Goal: Task Accomplishment & Management: Complete application form

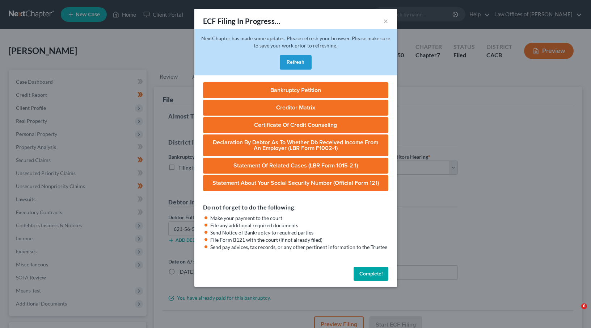
select select "1"
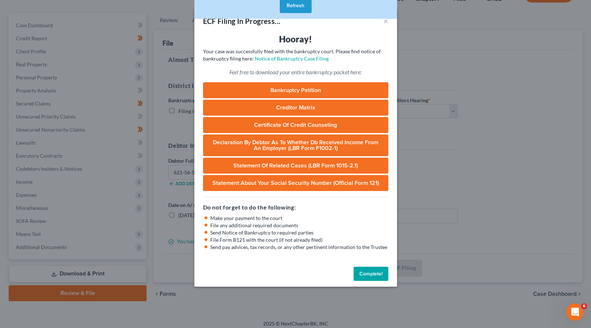
click at [374, 271] on button "Complete!" at bounding box center [371, 273] width 35 height 14
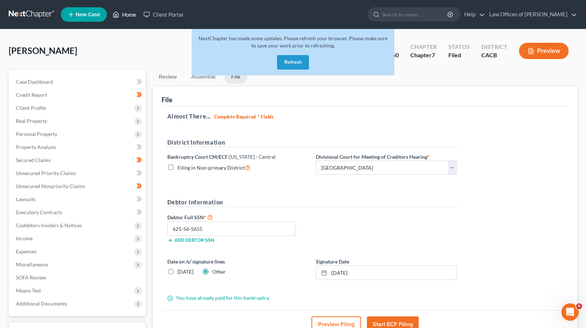
click at [131, 16] on link "Home" at bounding box center [124, 14] width 31 height 13
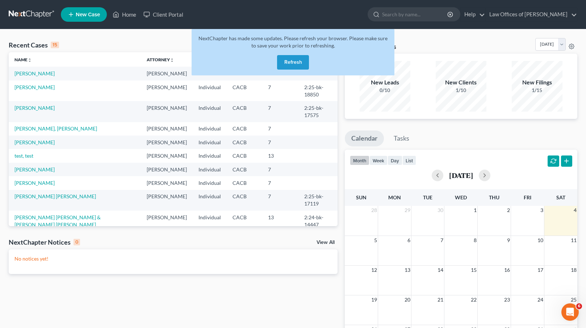
click at [299, 62] on button "Refresh" at bounding box center [293, 62] width 32 height 14
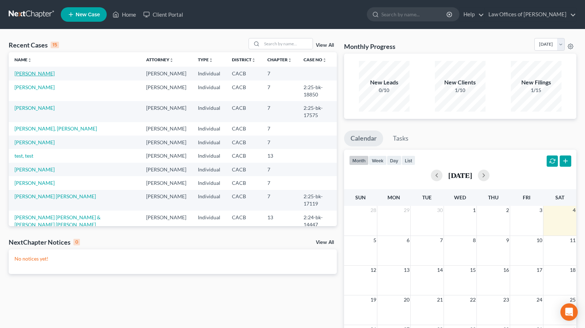
click at [32, 75] on link "[PERSON_NAME]" at bounding box center [34, 73] width 40 height 6
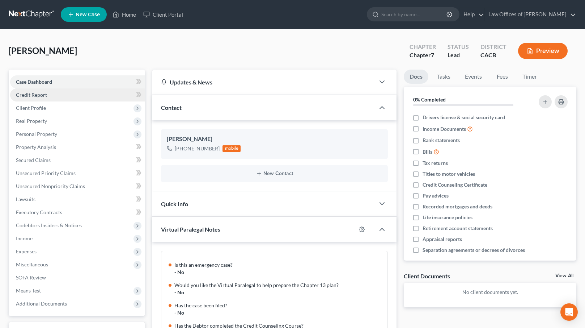
scroll to position [249, 0]
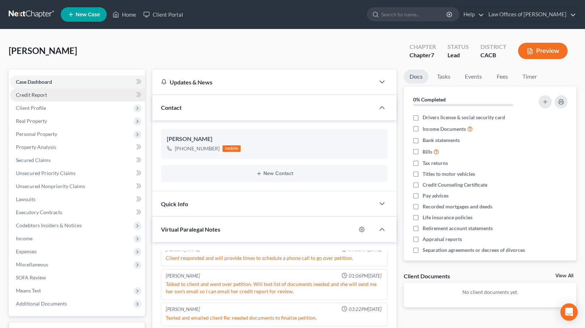
click at [45, 97] on span "Credit Report" at bounding box center [31, 95] width 31 height 6
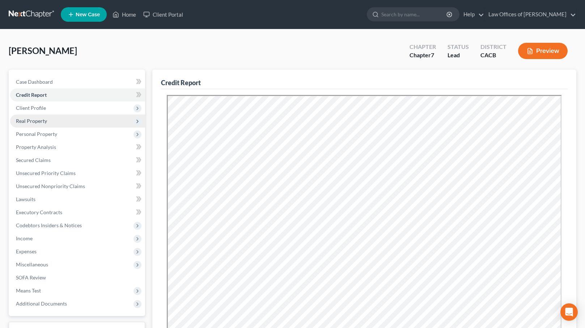
click at [46, 121] on span "Real Property" at bounding box center [31, 121] width 31 height 6
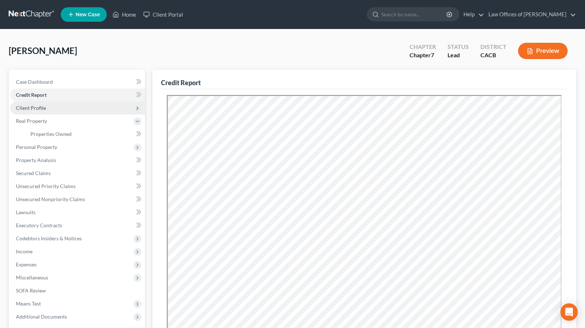
click at [57, 111] on span "Client Profile" at bounding box center [77, 107] width 135 height 13
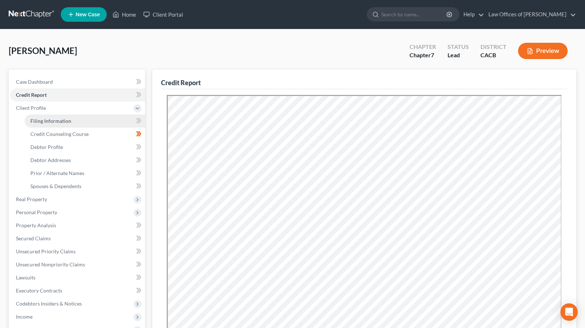
click at [56, 118] on span "Filing Information" at bounding box center [50, 121] width 41 height 6
select select "1"
select select "0"
select select "4"
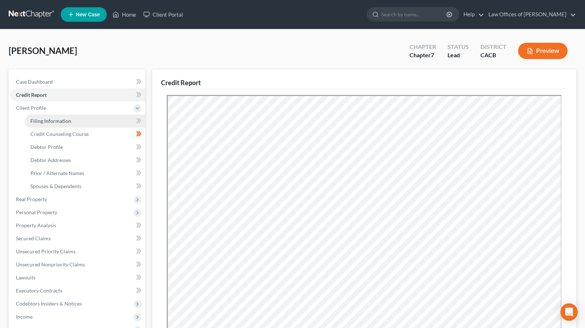
select select "0"
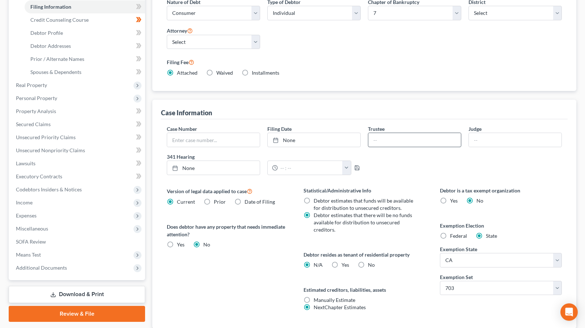
scroll to position [165, 0]
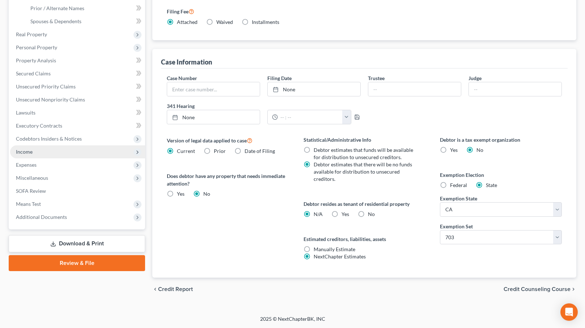
click at [53, 157] on span "Income" at bounding box center [77, 151] width 135 height 13
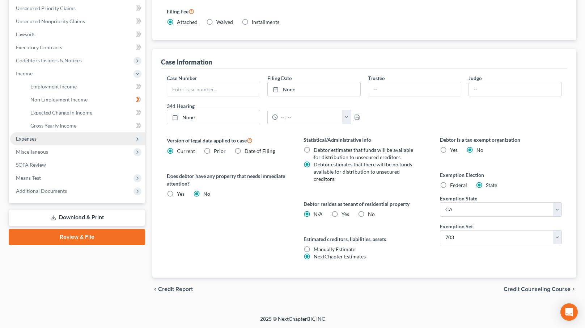
click at [45, 134] on span "Expenses" at bounding box center [77, 138] width 135 height 13
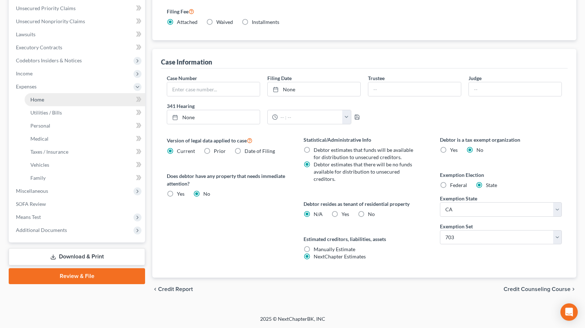
click at [49, 101] on link "Home" at bounding box center [85, 99] width 121 height 13
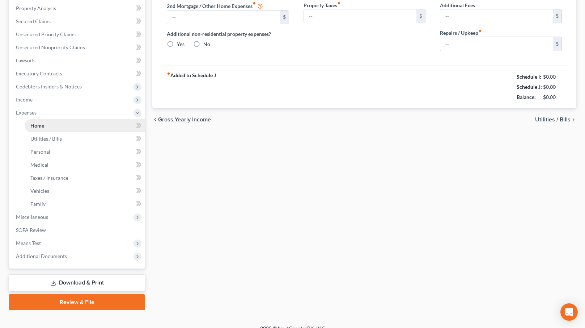
type input "700.00"
type input "0.00"
radio input "true"
type input "0.00"
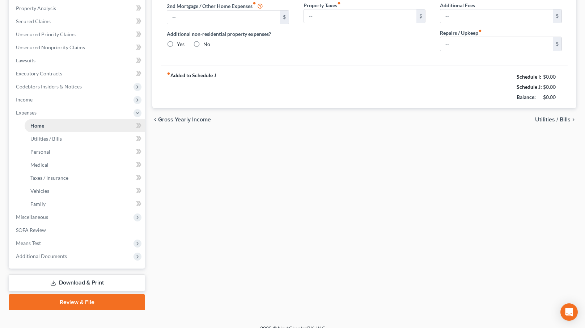
type input "0.00"
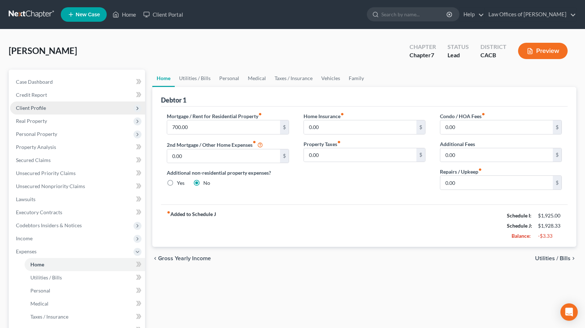
click at [65, 105] on span "Client Profile" at bounding box center [77, 107] width 135 height 13
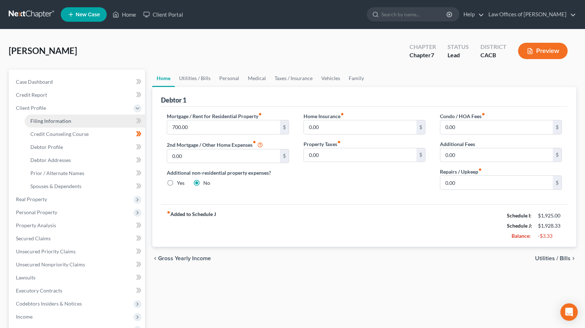
click at [66, 119] on span "Filing Information" at bounding box center [50, 121] width 41 height 6
select select "1"
select select "0"
select select "7"
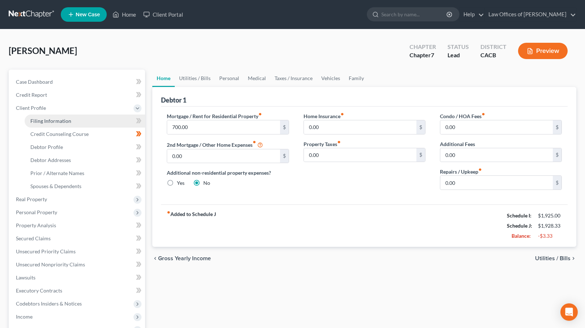
select select "0"
select select "4"
select select "0"
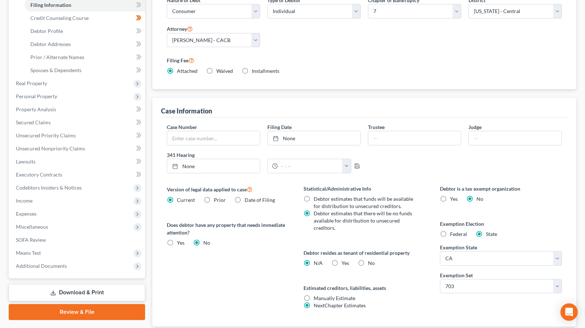
scroll to position [153, 0]
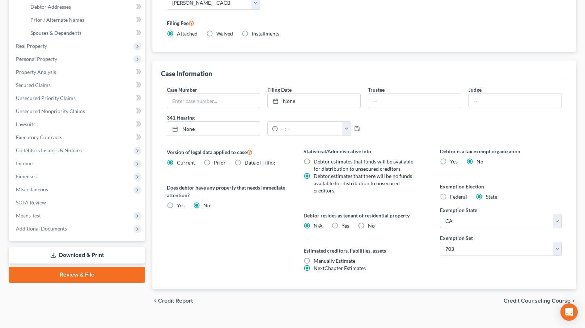
click at [342, 225] on label "Yes Yes" at bounding box center [346, 225] width 8 height 7
click at [345, 225] on input "Yes Yes" at bounding box center [347, 224] width 5 height 5
radio input "true"
radio input "false"
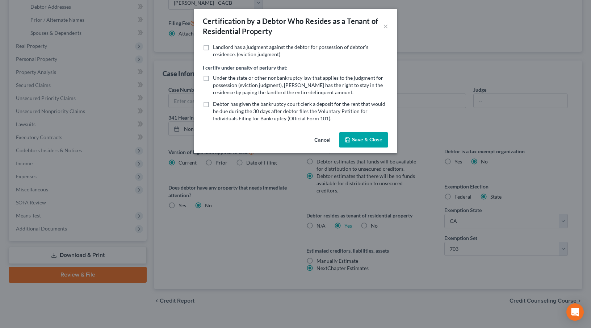
click at [376, 142] on button "Save & Close" at bounding box center [363, 139] width 49 height 15
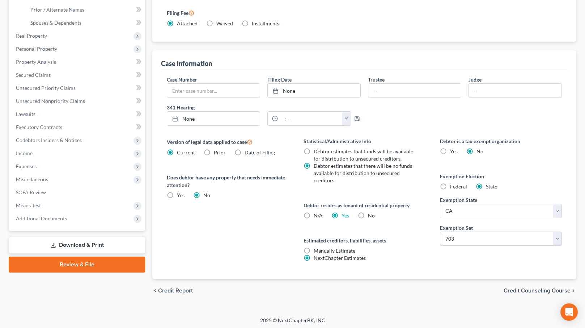
scroll to position [165, 0]
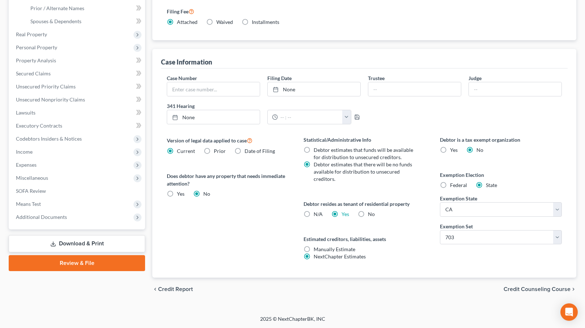
click at [530, 290] on span "Credit Counseling Course" at bounding box center [537, 289] width 67 height 6
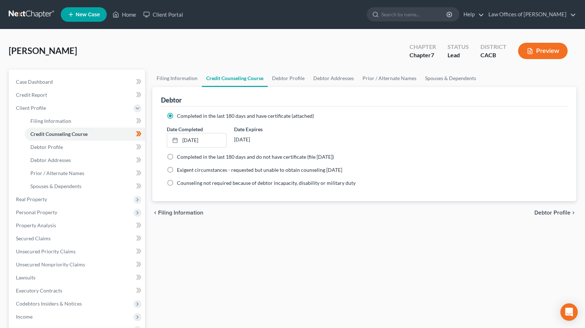
click at [553, 212] on span "Debtor Profile" at bounding box center [553, 213] width 36 height 6
select select "3"
select select "0"
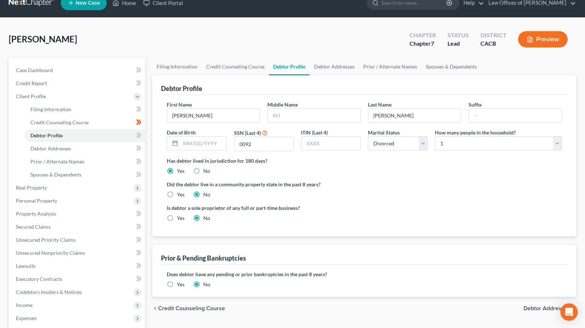
scroll to position [13, 0]
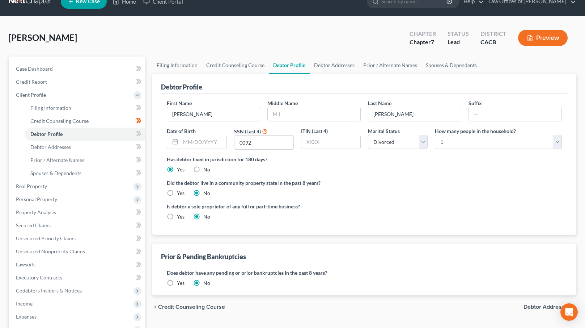
click at [177, 195] on label "Yes" at bounding box center [181, 192] width 8 height 7
click at [180, 194] on input "Yes" at bounding box center [182, 191] width 5 height 5
radio input "true"
radio input "false"
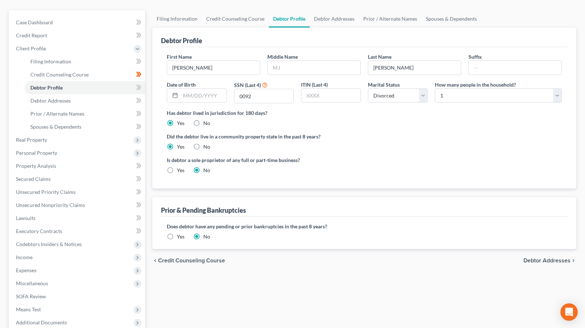
scroll to position [107, 0]
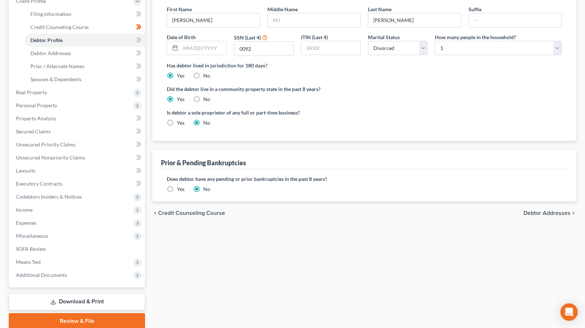
click at [565, 211] on span "Debtor Addresses" at bounding box center [547, 213] width 47 height 6
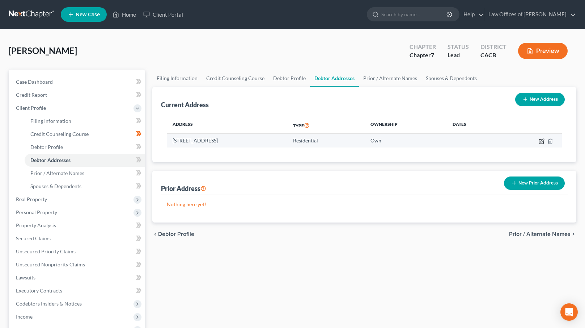
click at [539, 139] on icon "button" at bounding box center [541, 141] width 4 height 4
select select "4"
select select "0"
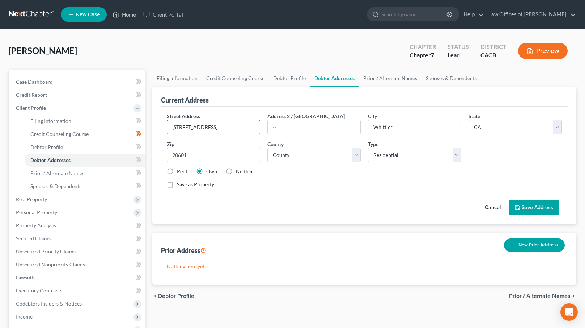
drag, startPoint x: 172, startPoint y: 126, endPoint x: 223, endPoint y: 127, distance: 51.1
click at [223, 127] on input "10002 Avoncroft St" at bounding box center [213, 127] width 93 height 14
click at [325, 196] on div "Cancel Save Address" at bounding box center [364, 204] width 395 height 21
click at [177, 170] on label "Rent" at bounding box center [182, 171] width 10 height 7
click at [180, 170] on input "Rent" at bounding box center [182, 170] width 5 height 5
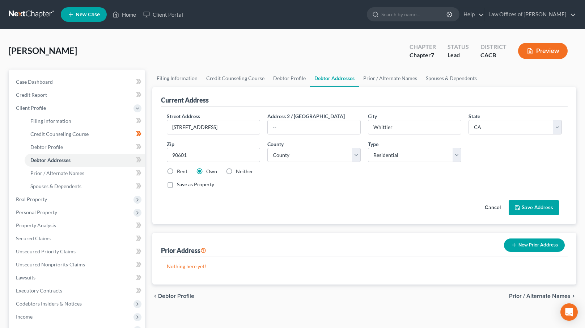
radio input "true"
click at [546, 204] on button "Save Address" at bounding box center [534, 207] width 50 height 15
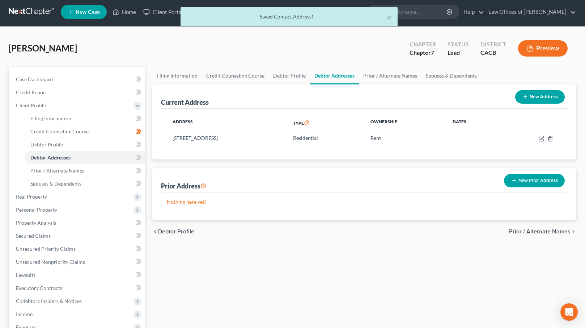
scroll to position [4, 0]
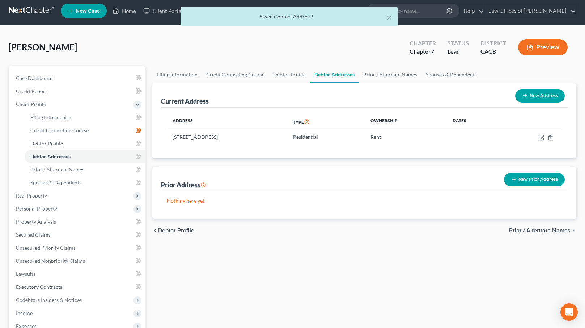
click at [549, 228] on span "Prior / Alternate Names" at bounding box center [540, 230] width 62 height 6
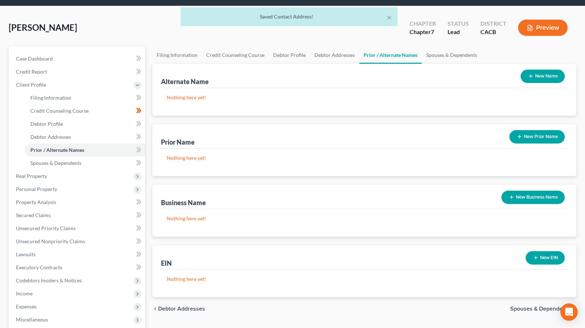
scroll to position [82, 0]
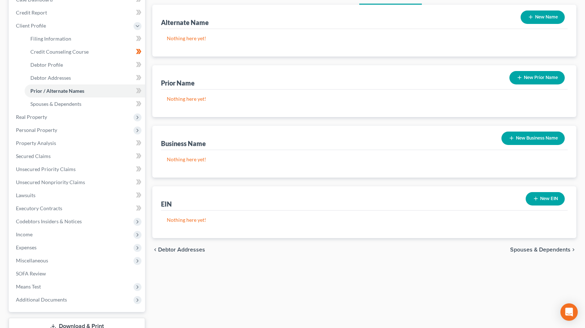
click at [534, 253] on div "chevron_left Debtor Addresses Spouses & Dependents chevron_right" at bounding box center [364, 249] width 424 height 23
click at [534, 250] on span "Spouses & Dependents" at bounding box center [540, 250] width 60 height 6
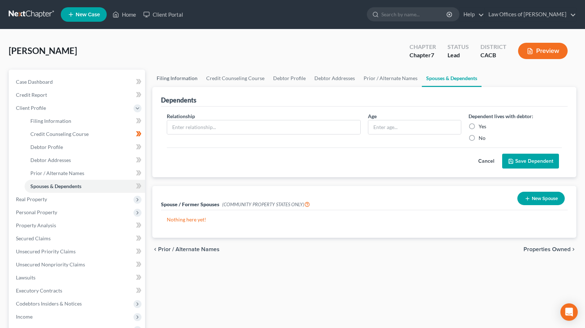
click at [184, 78] on link "Filing Information" at bounding box center [177, 77] width 50 height 17
select select "1"
select select "0"
select select "7"
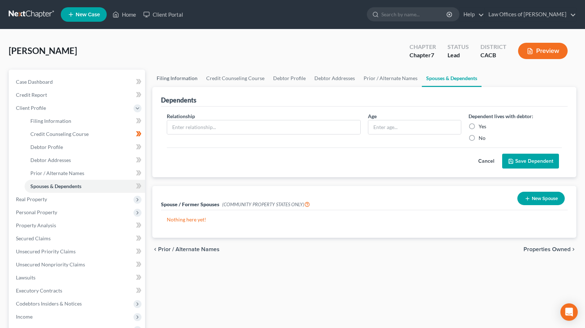
select select "0"
select select "4"
select select "0"
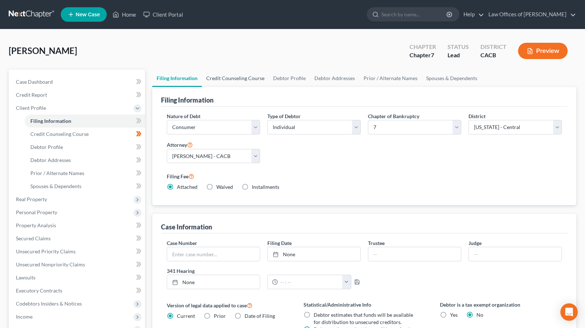
click at [241, 78] on link "Credit Counseling Course" at bounding box center [235, 77] width 67 height 17
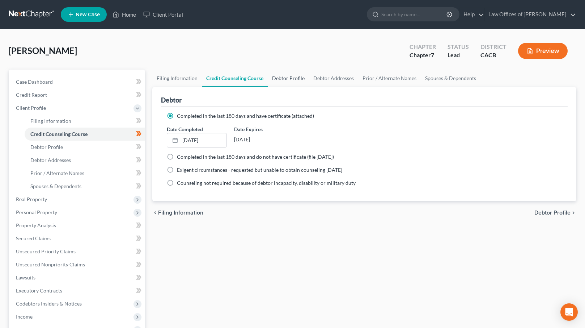
click at [284, 78] on link "Debtor Profile" at bounding box center [288, 77] width 41 height 17
select select "3"
select select "0"
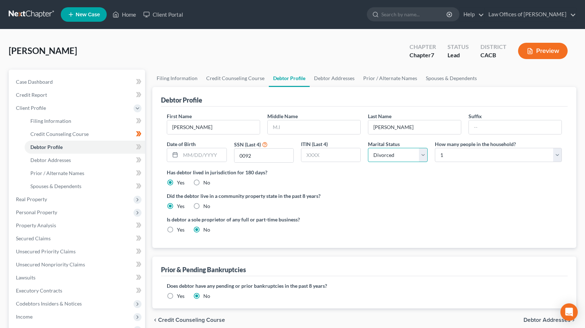
click at [394, 157] on select "Select Single Married Separated Divorced Widowed" at bounding box center [398, 155] width 60 height 14
select select "0"
click at [368, 148] on select "Select Single Married Separated Divorced Widowed" at bounding box center [398, 155] width 60 height 14
click at [388, 196] on label "Did the debtor live in a community property state in the past 8 years?" at bounding box center [364, 196] width 395 height 8
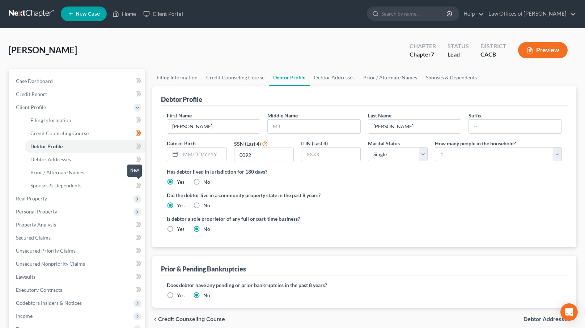
scroll to position [1, 0]
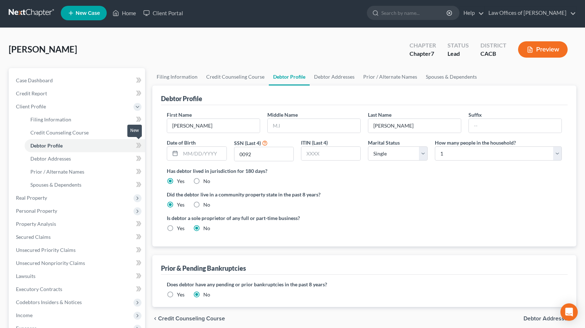
click at [138, 144] on icon at bounding box center [137, 145] width 3 height 5
click at [56, 195] on span "Real Property" at bounding box center [77, 197] width 135 height 13
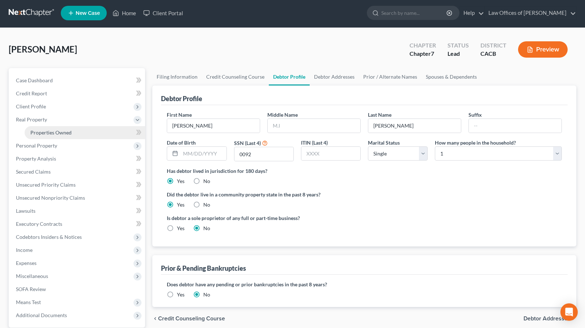
click at [66, 129] on span "Properties Owned" at bounding box center [50, 132] width 41 height 6
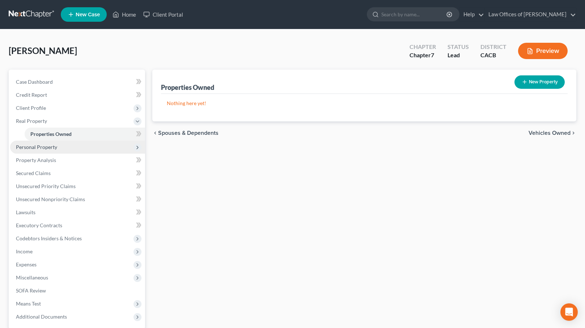
click at [55, 145] on span "Personal Property" at bounding box center [36, 147] width 41 height 6
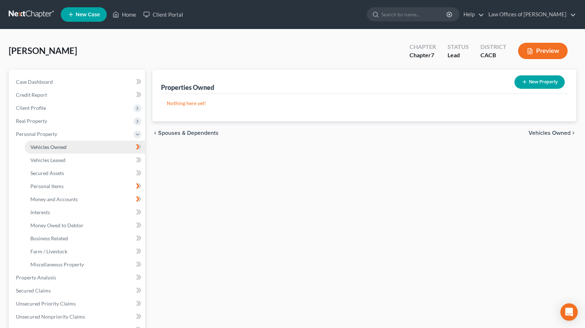
click at [59, 148] on span "Vehicles Owned" at bounding box center [48, 147] width 36 height 6
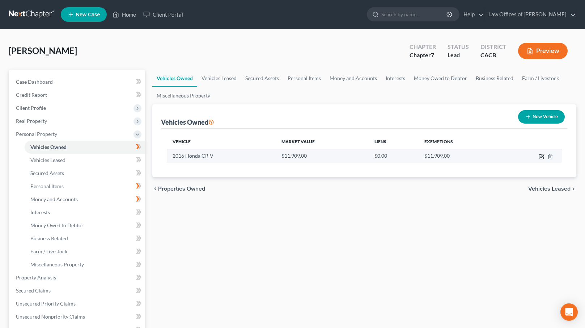
click at [539, 156] on icon "button" at bounding box center [542, 156] width 6 height 6
select select "0"
select select "10"
select select "2"
select select "0"
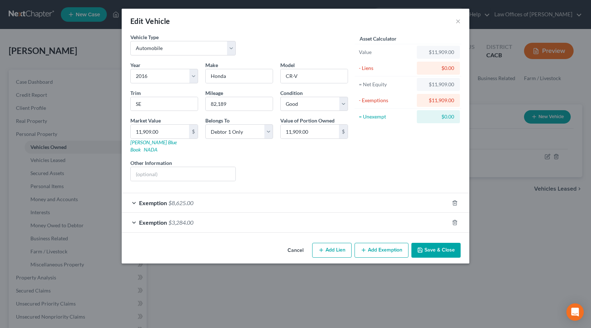
click at [286, 193] on div "Exemption $8,625.00" at bounding box center [285, 202] width 327 height 19
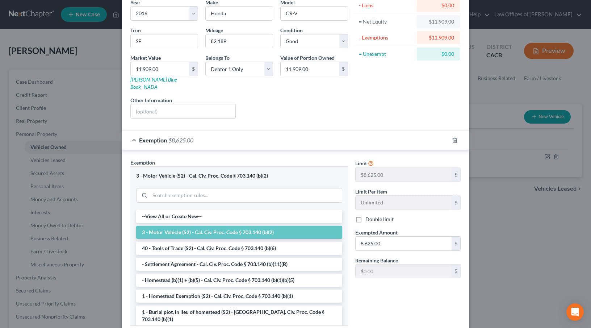
scroll to position [67, 0]
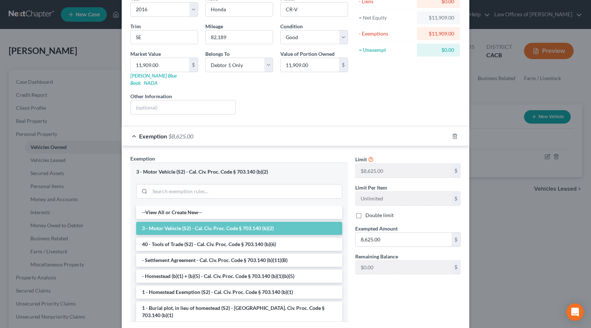
click at [456, 130] on div at bounding box center [459, 136] width 20 height 12
click at [452, 133] on icon "button" at bounding box center [455, 136] width 6 height 6
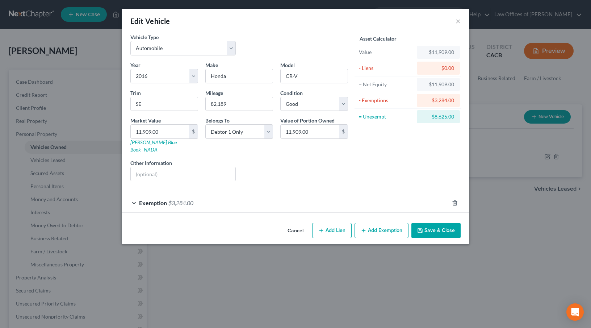
click at [247, 198] on div "Exemption $3,284.00" at bounding box center [285, 202] width 327 height 19
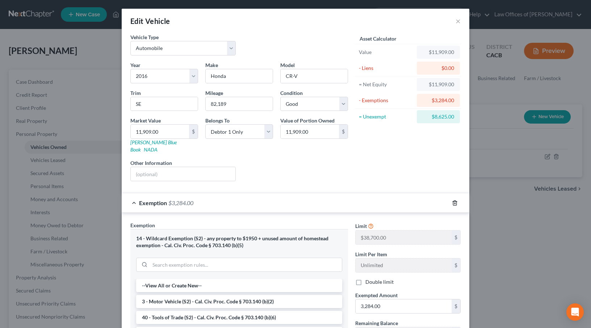
click at [452, 201] on polyline "button" at bounding box center [454, 201] width 4 height 0
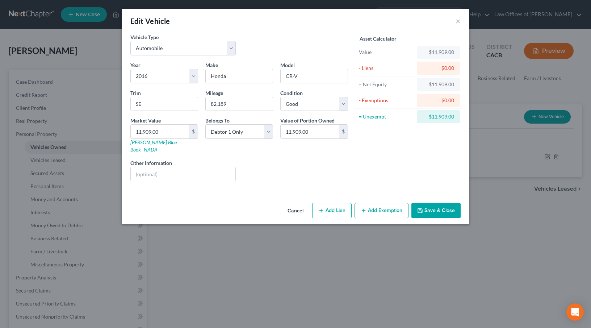
click at [388, 206] on button "Add Exemption" at bounding box center [381, 210] width 54 height 15
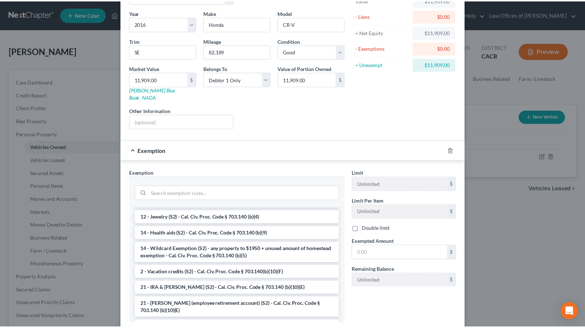
scroll to position [126, 0]
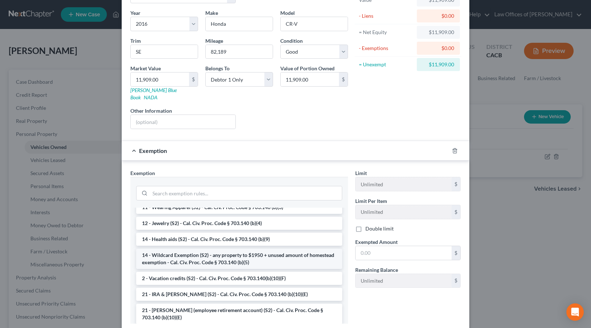
click at [178, 248] on li "14 - Wildcard Exemption (S2) - any property to $1950 + unused amount of homeste…" at bounding box center [239, 258] width 206 height 20
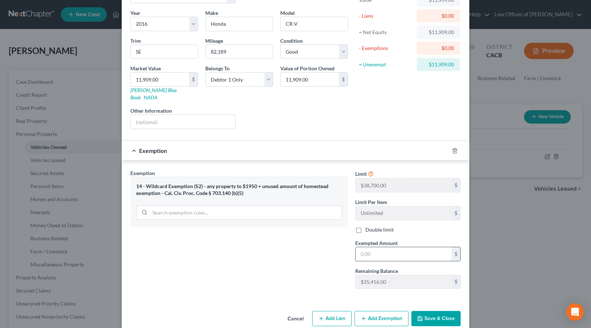
click at [364, 247] on input "text" at bounding box center [403, 254] width 96 height 14
type input "11,909"
click at [427, 311] on button "Save & Close" at bounding box center [435, 318] width 49 height 15
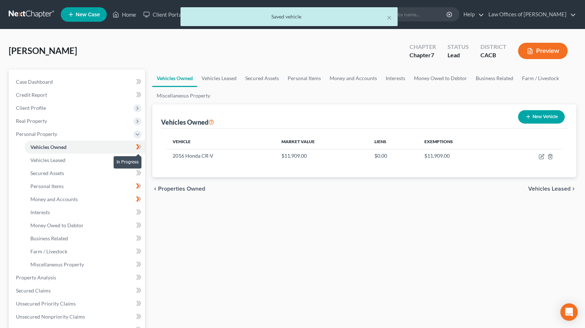
click at [142, 147] on icon at bounding box center [138, 146] width 5 height 9
click at [552, 187] on span "Vehicles Leased" at bounding box center [549, 189] width 42 height 6
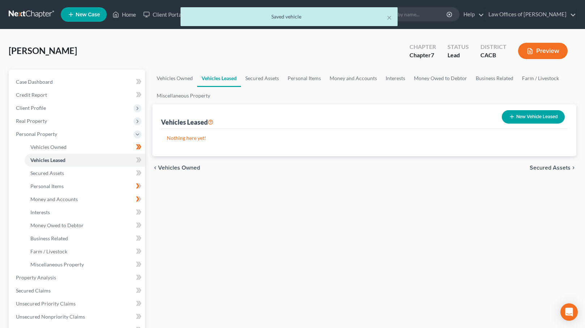
click at [551, 165] on span "Secured Assets" at bounding box center [550, 168] width 41 height 6
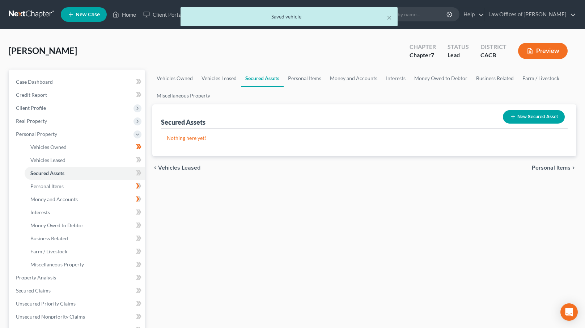
click at [551, 165] on span "Personal Items" at bounding box center [551, 168] width 39 height 6
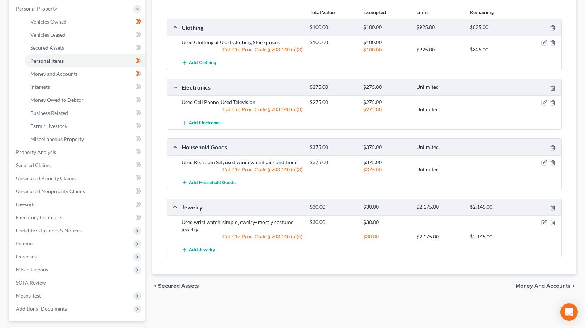
scroll to position [127, 0]
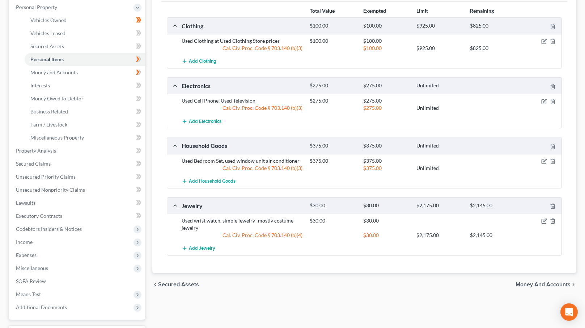
click at [537, 285] on span "Money and Accounts" at bounding box center [543, 284] width 55 height 6
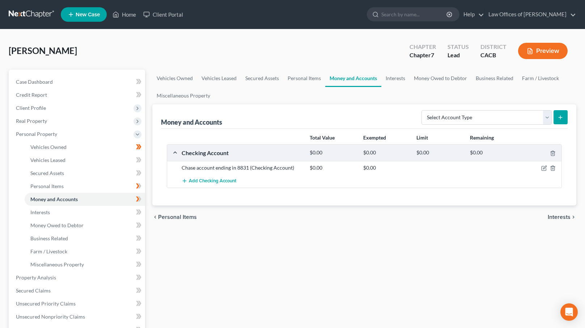
click at [556, 218] on span "Interests" at bounding box center [559, 217] width 23 height 6
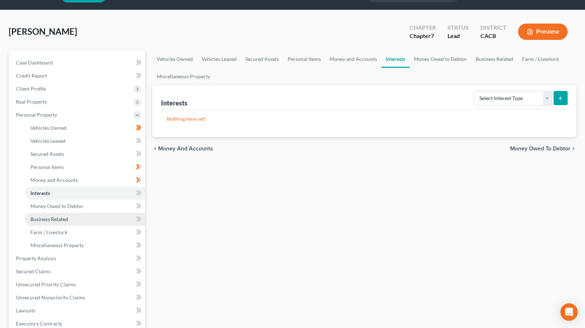
scroll to position [19, 0]
click at [531, 152] on div "chevron_left Money and Accounts Money Owed to Debtor chevron_right" at bounding box center [364, 148] width 424 height 23
click at [533, 146] on span "Money Owed to Debtor" at bounding box center [540, 149] width 60 height 6
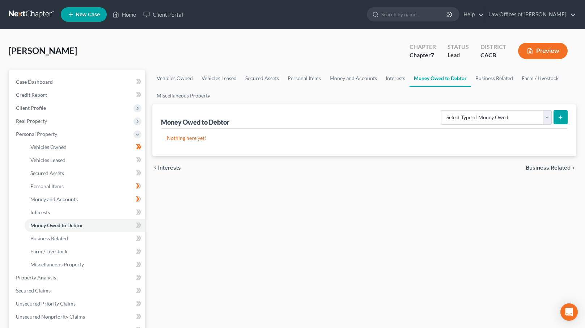
click at [539, 165] on span "Business Related" at bounding box center [548, 168] width 45 height 6
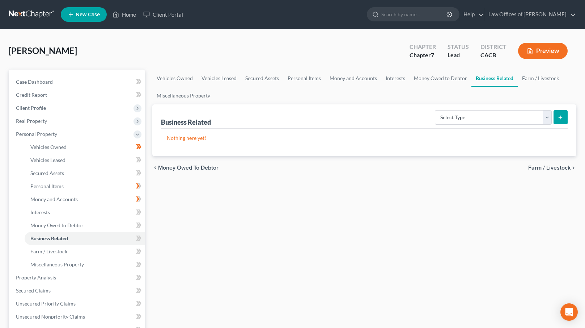
click at [546, 167] on span "Farm / Livestock" at bounding box center [549, 168] width 42 height 6
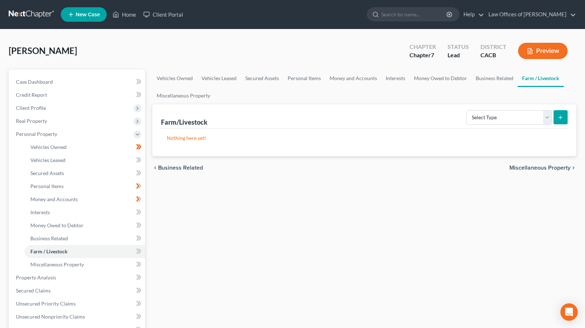
click at [546, 167] on span "Miscellaneous Property" at bounding box center [540, 168] width 61 height 6
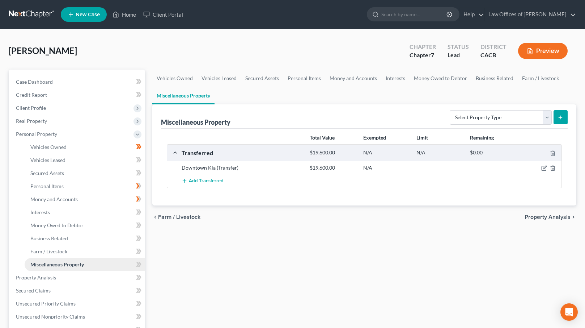
click at [68, 263] on span "Miscellaneous Property" at bounding box center [57, 264] width 54 height 6
click at [200, 169] on div "Downtown Kia (Transfer)" at bounding box center [242, 167] width 128 height 7
click at [543, 170] on icon "button" at bounding box center [545, 168] width 6 height 6
select select "Ordinary (within 2 years)"
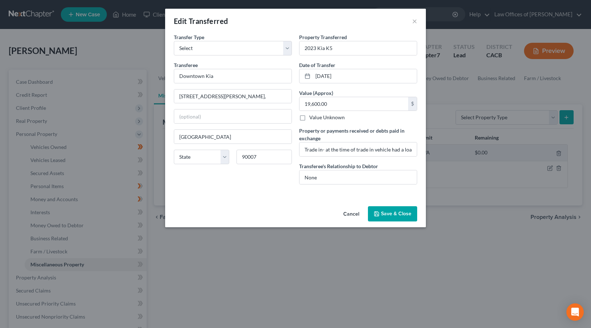
click at [399, 217] on button "Save & Close" at bounding box center [392, 213] width 49 height 15
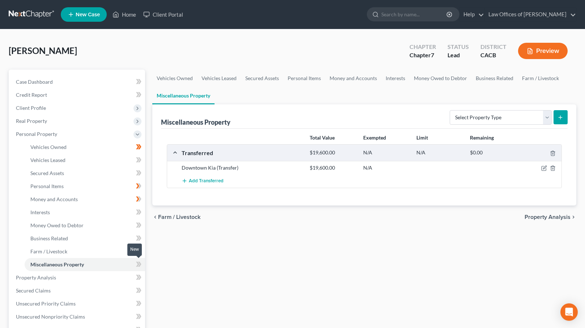
click at [139, 266] on icon at bounding box center [138, 264] width 5 height 9
click at [543, 220] on div "chevron_left Farm / Livestock Property Analysis chevron_right" at bounding box center [364, 216] width 424 height 23
click at [543, 217] on span "Property Analysis" at bounding box center [548, 217] width 46 height 6
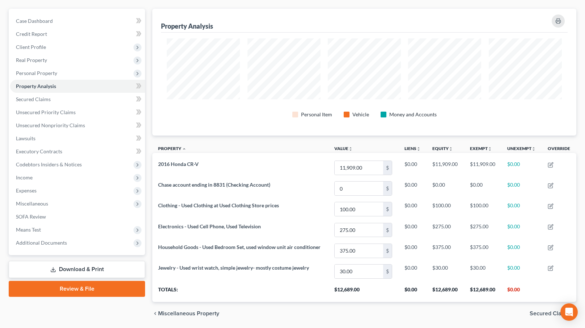
scroll to position [85, 0]
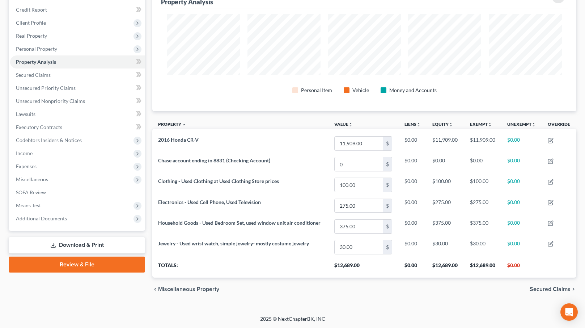
click at [544, 289] on span "Secured Claims" at bounding box center [550, 289] width 41 height 6
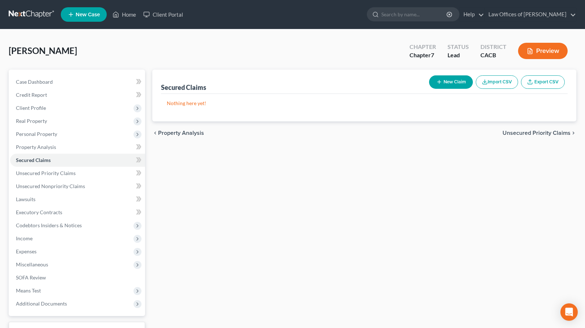
click at [527, 132] on span "Unsecured Priority Claims" at bounding box center [537, 133] width 68 height 6
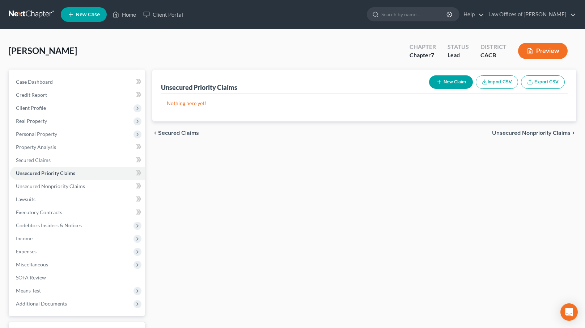
click at [526, 131] on span "Unsecured Nonpriority Claims" at bounding box center [531, 133] width 79 height 6
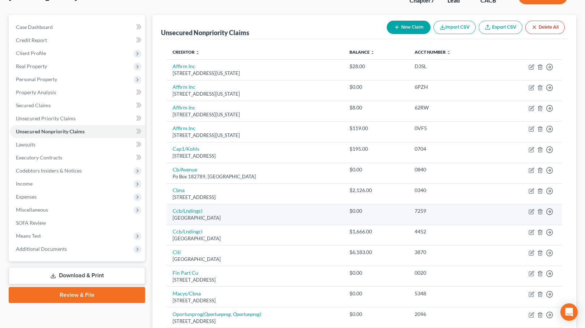
scroll to position [60, 0]
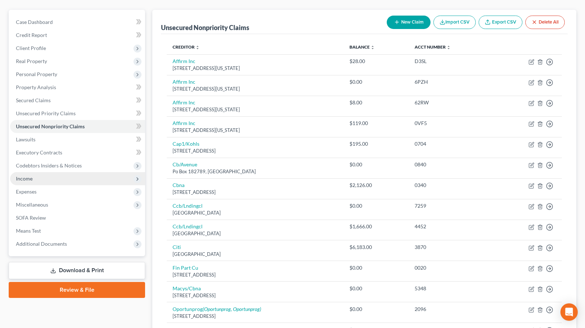
click at [100, 176] on span "Income" at bounding box center [77, 178] width 135 height 13
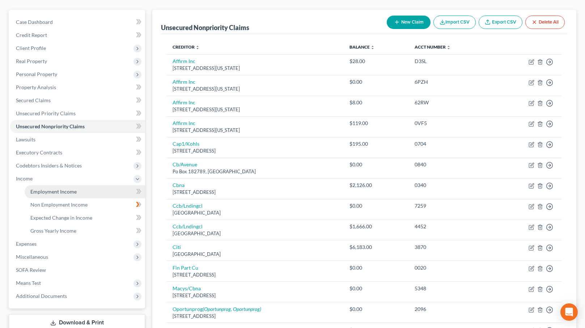
click at [89, 188] on link "Employment Income" at bounding box center [85, 191] width 121 height 13
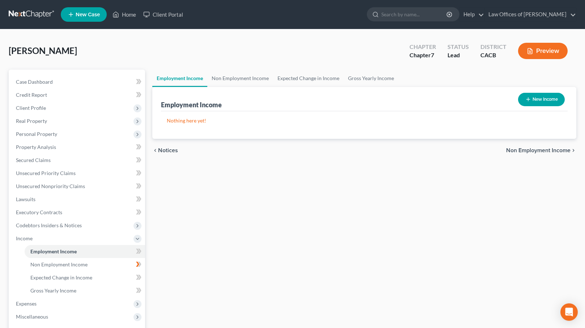
click at [549, 155] on div "chevron_left Notices Non Employment Income chevron_right" at bounding box center [364, 150] width 424 height 23
click at [546, 152] on span "Non Employment Income" at bounding box center [538, 150] width 64 height 6
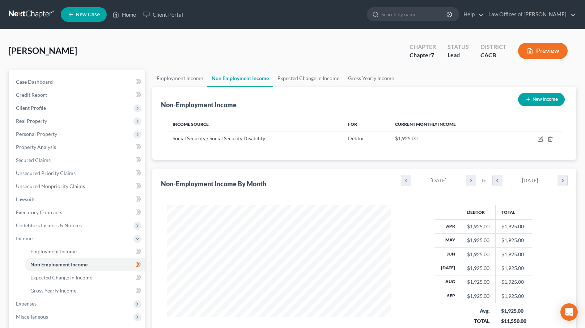
scroll to position [130, 239]
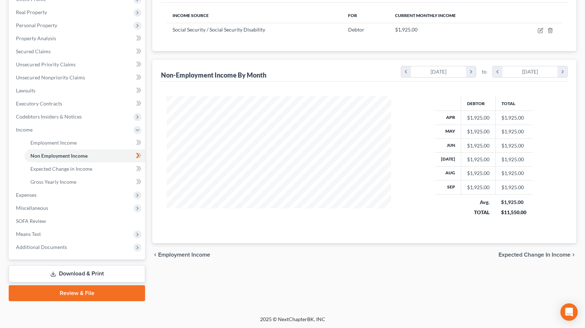
click at [517, 253] on span "Expected Change in Income" at bounding box center [535, 255] width 72 height 6
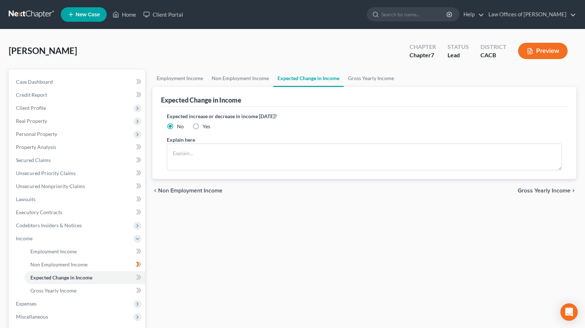
click at [540, 190] on span "Gross Yearly Income" at bounding box center [544, 191] width 53 height 6
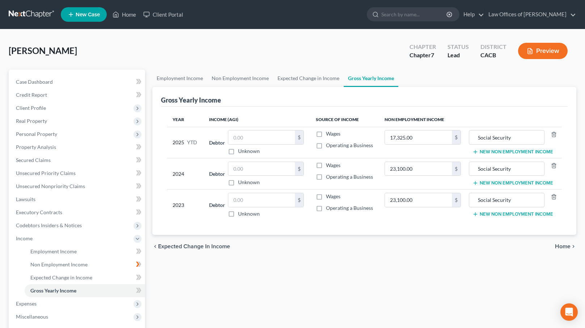
click at [561, 247] on span "Home" at bounding box center [563, 246] width 16 height 6
click at [563, 246] on span "Home" at bounding box center [563, 246] width 16 height 6
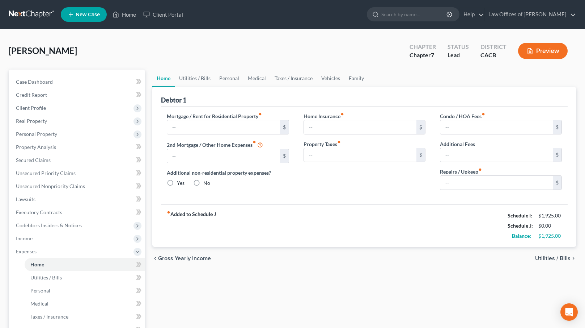
type input "700.00"
type input "0.00"
radio input "true"
type input "0.00"
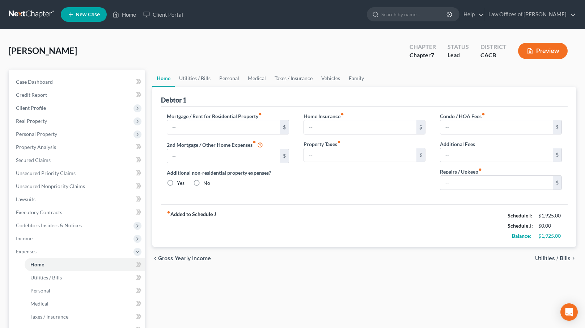
type input "0.00"
click at [554, 256] on span "Utilities / Bills" at bounding box center [552, 258] width 35 height 6
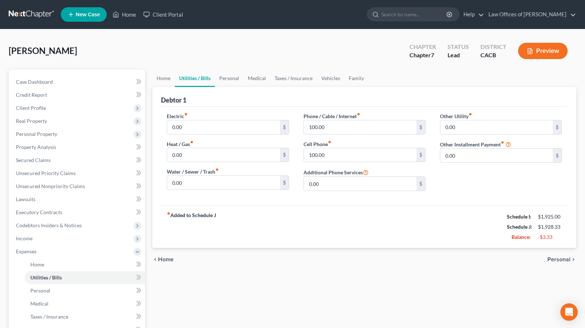
click at [554, 256] on span "Personal" at bounding box center [559, 259] width 23 height 6
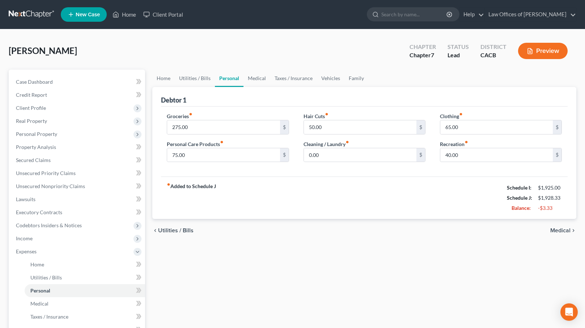
click at [561, 231] on span "Medical" at bounding box center [561, 230] width 20 height 6
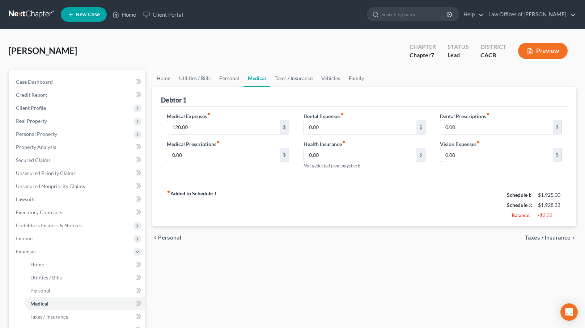
click at [554, 235] on span "Taxes / Insurance" at bounding box center [548, 238] width 46 height 6
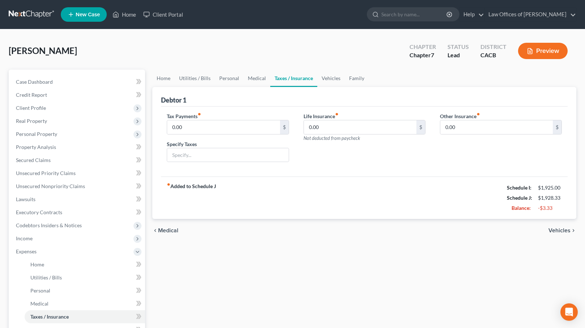
click at [556, 227] on span "Vehicles" at bounding box center [560, 230] width 22 height 6
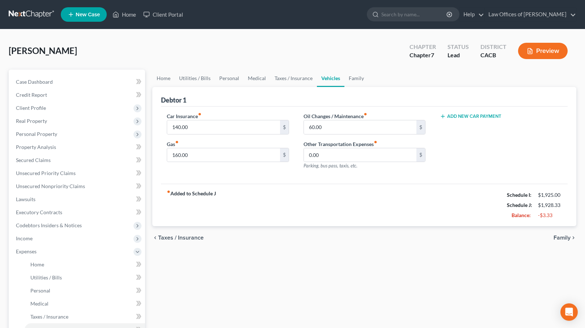
click at [560, 238] on span "Family" at bounding box center [562, 238] width 17 height 6
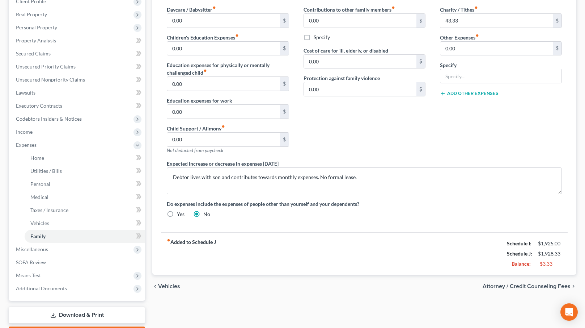
scroll to position [126, 0]
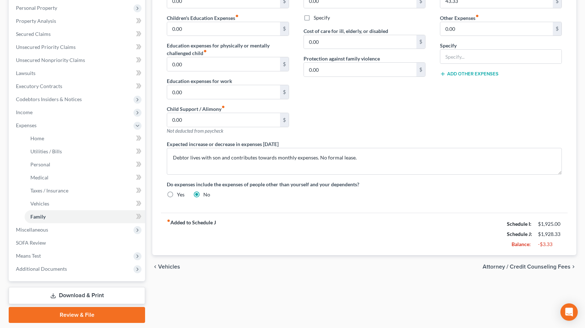
click at [545, 268] on span "Attorney / Credit Counseling Fees" at bounding box center [527, 267] width 88 height 6
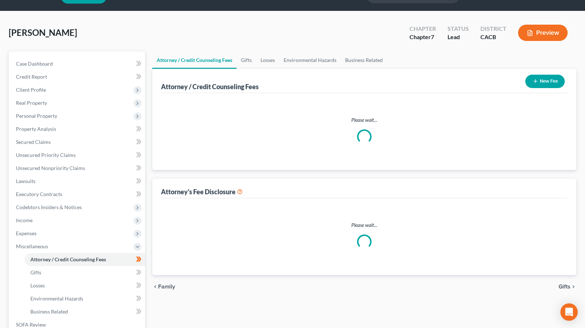
select select "0"
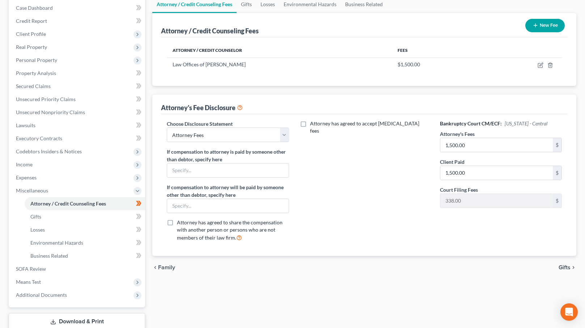
scroll to position [121, 0]
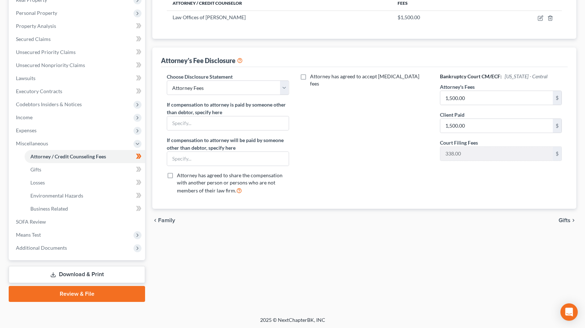
click at [563, 219] on span "Gifts" at bounding box center [565, 220] width 12 height 6
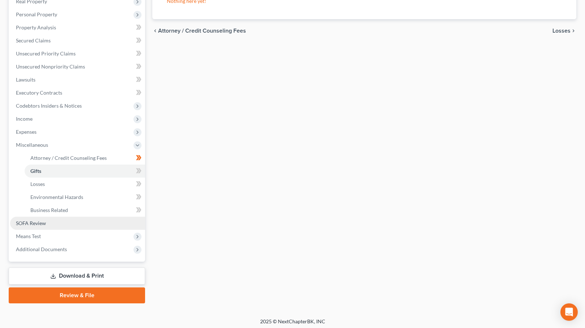
click at [75, 224] on link "SOFA Review" at bounding box center [77, 222] width 135 height 13
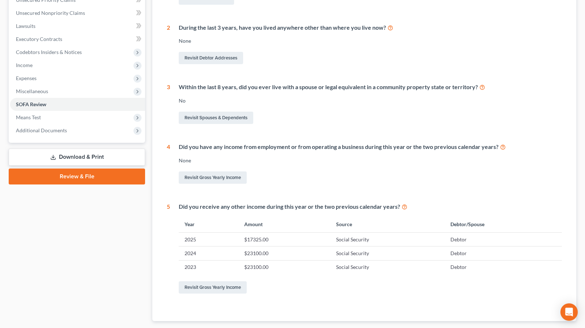
scroll to position [193, 0]
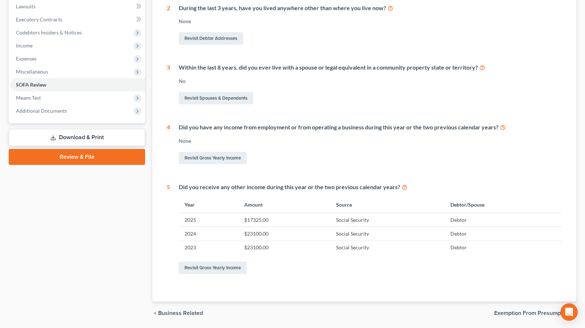
click at [518, 310] on span "Exemption from Presumption" at bounding box center [532, 313] width 76 height 6
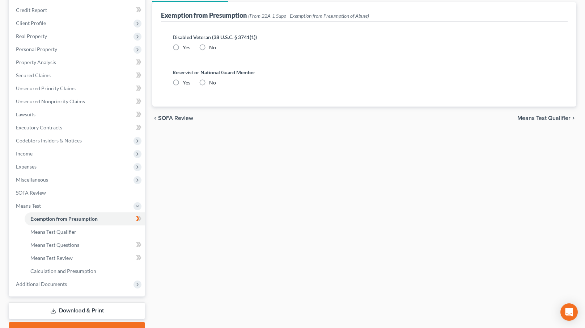
radio input "true"
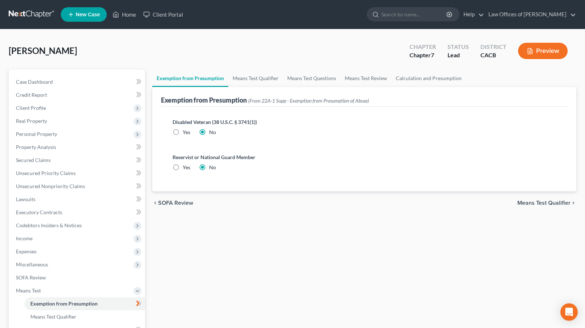
click at [553, 202] on span "Means Test Qualifier" at bounding box center [544, 203] width 53 height 6
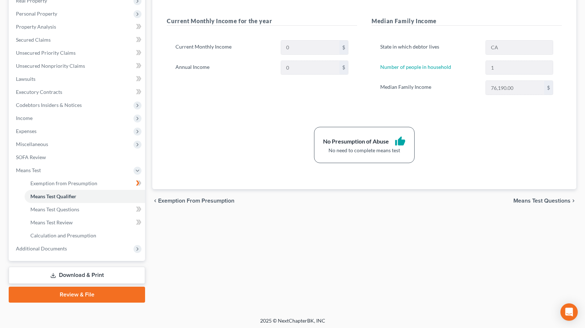
click at [527, 201] on span "Means Test Questions" at bounding box center [542, 201] width 57 height 6
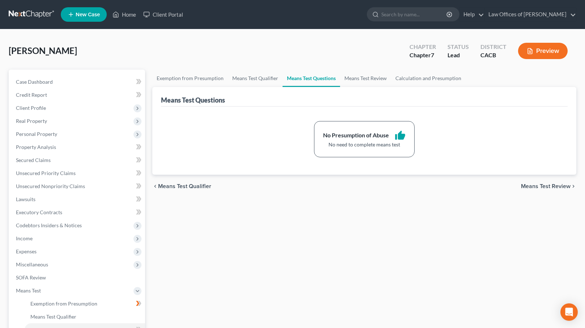
click at [542, 180] on div "chevron_left Means Test Qualifier Means Test Review chevron_right" at bounding box center [364, 185] width 424 height 23
click at [540, 184] on span "Means Test Review" at bounding box center [546, 186] width 50 height 6
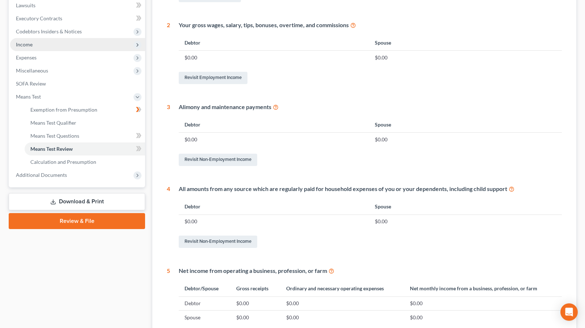
scroll to position [198, 0]
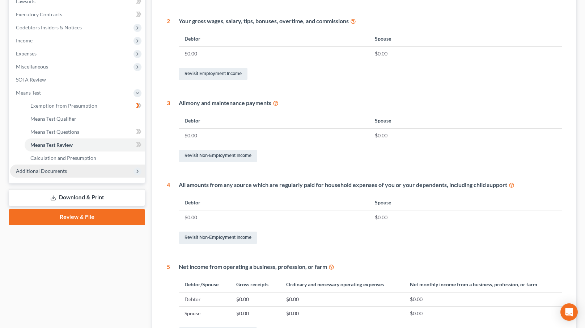
click at [67, 171] on span "Additional Documents" at bounding box center [77, 170] width 135 height 13
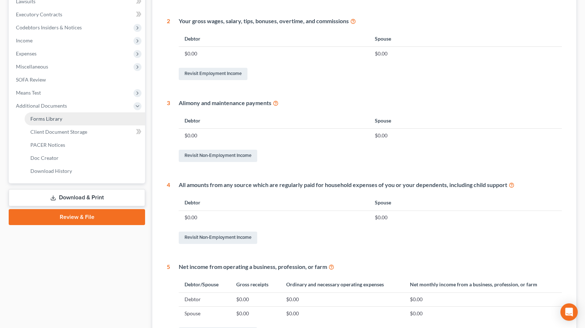
click at [67, 119] on link "Forms Library" at bounding box center [85, 118] width 121 height 13
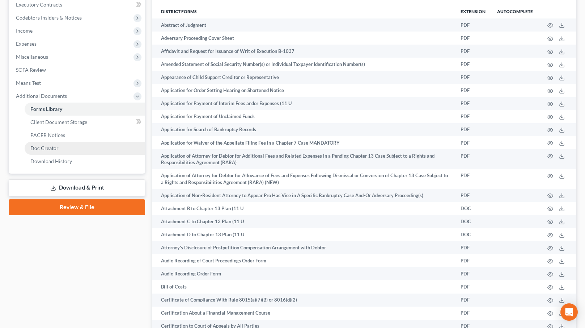
scroll to position [230, 0]
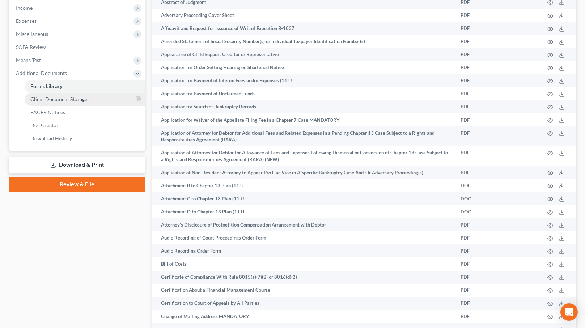
click at [71, 98] on span "Client Document Storage" at bounding box center [58, 99] width 57 height 6
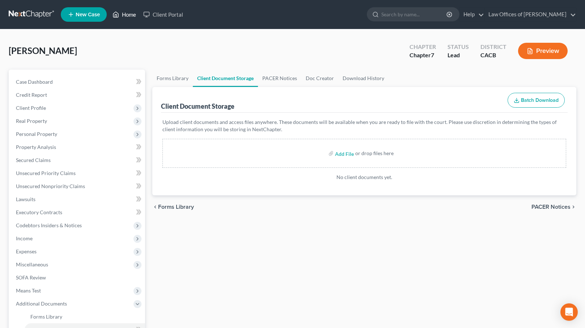
click at [125, 14] on link "Home" at bounding box center [124, 14] width 31 height 13
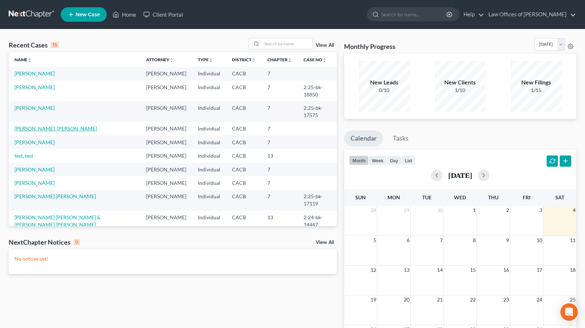
click at [26, 125] on link "[PERSON_NAME], [PERSON_NAME]" at bounding box center [55, 128] width 83 height 6
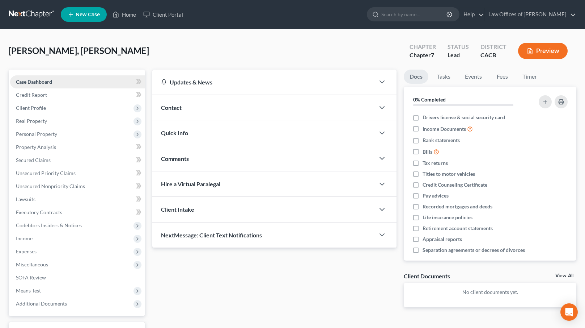
click at [55, 82] on link "Case Dashboard" at bounding box center [77, 81] width 135 height 13
click at [72, 94] on link "Credit Report" at bounding box center [77, 94] width 135 height 13
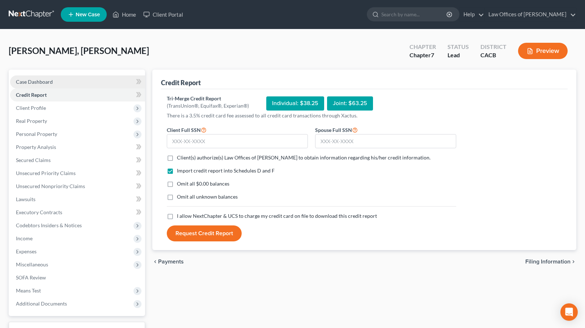
click at [45, 83] on span "Case Dashboard" at bounding box center [34, 82] width 37 height 6
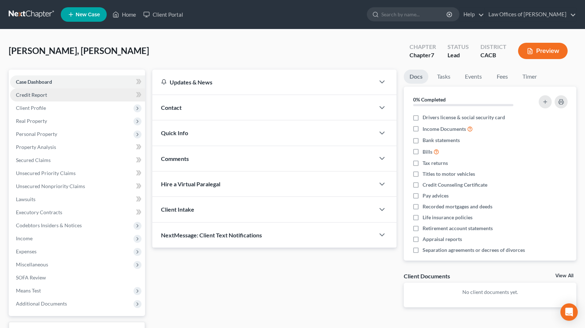
click at [36, 95] on span "Credit Report" at bounding box center [31, 95] width 31 height 6
click at [38, 105] on span "Client Profile" at bounding box center [31, 108] width 30 height 6
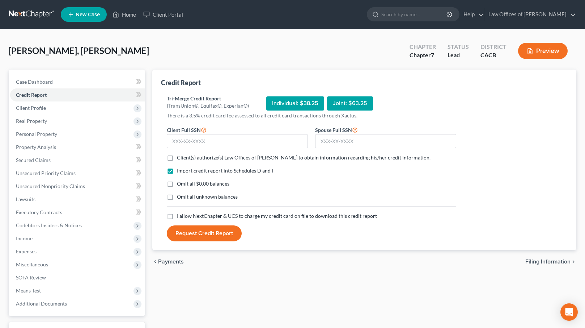
click at [551, 262] on span "Filing Information" at bounding box center [548, 261] width 45 height 6
select select "1"
select select "0"
select select "7"
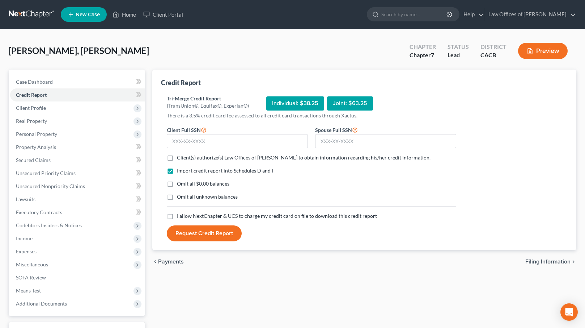
select select "0"
select select "4"
select select "0"
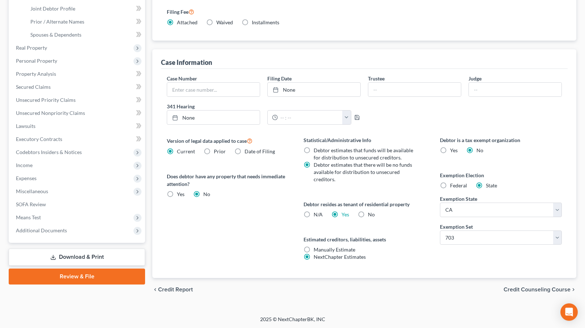
scroll to position [165, 0]
click at [526, 286] on span "Credit Counseling Course" at bounding box center [537, 289] width 67 height 6
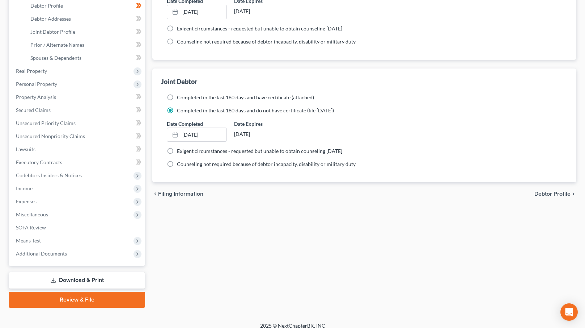
scroll to position [148, 0]
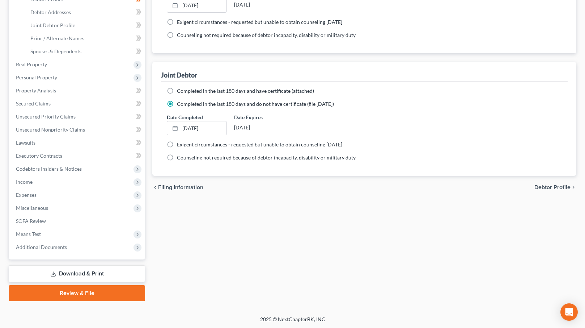
click at [554, 186] on span "Debtor Profile" at bounding box center [553, 187] width 36 height 6
select select "1"
select select "2"
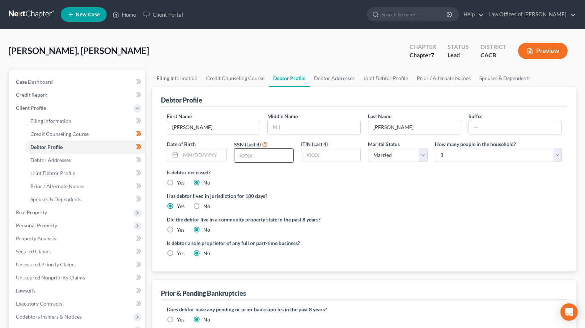
click at [254, 157] on input "text" at bounding box center [264, 155] width 59 height 14
type input "1511"
click at [177, 228] on label "Yes" at bounding box center [181, 229] width 8 height 7
click at [180, 228] on input "Yes" at bounding box center [182, 228] width 5 height 5
radio input "true"
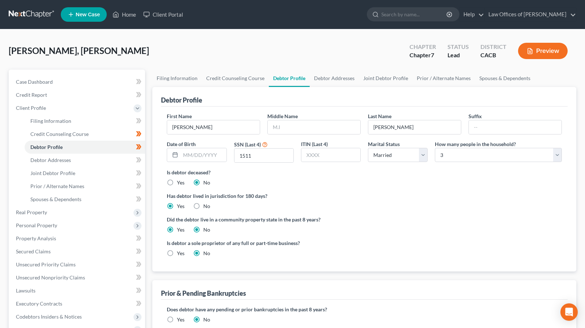
radio input "false"
click at [72, 173] on span "Joint Debtor Profile" at bounding box center [52, 173] width 45 height 6
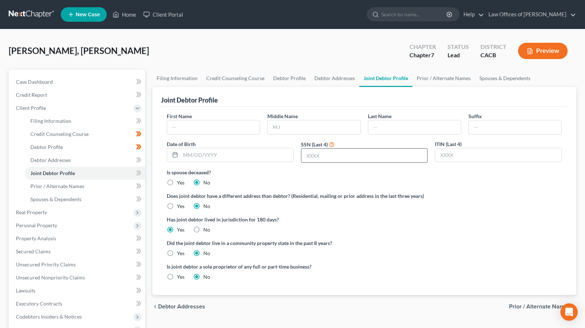
click at [307, 157] on input "text" at bounding box center [365, 155] width 126 height 14
type input "8999"
click at [177, 251] on label "Yes" at bounding box center [181, 252] width 8 height 7
click at [180, 251] on input "Yes" at bounding box center [182, 251] width 5 height 5
radio input "true"
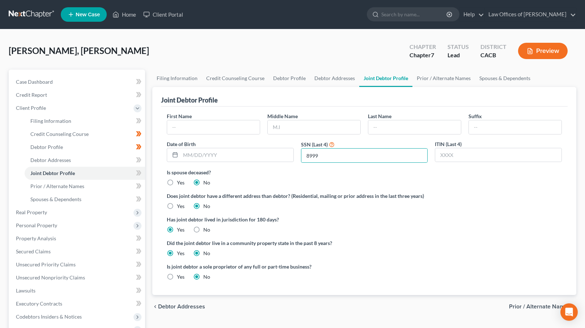
radio input "false"
click at [79, 145] on link "Debtor Profile" at bounding box center [85, 146] width 121 height 13
select select "1"
select select "2"
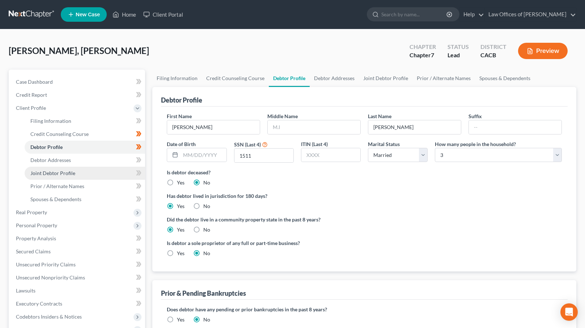
click at [72, 171] on span "Joint Debtor Profile" at bounding box center [52, 173] width 45 height 6
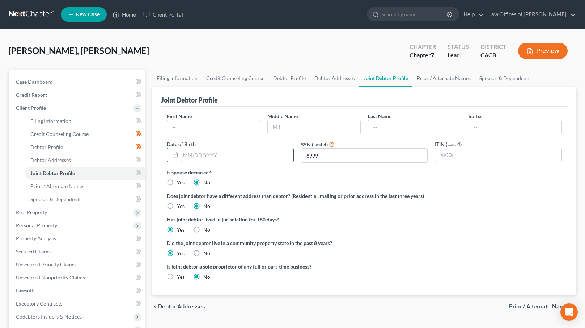
click at [240, 155] on input "text" at bounding box center [237, 155] width 113 height 14
type input "03/07/1975"
click at [64, 147] on link "Debtor Profile" at bounding box center [85, 146] width 121 height 13
select select "1"
select select "2"
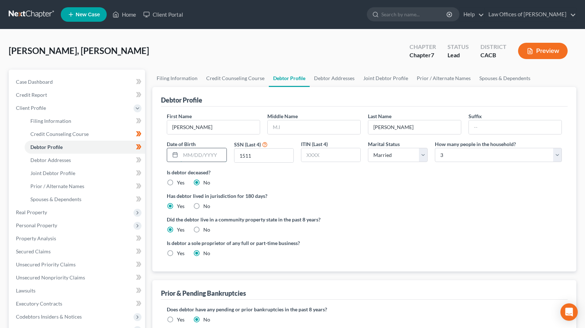
click at [192, 152] on input "text" at bounding box center [204, 155] width 46 height 14
type input "04/28/1977"
click at [474, 129] on input "text" at bounding box center [515, 127] width 93 height 14
type input "Jr"
click at [199, 125] on input "Salas" at bounding box center [213, 127] width 93 height 14
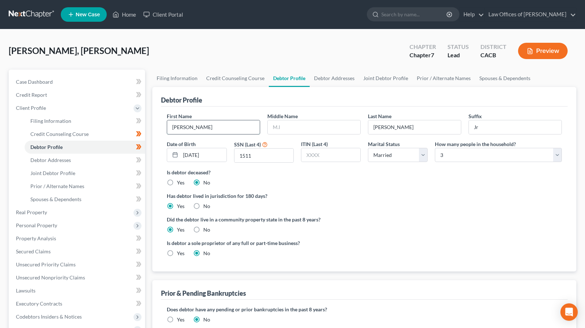
click at [198, 125] on input "Salas" at bounding box center [213, 127] width 93 height 14
type input "George"
type input "Salas"
click at [388, 195] on label "Has debtor lived in jurisdiction for 180 days?" at bounding box center [364, 196] width 395 height 8
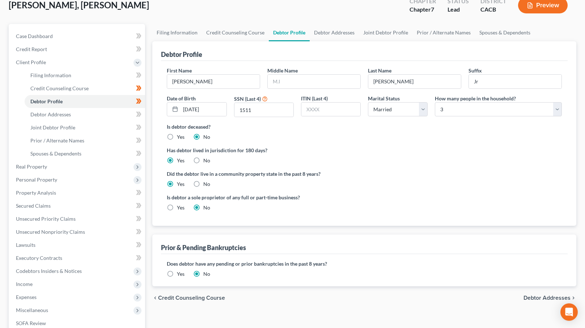
scroll to position [46, 0]
click at [540, 295] on span "Debtor Addresses" at bounding box center [547, 297] width 47 height 6
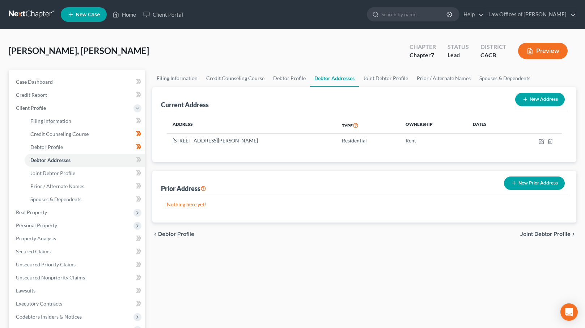
click at [535, 233] on span "Joint Debtor Profile" at bounding box center [546, 234] width 50 height 6
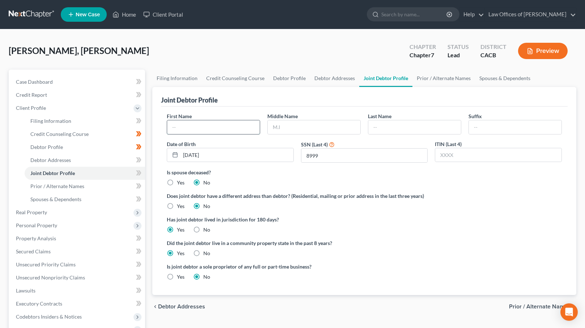
click at [203, 125] on input "text" at bounding box center [213, 127] width 93 height 14
type input "Sylivia"
type input "Salas"
drag, startPoint x: 181, startPoint y: 127, endPoint x: 202, endPoint y: 134, distance: 22.1
click at [181, 127] on input "Sylivia" at bounding box center [213, 127] width 93 height 14
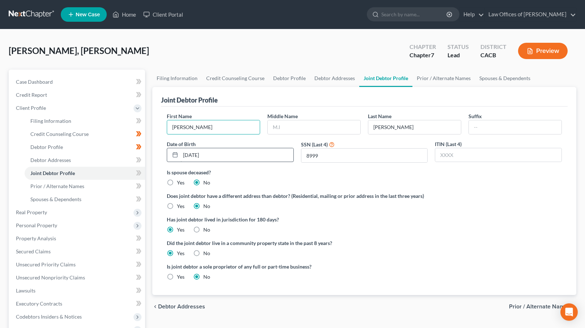
type input "Sylvia"
click at [242, 153] on input "03/07/1975" at bounding box center [237, 155] width 113 height 14
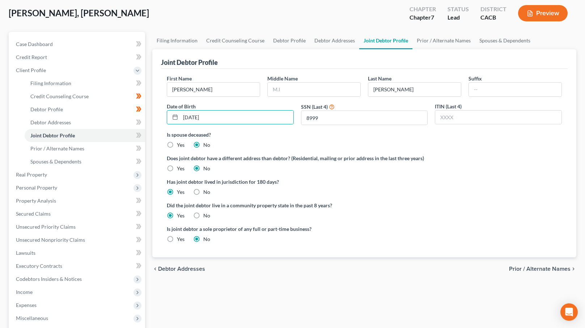
click at [540, 267] on span "Prior / Alternate Names" at bounding box center [540, 269] width 62 height 6
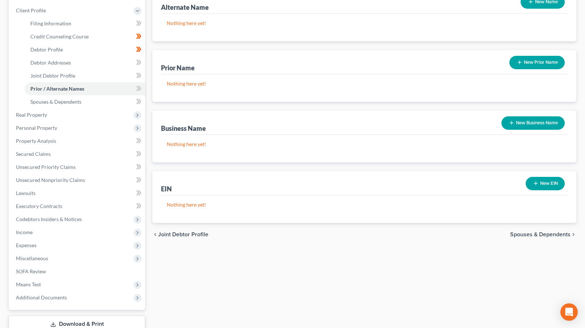
click at [538, 237] on span "Spouses & Dependents" at bounding box center [540, 234] width 60 height 6
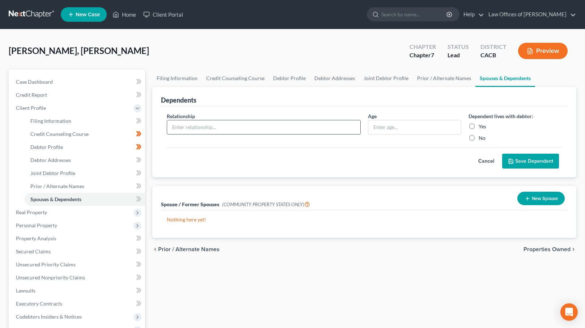
click at [190, 124] on input "text" at bounding box center [263, 127] width 193 height 14
type input "Son"
click at [479, 126] on label "Yes" at bounding box center [483, 126] width 8 height 7
click at [482, 126] on input "Yes" at bounding box center [484, 125] width 5 height 5
radio input "true"
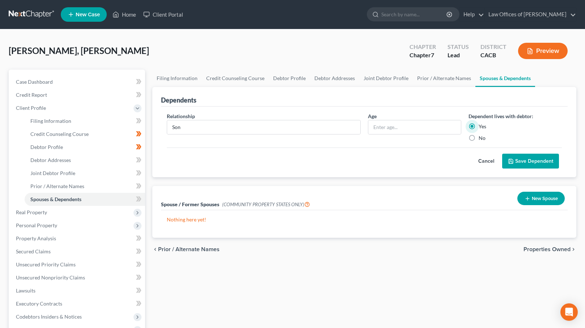
click at [517, 163] on button "Save Dependent" at bounding box center [530, 160] width 57 height 15
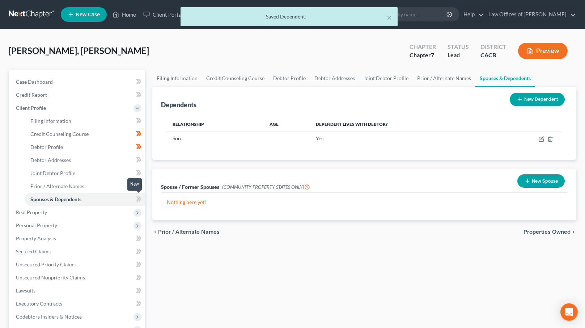
click at [140, 197] on icon at bounding box center [138, 198] width 5 height 9
click at [140, 197] on icon at bounding box center [139, 198] width 3 height 5
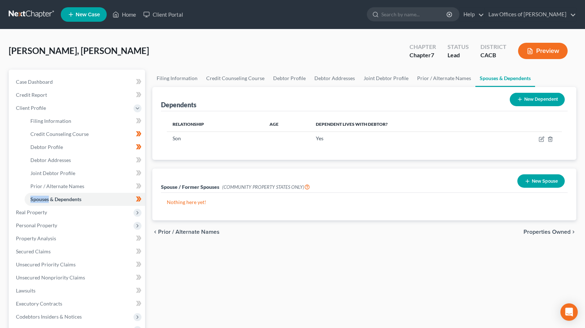
click at [553, 230] on span "Properties Owned" at bounding box center [547, 232] width 47 height 6
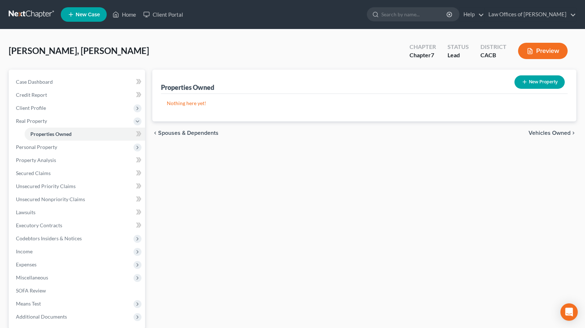
click at [548, 134] on span "Vehicles Owned" at bounding box center [550, 133] width 42 height 6
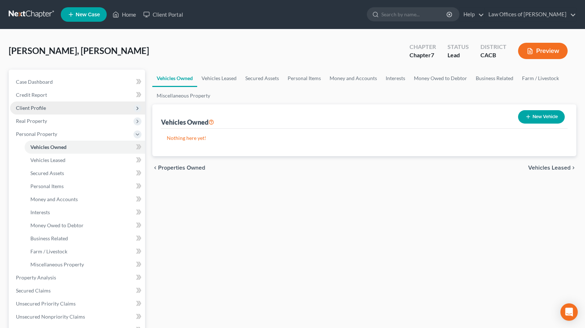
click at [122, 108] on span "Client Profile" at bounding box center [77, 107] width 135 height 13
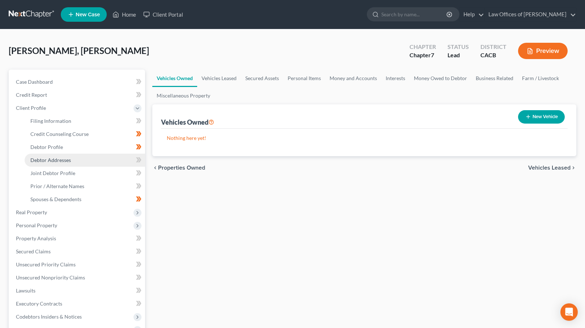
click at [100, 159] on link "Debtor Addresses" at bounding box center [85, 159] width 121 height 13
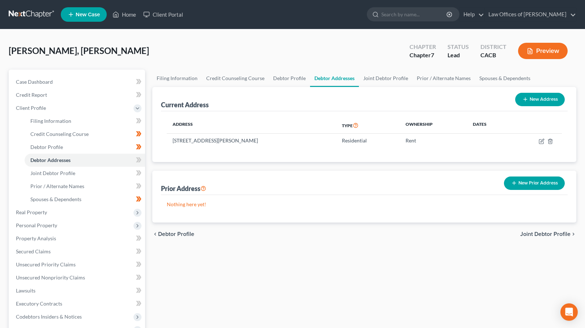
click at [535, 237] on div "chevron_left Debtor Profile Joint Debtor Profile chevron_right" at bounding box center [364, 233] width 424 height 23
click at [538, 233] on span "Joint Debtor Profile" at bounding box center [546, 234] width 50 height 6
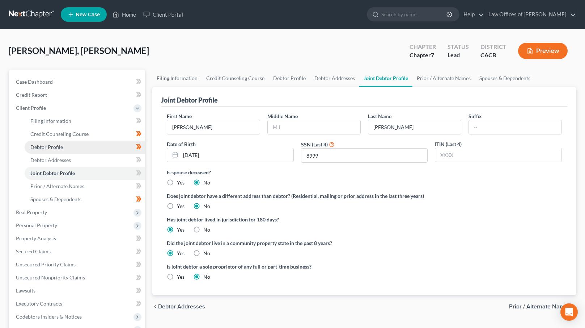
click at [113, 148] on link "Debtor Profile" at bounding box center [85, 146] width 121 height 13
select select "1"
select select "2"
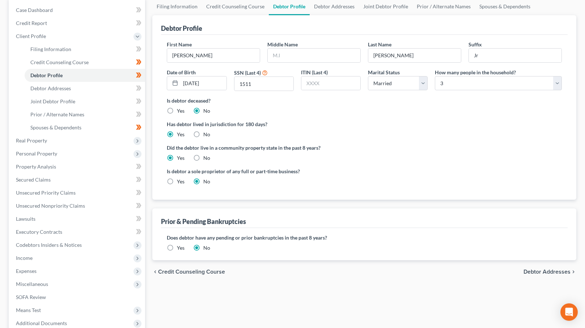
scroll to position [84, 0]
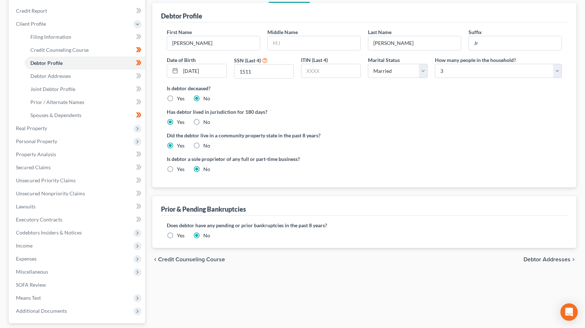
click at [177, 236] on label "Yes" at bounding box center [181, 235] width 8 height 7
click at [180, 236] on input "Yes" at bounding box center [182, 234] width 5 height 5
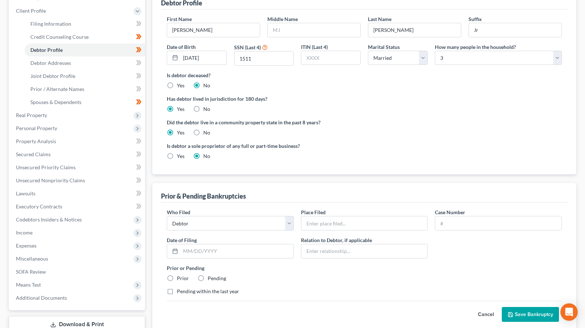
scroll to position [98, 0]
click at [177, 276] on label "Prior" at bounding box center [183, 277] width 12 height 7
click at [180, 276] on input "Prior" at bounding box center [182, 276] width 5 height 5
radio input "true"
click at [282, 224] on select "Debtor Other" at bounding box center [230, 222] width 127 height 14
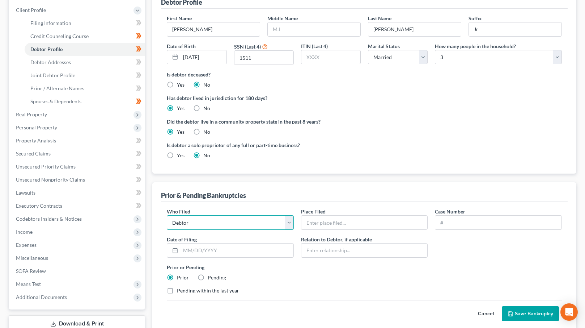
select select "other"
click at [167, 215] on select "Debtor Other" at bounding box center [230, 222] width 127 height 14
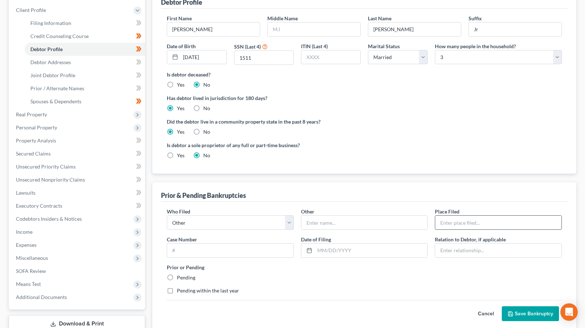
click at [476, 220] on input "text" at bounding box center [498, 222] width 126 height 14
type input "[GEOGRAPHIC_DATA]"
click at [379, 249] on input "text" at bounding box center [371, 250] width 113 height 14
click at [467, 278] on div "Prior or Pending Pending" at bounding box center [364, 272] width 403 height 18
click at [466, 250] on input "text" at bounding box center [498, 250] width 126 height 14
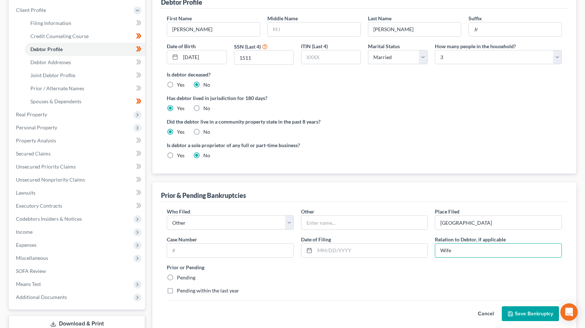
type input "Wife"
click at [391, 269] on label "Prior or Pending" at bounding box center [364, 267] width 395 height 8
click at [331, 222] on input "text" at bounding box center [365, 222] width 126 height 14
type input "Sylvia Salas"
click at [322, 266] on label "Prior or Pending" at bounding box center [364, 267] width 395 height 8
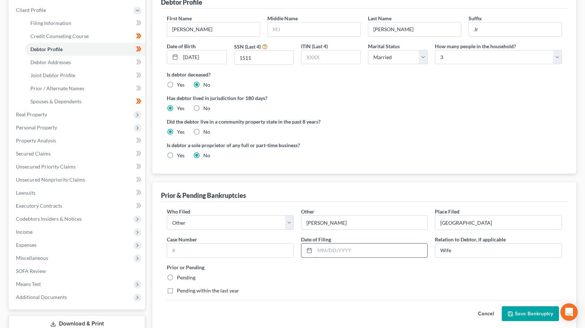
click at [326, 252] on input "text" at bounding box center [371, 250] width 113 height 14
click at [320, 263] on label "Prior or Pending" at bounding box center [364, 267] width 395 height 8
click at [529, 311] on button "Save Bankruptcy" at bounding box center [530, 313] width 57 height 15
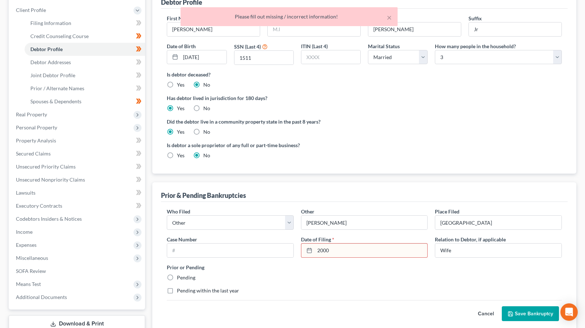
drag, startPoint x: 338, startPoint y: 249, endPoint x: 311, endPoint y: 249, distance: 26.8
click at [315, 250] on input "2000" at bounding box center [371, 250] width 113 height 14
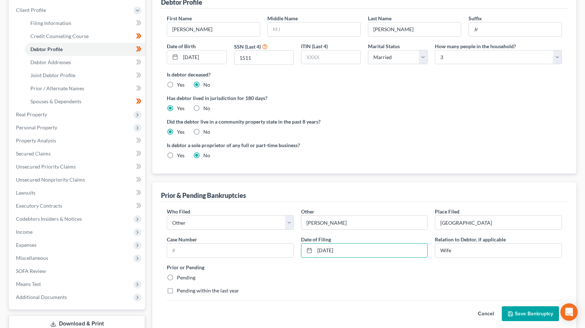
type input "01/01/2000"
click at [548, 311] on button "Save Bankruptcy" at bounding box center [530, 313] width 57 height 15
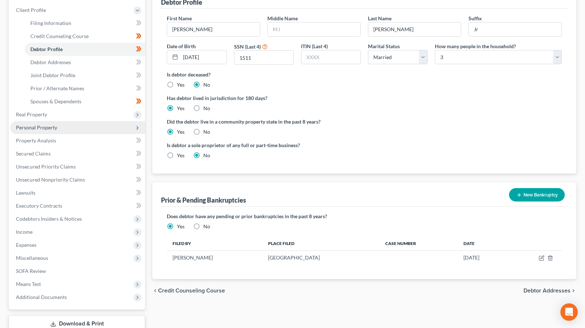
click at [56, 125] on span "Personal Property" at bounding box center [36, 127] width 41 height 6
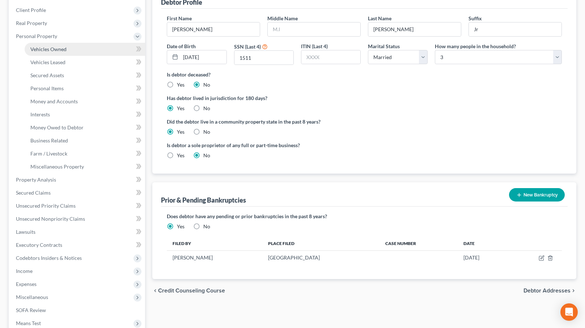
click at [85, 48] on link "Vehicles Owned" at bounding box center [85, 49] width 121 height 13
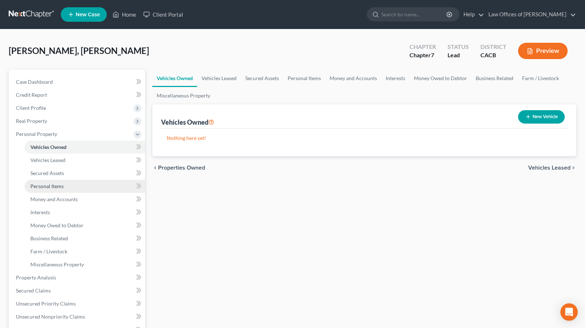
click at [99, 185] on link "Personal Items" at bounding box center [85, 186] width 121 height 13
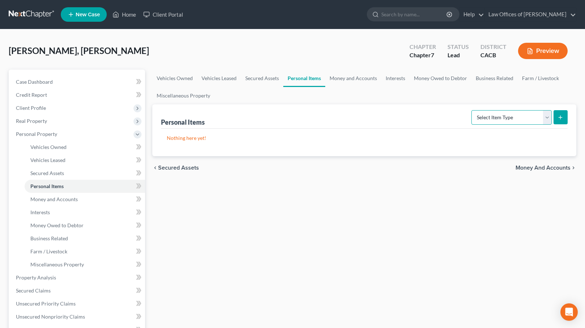
click at [519, 119] on select "Select Item Type Clothing Collectibles Of Value Electronics Firearms Household …" at bounding box center [512, 117] width 80 height 14
click at [562, 117] on icon "submit" at bounding box center [561, 117] width 6 height 6
click at [536, 119] on select "Select Item Type Clothing Collectibles Of Value Electronics Firearms Household …" at bounding box center [512, 117] width 80 height 14
select select "clothing"
click at [472, 110] on select "Select Item Type Clothing Collectibles Of Value Electronics Firearms Household …" at bounding box center [512, 117] width 80 height 14
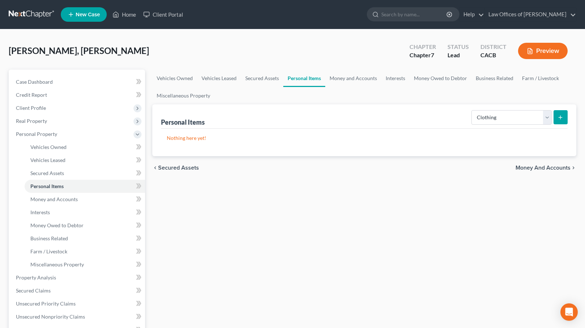
click at [558, 117] on icon "submit" at bounding box center [561, 117] width 6 height 6
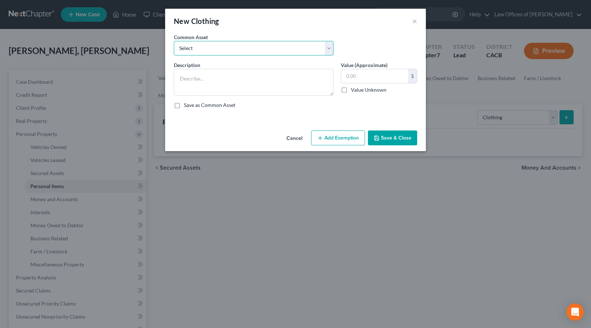
click at [286, 50] on select "Select Used Clothing at Used Clothing Store prices" at bounding box center [254, 48] width 160 height 14
select select "0"
click at [174, 41] on select "Select Used Clothing at Used Clothing Store prices" at bounding box center [254, 48] width 160 height 14
type textarea "Used Clothing at Used Clothing Store prices"
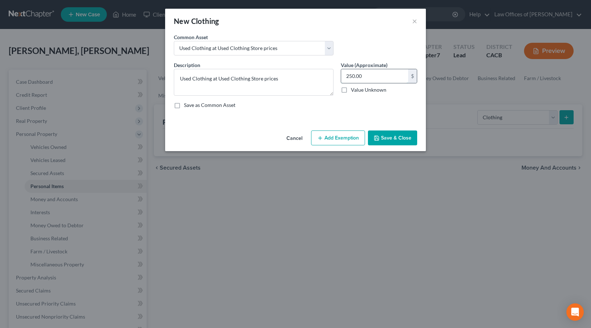
click at [349, 74] on input "250.00" at bounding box center [374, 76] width 67 height 14
drag, startPoint x: 349, startPoint y: 74, endPoint x: 337, endPoint y: 76, distance: 12.4
click at [337, 76] on div "Value (Approximate) 250.00 $ Value Unknown Balance Undetermined 250.00 $ Value …" at bounding box center [379, 78] width 84 height 34
type input "750.00"
click at [337, 139] on button "Add Exemption" at bounding box center [338, 137] width 54 height 15
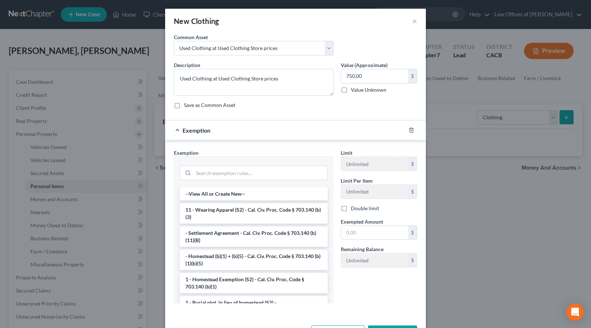
drag, startPoint x: 246, startPoint y: 210, endPoint x: 281, endPoint y: 203, distance: 35.8
click at [246, 209] on li "11 - Wearing Apparel (S2) - Cal. Civ. Proc. Code § 703.140 (b)(3)" at bounding box center [254, 213] width 148 height 20
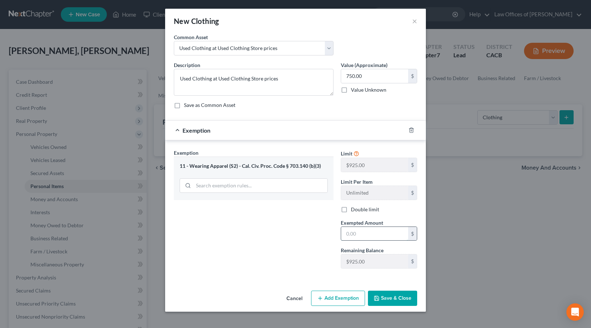
click at [350, 235] on input "text" at bounding box center [374, 234] width 67 height 14
type input "750"
drag, startPoint x: 384, startPoint y: 300, endPoint x: 388, endPoint y: 294, distance: 7.1
click at [385, 299] on button "Save & Close" at bounding box center [392, 297] width 49 height 15
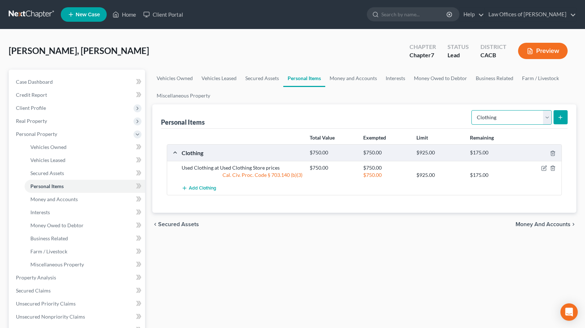
click at [550, 118] on select "Select Item Type Clothing Collectibles Of Value Electronics Firearms Household …" at bounding box center [512, 117] width 80 height 14
select select "electronics"
click at [472, 110] on select "Select Item Type Clothing Collectibles Of Value Electronics Firearms Household …" at bounding box center [512, 117] width 80 height 14
click at [562, 115] on icon "submit" at bounding box center [561, 117] width 6 height 6
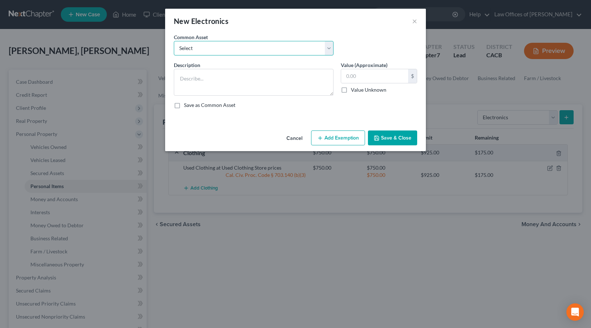
click at [264, 49] on select "Select Used Cell Phone, Used Laptop, Used Tablet, Used Television" at bounding box center [254, 48] width 160 height 14
select select "0"
click at [174, 41] on select "Select Used Cell Phone, Used Laptop, Used Tablet, Used Television" at bounding box center [254, 48] width 160 height 14
type textarea "Used Cell Phone, Used Laptop, Used Tablet, Used Television"
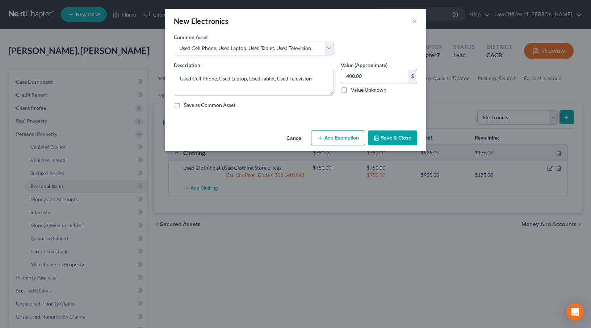
click at [346, 75] on input "400.00" at bounding box center [374, 76] width 67 height 14
type input "1,400.00"
click at [342, 135] on button "Add Exemption" at bounding box center [338, 137] width 54 height 15
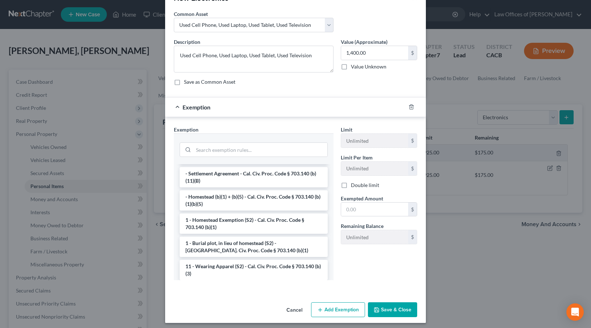
scroll to position [78, 0]
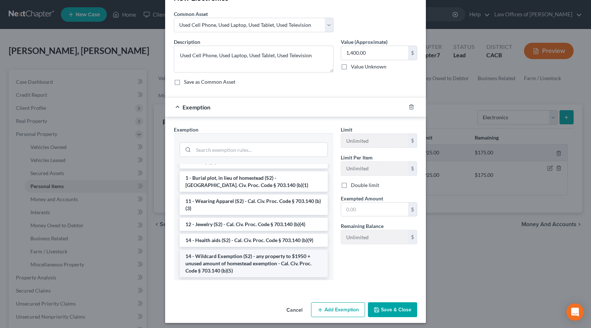
click at [232, 253] on li "14 - Wildcard Exemption (S2) - any property to $1950 + unused amount of homeste…" at bounding box center [254, 263] width 148 height 28
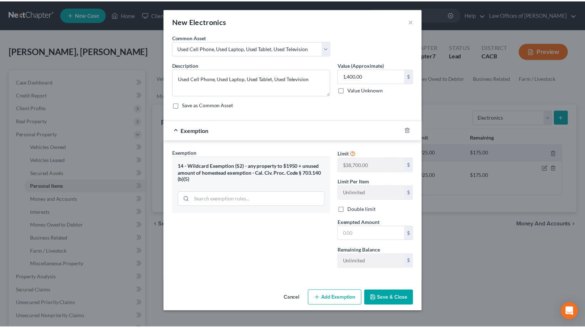
scroll to position [0, 0]
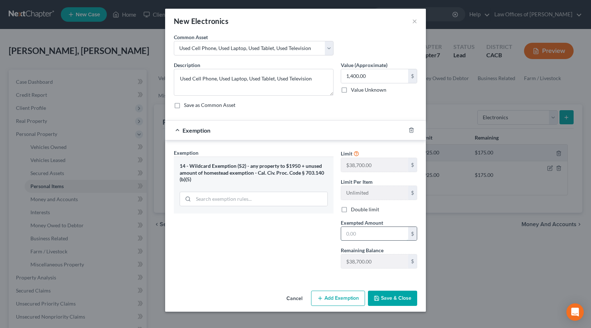
click at [349, 234] on input "text" at bounding box center [374, 234] width 67 height 14
type input "1,400"
click at [395, 295] on button "Save & Close" at bounding box center [392, 297] width 49 height 15
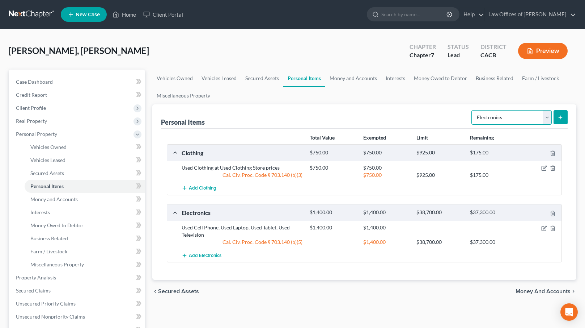
click at [494, 119] on select "Select Item Type Clothing Collectibles Of Value Electronics Firearms Household …" at bounding box center [512, 117] width 80 height 14
select select "household_goods"
click at [472, 110] on select "Select Item Type Clothing Collectibles Of Value Electronics Firearms Household …" at bounding box center [512, 117] width 80 height 14
click at [558, 117] on icon "submit" at bounding box center [561, 117] width 6 height 6
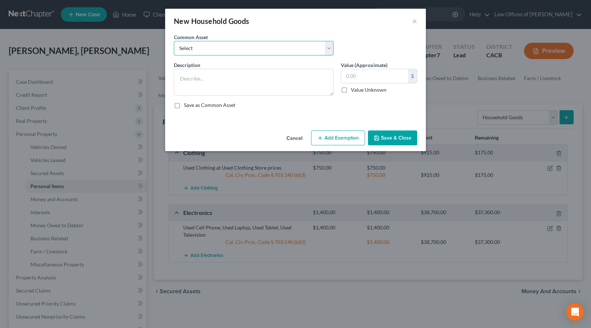
click at [278, 51] on select "Select Used Bedroom Set, Used Living Room Set, Used Dining Set" at bounding box center [254, 48] width 160 height 14
select select "0"
click at [174, 41] on select "Select Used Bedroom Set, Used Living Room Set, Used Dining Set" at bounding box center [254, 48] width 160 height 14
type textarea "Used Bedroom Set, Used Living Room Set, Used Dining Set"
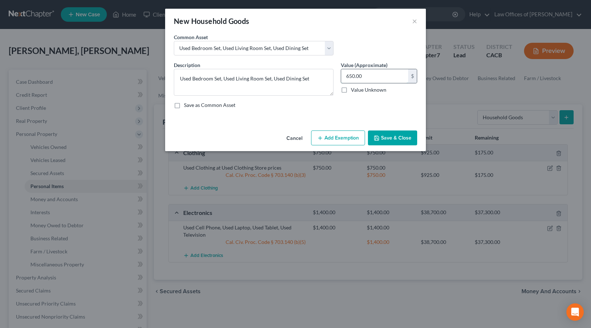
click at [346, 76] on input "650.00" at bounding box center [374, 76] width 67 height 14
click at [346, 77] on input "650.00" at bounding box center [374, 76] width 67 height 14
type input "1,650.00"
click at [336, 136] on button "Add Exemption" at bounding box center [338, 137] width 54 height 15
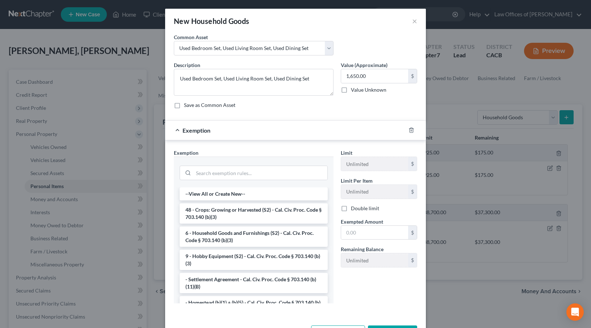
click at [241, 239] on li "6 - Household Goods and Furnishings (S2) - Cal. Civ. Proc. Code § 703.140 (b)(3)" at bounding box center [254, 236] width 148 height 20
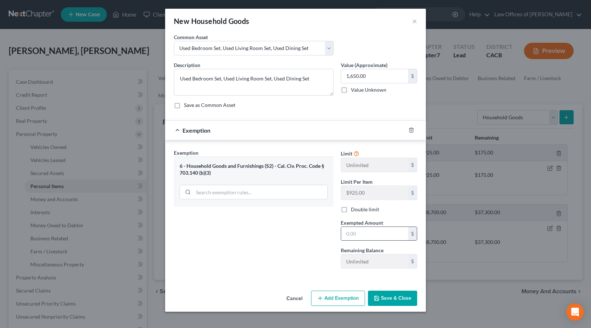
click at [347, 235] on input "text" at bounding box center [374, 234] width 67 height 14
type input "1,650"
click at [400, 295] on button "Save & Close" at bounding box center [392, 297] width 49 height 15
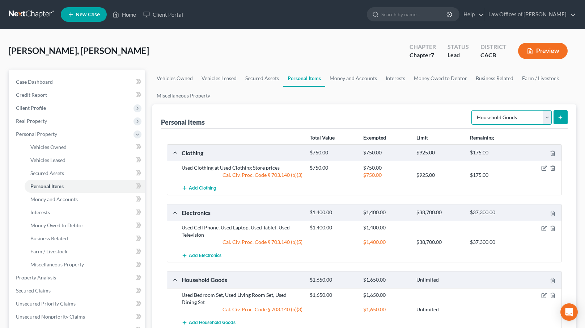
click at [502, 118] on select "Select Item Type Clothing Collectibles Of Value Electronics Firearms Household …" at bounding box center [512, 117] width 80 height 14
select select "jewelry"
click at [472, 110] on select "Select Item Type Clothing Collectibles Of Value Electronics Firearms Household …" at bounding box center [512, 117] width 80 height 14
click at [561, 115] on icon "submit" at bounding box center [561, 117] width 6 height 6
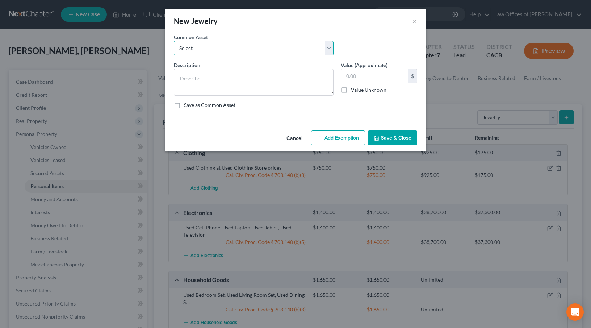
click at [241, 46] on select "Select Used wrist watch, simple jewelry" at bounding box center [254, 48] width 160 height 14
select select "0"
click at [174, 41] on select "Select Used wrist watch, simple jewelry" at bounding box center [254, 48] width 160 height 14
type textarea "Used wrist watch, simple jewelry"
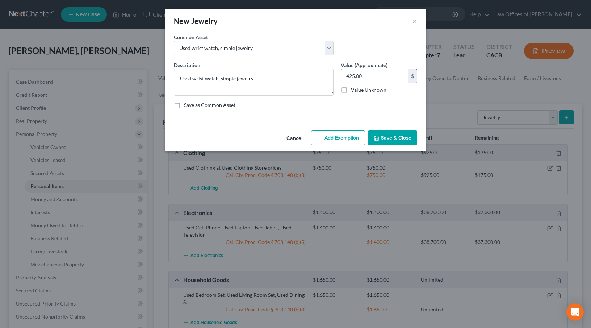
click at [344, 75] on input "425.00" at bounding box center [374, 76] width 67 height 14
click at [347, 75] on input "425.00" at bounding box center [374, 76] width 67 height 14
type input "925.00"
click at [348, 139] on button "Add Exemption" at bounding box center [338, 137] width 54 height 15
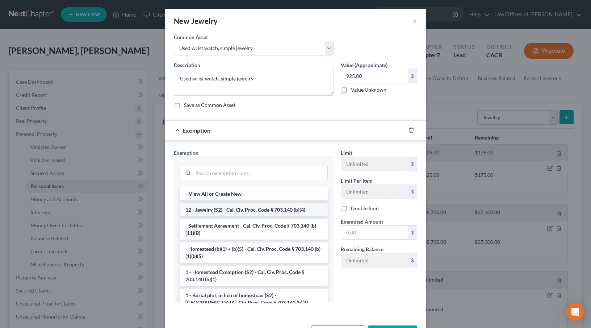
click at [216, 210] on li "12 - Jewelry (S2) - Cal. Civ. Proc. Code § 703.140 (b)(4)" at bounding box center [254, 209] width 148 height 13
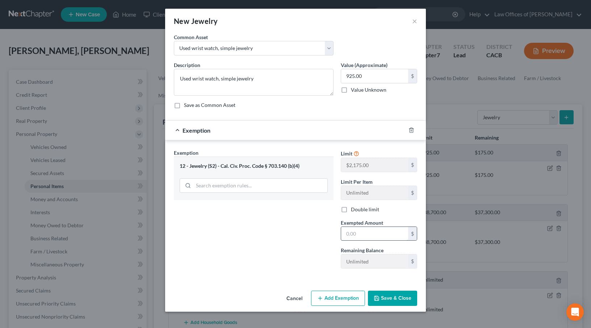
click at [346, 236] on input "text" at bounding box center [374, 234] width 67 height 14
type input "1,925"
click at [347, 77] on input "925.00" at bounding box center [374, 76] width 67 height 14
click at [348, 75] on input "925.00" at bounding box center [374, 76] width 67 height 14
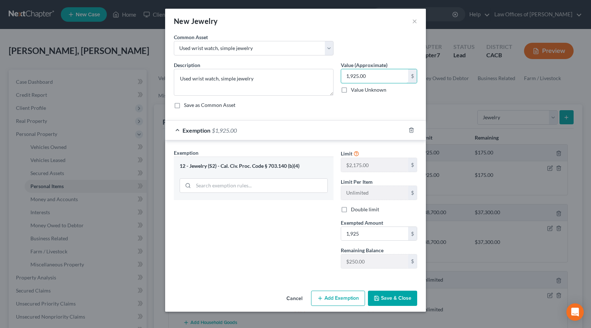
type input "1,925.00"
click at [398, 299] on button "Save & Close" at bounding box center [392, 297] width 49 height 15
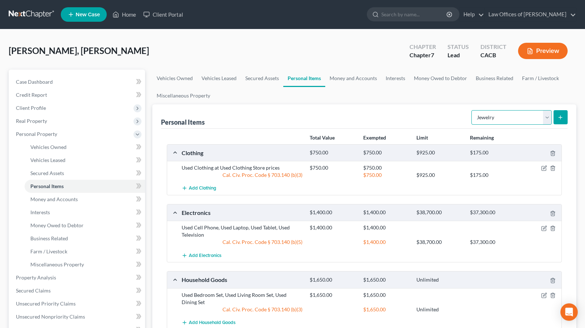
click at [496, 119] on select "Select Item Type Clothing Collectibles Of Value Electronics Firearms Household …" at bounding box center [512, 117] width 80 height 14
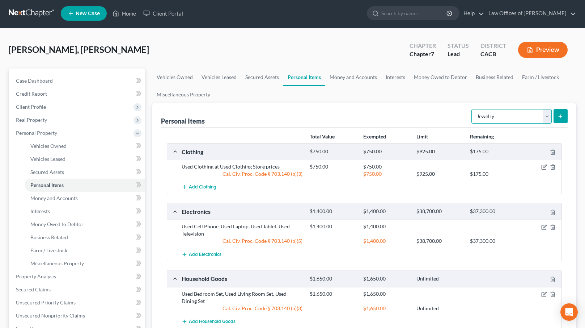
scroll to position [1, 0]
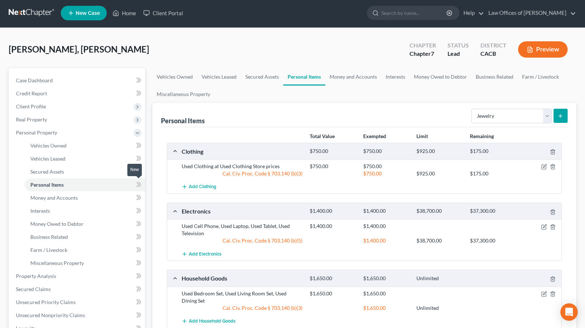
click at [138, 181] on icon at bounding box center [138, 184] width 5 height 9
click at [138, 182] on icon at bounding box center [138, 184] width 5 height 9
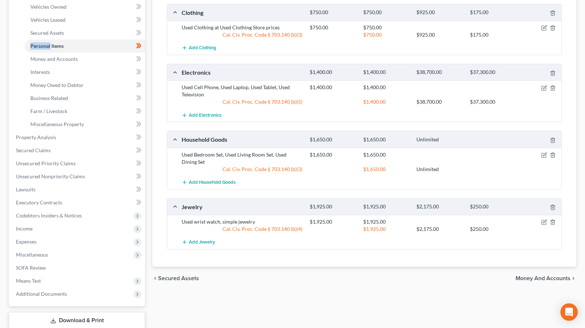
scroll to position [159, 0]
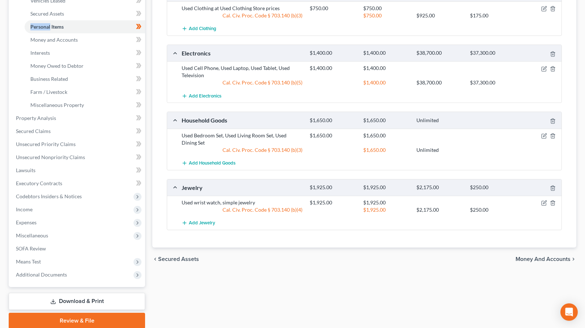
click at [535, 257] on span "Money and Accounts" at bounding box center [543, 259] width 55 height 6
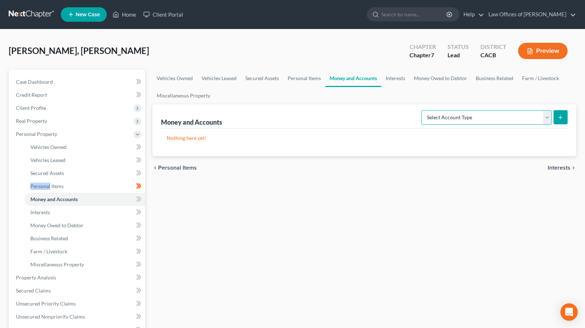
click at [493, 121] on select "Select Account Type Brokerage Cash on Hand Certificates of Deposit Checking Acc…" at bounding box center [487, 117] width 130 height 14
select select "checking"
click at [423, 110] on select "Select Account Type Brokerage Cash on Hand Certificates of Deposit Checking Acc…" at bounding box center [487, 117] width 130 height 14
click at [561, 114] on icon "submit" at bounding box center [561, 117] width 6 height 6
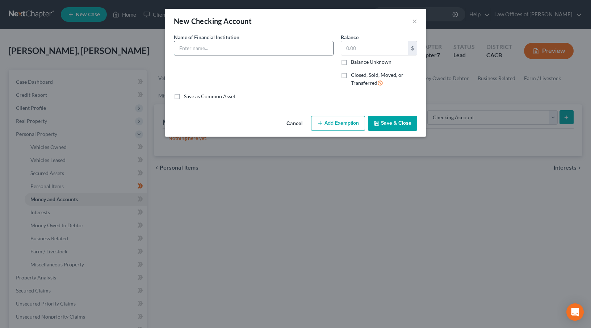
click at [222, 47] on input "text" at bounding box center [253, 48] width 159 height 14
type input "Schools First FCU"
type input "4,500"
click at [341, 123] on button "Add Exemption" at bounding box center [338, 123] width 54 height 15
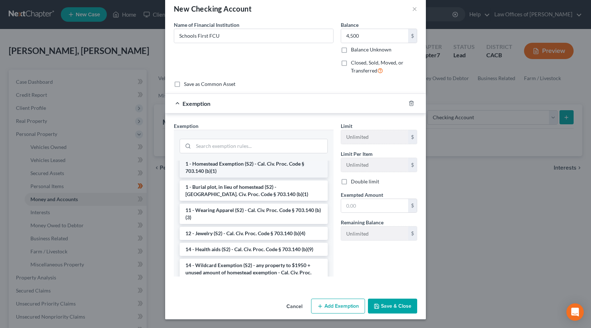
scroll to position [101, 0]
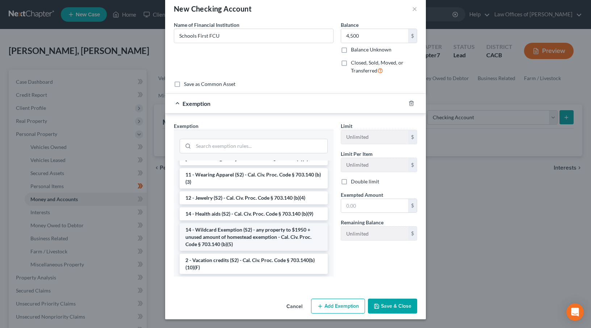
click at [227, 231] on li "14 - Wildcard Exemption (S2) - any property to $1950 + unused amount of homeste…" at bounding box center [254, 237] width 148 height 28
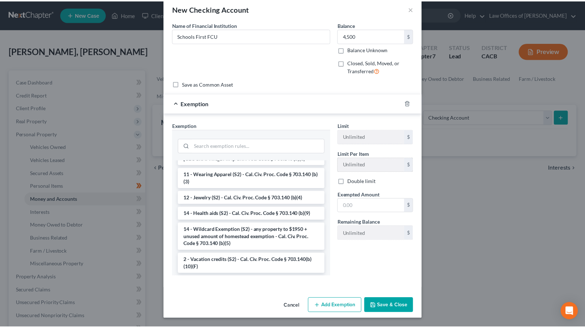
scroll to position [0, 0]
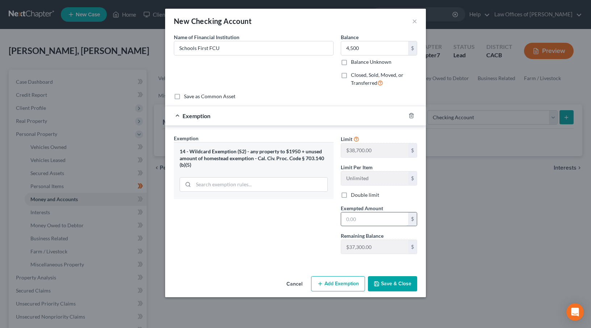
click at [349, 222] on input "text" at bounding box center [374, 219] width 67 height 14
type input "4,500"
click at [400, 284] on button "Save & Close" at bounding box center [392, 283] width 49 height 15
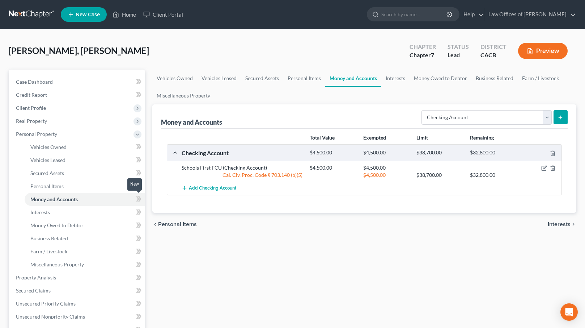
click at [139, 196] on icon at bounding box center [139, 198] width 3 height 5
click at [566, 224] on span "Interests" at bounding box center [559, 224] width 23 height 6
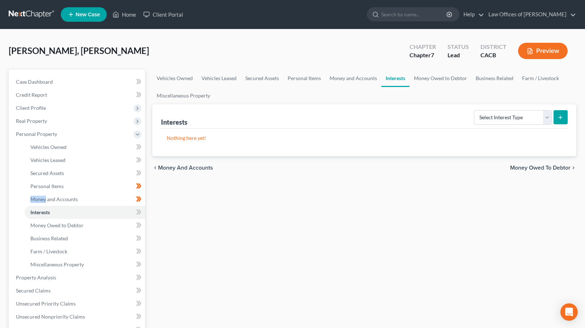
click at [548, 165] on span "Money Owed to Debtor" at bounding box center [540, 168] width 60 height 6
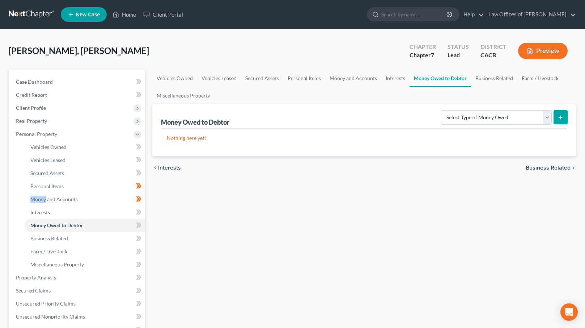
click at [542, 165] on span "Business Related" at bounding box center [548, 168] width 45 height 6
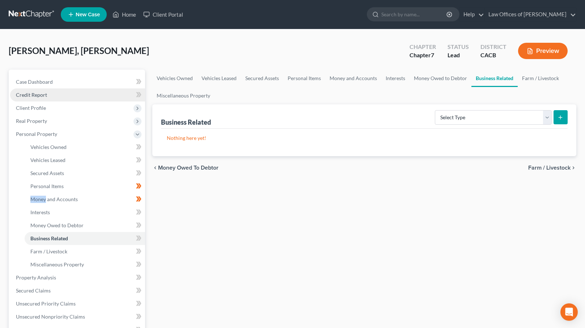
click at [54, 96] on link "Credit Report" at bounding box center [77, 94] width 135 height 13
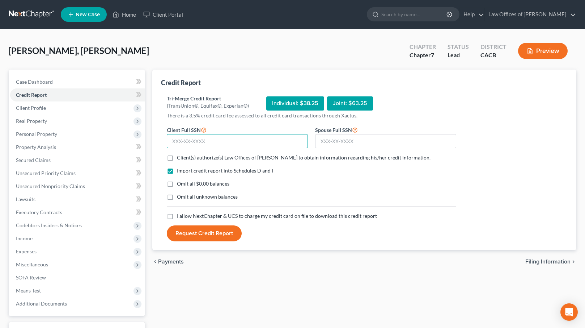
click at [173, 140] on input "text" at bounding box center [237, 141] width 141 height 14
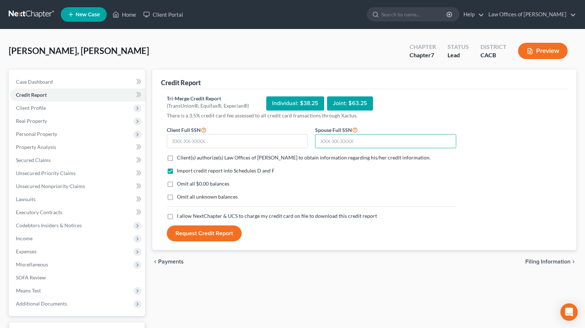
paste input "text"
type input "555-75-1511"
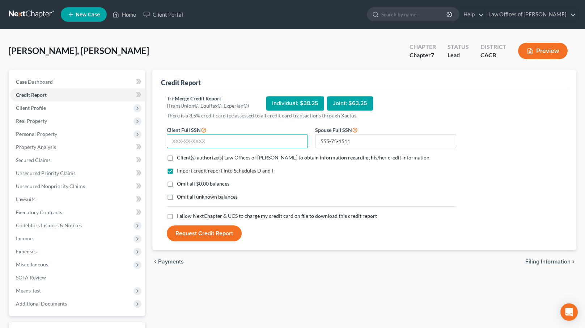
click at [184, 143] on input "text" at bounding box center [237, 141] width 141 height 14
type input "572-51-8999"
drag, startPoint x: 188, startPoint y: 156, endPoint x: 186, endPoint y: 168, distance: 12.2
click at [188, 156] on span "Client(s) authorize(s) Law Offices of Steven Ibarra to obtain information regar…" at bounding box center [304, 157] width 254 height 6
click at [185, 156] on input "Client(s) authorize(s) Law Offices of Steven Ibarra to obtain information regar…" at bounding box center [182, 156] width 5 height 5
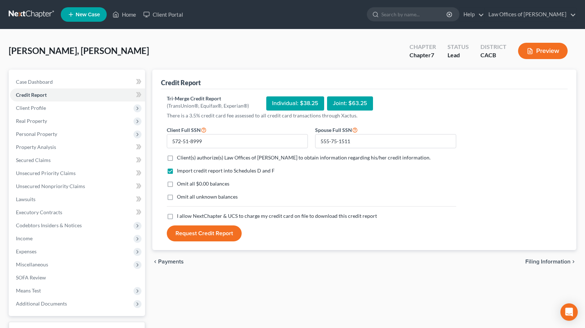
checkbox input "true"
click at [177, 214] on label "I allow NextChapter & UCS to charge my credit card on file to download this cre…" at bounding box center [277, 215] width 200 height 7
click at [180, 214] on input "I allow NextChapter & UCS to charge my credit card on file to download this cre…" at bounding box center [182, 214] width 5 height 5
checkbox input "true"
click at [211, 233] on button "Request Credit Report" at bounding box center [204, 233] width 75 height 16
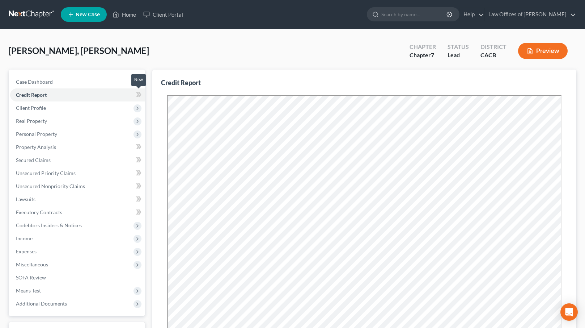
click at [138, 95] on icon at bounding box center [137, 94] width 3 height 5
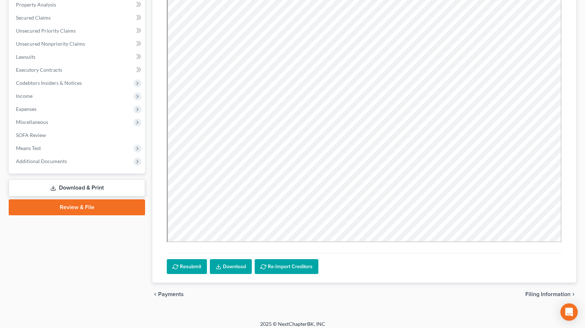
scroll to position [146, 0]
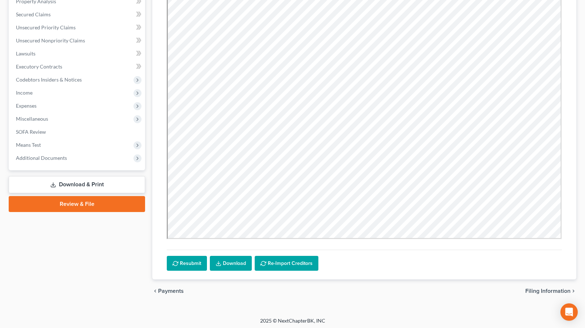
click at [542, 291] on span "Filing Information" at bounding box center [548, 291] width 45 height 6
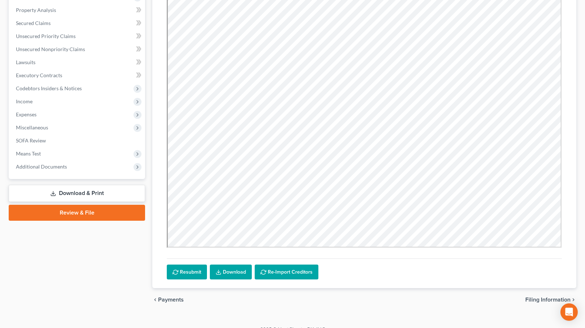
select select "1"
select select "0"
select select "7"
select select "0"
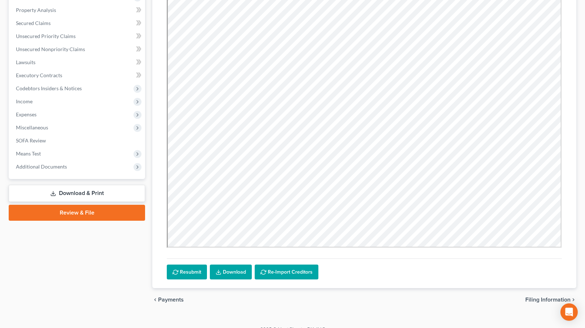
select select "4"
select select "0"
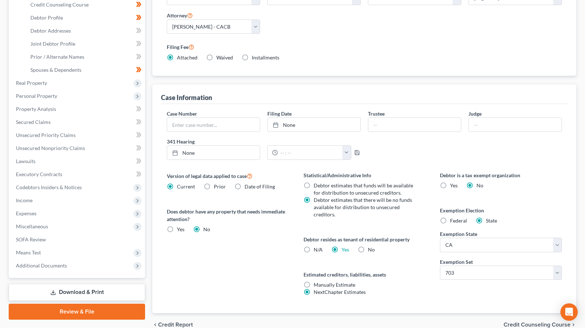
scroll to position [165, 0]
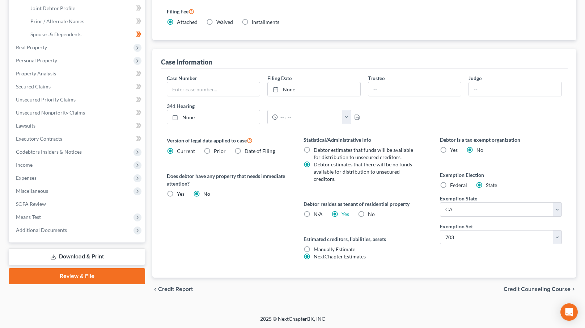
click at [532, 288] on span "Credit Counseling Course" at bounding box center [537, 289] width 67 height 6
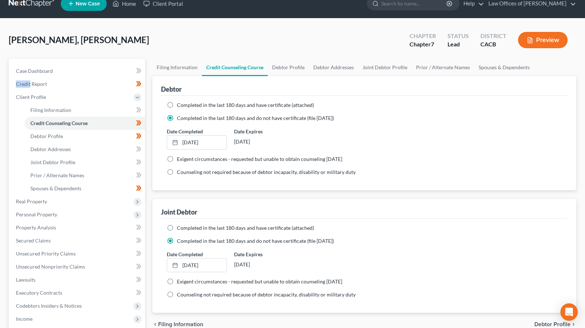
scroll to position [148, 0]
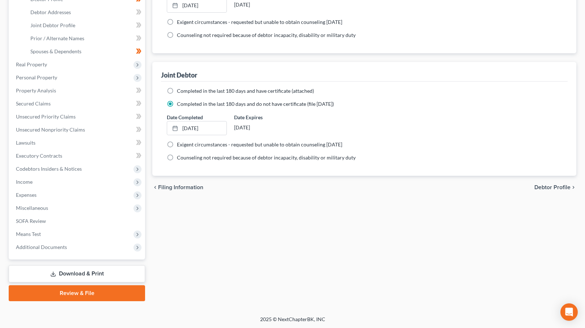
click at [548, 189] on span "Debtor Profile" at bounding box center [553, 187] width 36 height 6
select select "1"
select select "2"
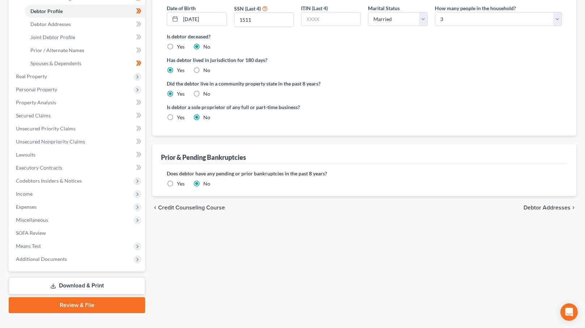
radio input "true"
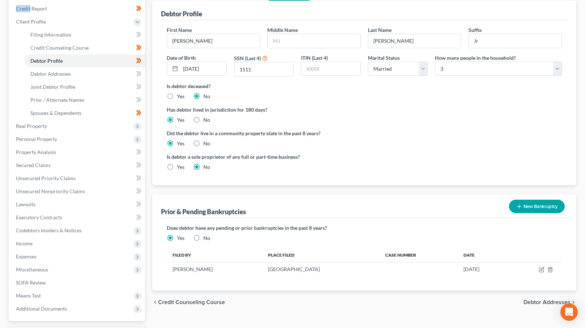
scroll to position [96, 0]
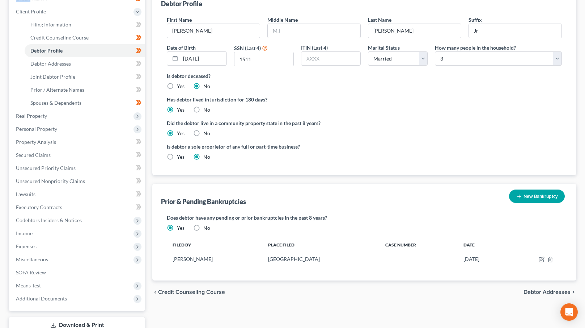
click at [545, 291] on span "Debtor Addresses" at bounding box center [547, 292] width 47 height 6
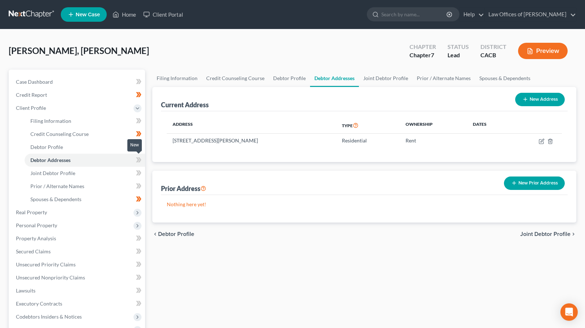
click at [140, 158] on icon at bounding box center [139, 159] width 3 height 5
click at [535, 233] on span "Joint Debtor Profile" at bounding box center [546, 234] width 50 height 6
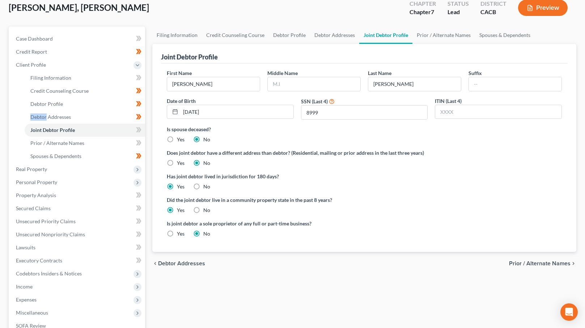
click at [534, 264] on span "Prior / Alternate Names" at bounding box center [540, 263] width 62 height 6
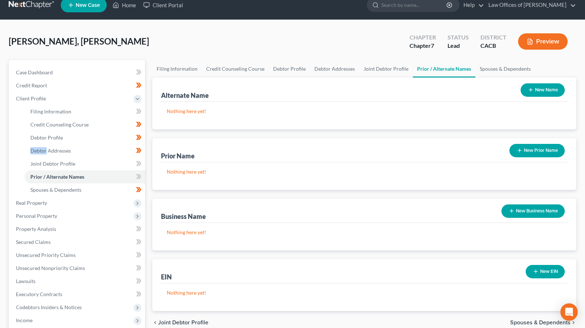
scroll to position [61, 0]
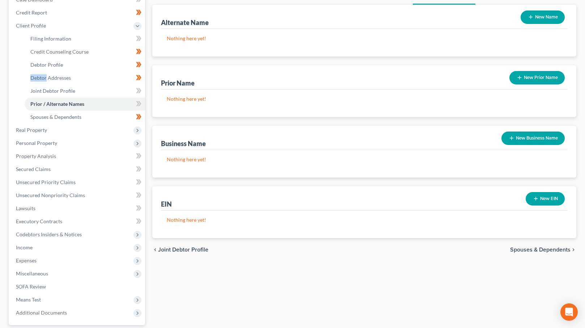
click at [530, 249] on span "Spouses & Dependents" at bounding box center [540, 250] width 60 height 6
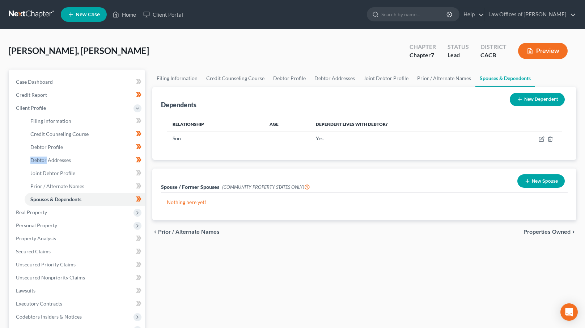
click at [542, 231] on span "Properties Owned" at bounding box center [547, 232] width 47 height 6
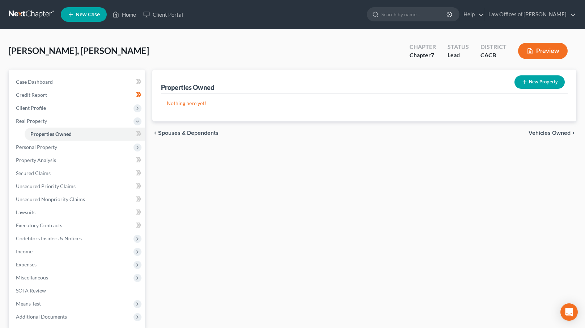
click at [540, 134] on span "Vehicles Owned" at bounding box center [550, 133] width 42 height 6
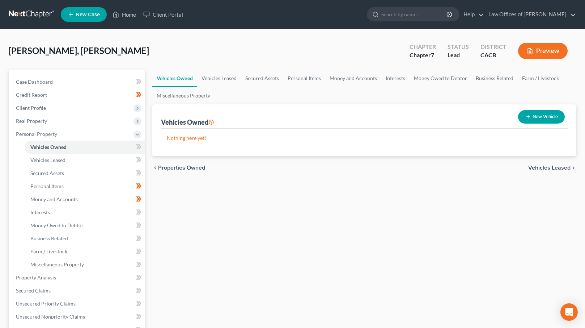
click at [533, 116] on button "New Vehicle" at bounding box center [541, 116] width 47 height 13
select select "0"
select select "2"
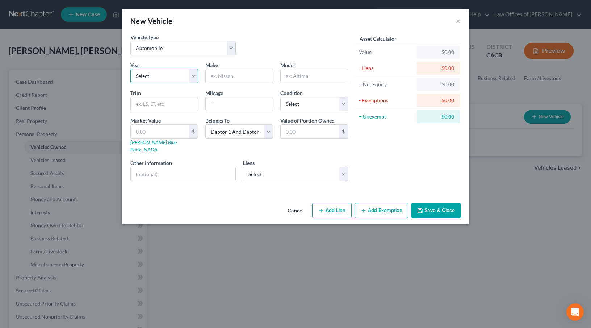
click at [164, 76] on select "Select 2026 2025 2024 2023 2022 2021 2020 2019 2018 2017 2016 2015 2014 2013 20…" at bounding box center [164, 76] width 68 height 14
select select "16"
click at [130, 69] on select "Select 2026 2025 2024 2023 2022 2021 2020 2019 2018 2017 2016 2015 2014 2013 20…" at bounding box center [164, 76] width 68 height 14
click at [231, 73] on input "text" at bounding box center [239, 76] width 67 height 14
type input "Lexus"
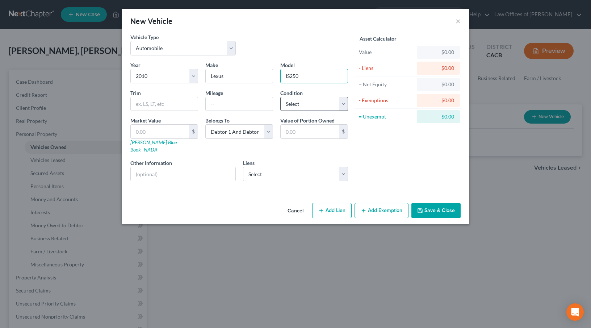
type input "IS250"
click at [315, 105] on select "Select Excellent Very Good Good Fair Poor" at bounding box center [314, 104] width 68 height 14
select select "2"
click at [280, 97] on select "Select Excellent Very Good Good Fair Poor" at bounding box center [314, 104] width 68 height 14
click at [213, 105] on input "text" at bounding box center [239, 104] width 67 height 14
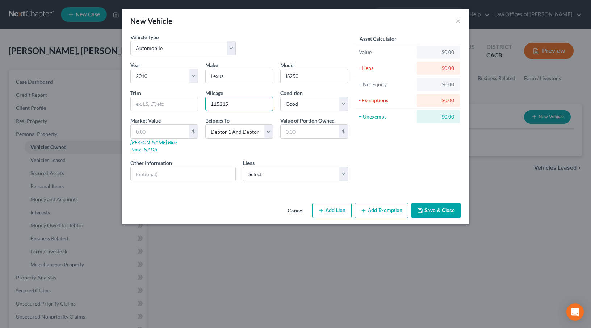
type input "115215"
click at [157, 141] on link "Kelly Blue Book" at bounding box center [153, 145] width 46 height 13
click at [156, 131] on input "text" at bounding box center [160, 132] width 58 height 14
type input "8"
type input "8.00"
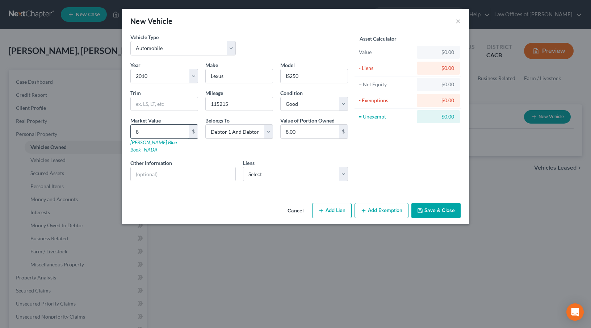
type input "80"
type input "80.00"
type input "806"
type input "806.00"
type input "8068"
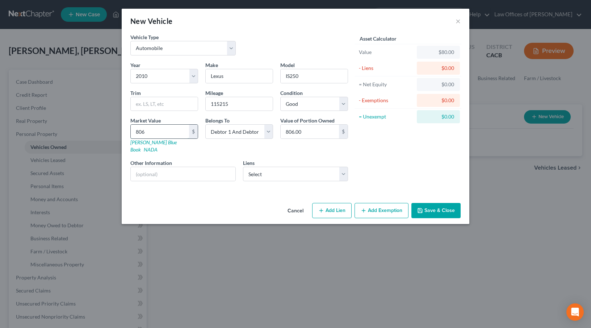
type input "8,068.00"
type input "8,068"
click at [332, 203] on button "Add Lien" at bounding box center [331, 210] width 39 height 15
select select "2"
select select "0"
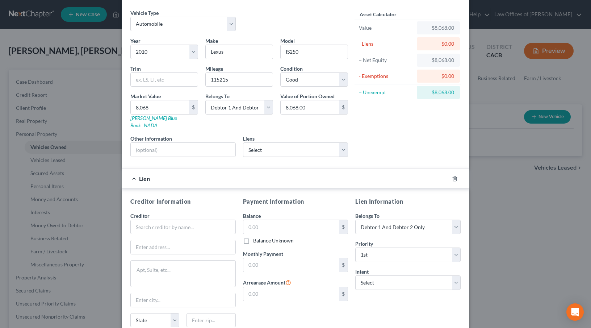
scroll to position [81, 0]
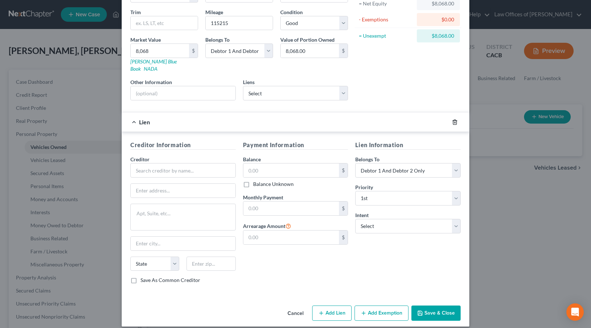
click at [452, 119] on icon "button" at bounding box center [455, 122] width 6 height 6
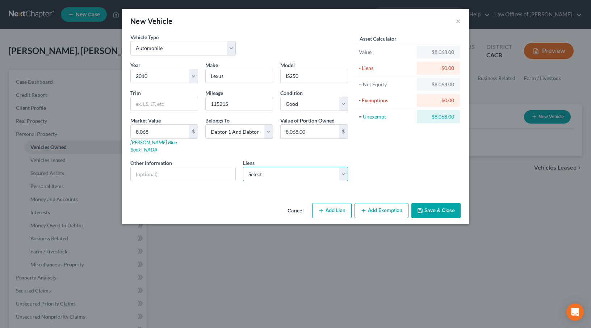
click at [328, 167] on select "Select Schoolsfirst Federal - $17,834.00 Gmfnancial - $3,714.00 Schoolsfirst Fe…" at bounding box center [295, 174] width 105 height 14
click at [286, 170] on select "Select Schoolsfirst Federal - $17,834.00 Gmfnancial - $3,714.00 Schoolsfirst Fe…" at bounding box center [295, 174] width 105 height 14
click at [283, 168] on select "Select Schoolsfirst Federal - $17,834.00 Gmfnancial - $3,714.00 Schoolsfirst Fe…" at bounding box center [295, 174] width 105 height 14
select select "2"
click at [243, 167] on select "Select Schoolsfirst Federal - $17,834.00 Gmfnancial - $3,714.00 Schoolsfirst Fe…" at bounding box center [295, 174] width 105 height 14
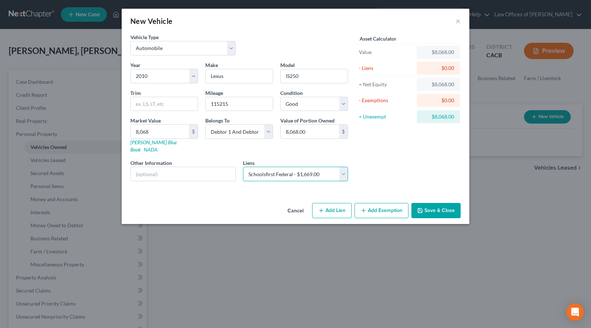
select select
select select "4"
select select "1"
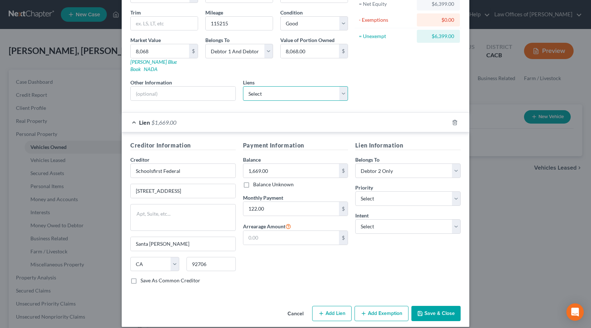
scroll to position [81, 0]
click at [409, 219] on select "Select Surrender Redeem Reaffirm Avoid Other" at bounding box center [407, 226] width 105 height 14
select select "2"
click at [355, 219] on select "Select Surrender Redeem Reaffirm Avoid Other" at bounding box center [407, 226] width 105 height 14
click at [330, 255] on div "Payment Information Balance 1,669.00 $ Balance Unknown Balance Undetermined 1,6…" at bounding box center [295, 214] width 113 height 149
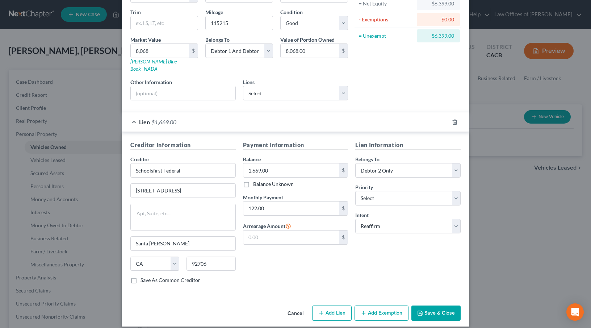
click at [367, 305] on button "Add Exemption" at bounding box center [381, 312] width 54 height 15
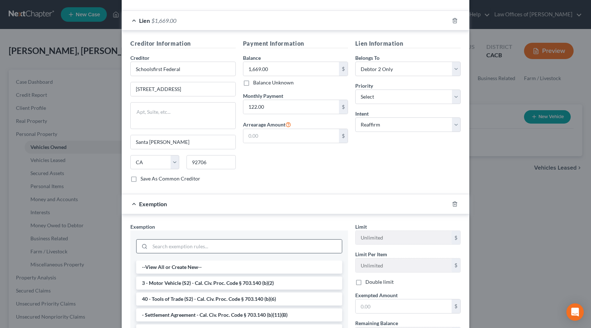
scroll to position [238, 0]
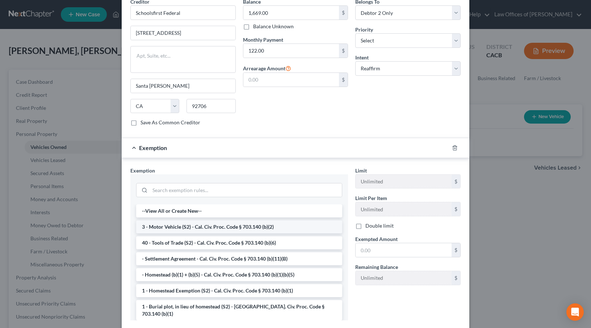
click at [171, 222] on li "3 - Motor Vehicle (S2) - Cal. Civ. Proc. Code § 703.140 (b)(2)" at bounding box center [239, 226] width 206 height 13
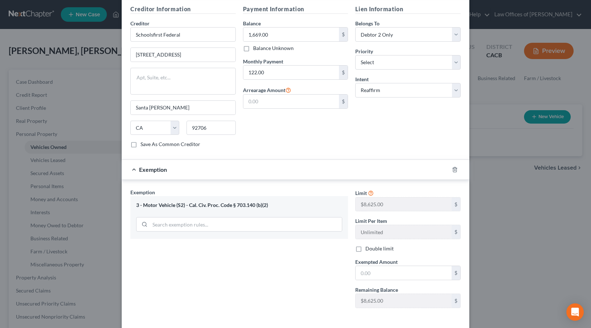
scroll to position [241, 0]
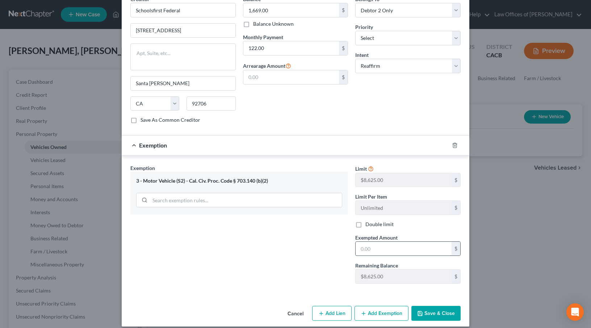
click at [378, 244] on input "text" at bounding box center [403, 248] width 96 height 14
type input "6,399"
click at [430, 306] on button "Save & Close" at bounding box center [435, 313] width 49 height 15
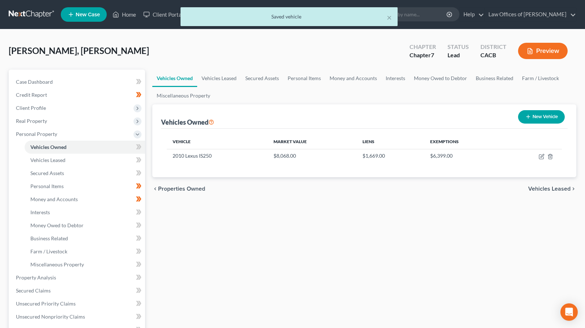
click at [532, 117] on button "New Vehicle" at bounding box center [541, 116] width 47 height 13
select select "0"
select select "2"
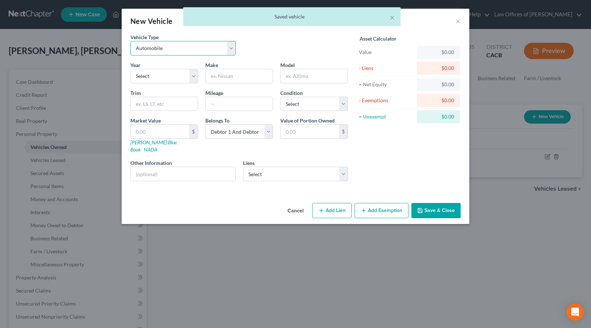
click at [177, 51] on select "Select Automobile Truck Trailer Watercraft Aircraft Motor Home Atv Other Vehicle" at bounding box center [182, 48] width 105 height 14
click at [130, 41] on select "Select Automobile Truck Trailer Watercraft Aircraft Motor Home Atv Other Vehicle" at bounding box center [182, 48] width 105 height 14
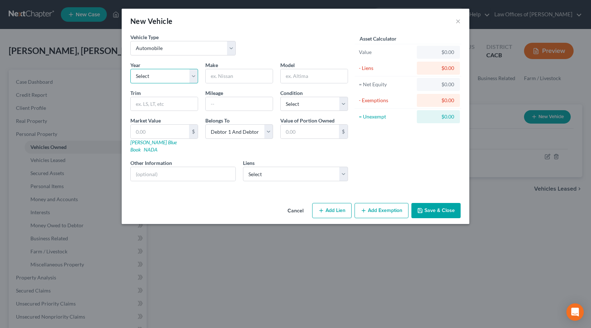
click at [176, 74] on select "Select 2026 2025 2024 2023 2022 2021 2020 2019 2018 2017 2016 2015 2014 2013 20…" at bounding box center [164, 76] width 68 height 14
select select "3"
click at [130, 69] on select "Select 2026 2025 2024 2023 2022 2021 2020 2019 2018 2017 2016 2015 2014 2013 20…" at bounding box center [164, 76] width 68 height 14
click at [238, 74] on input "text" at bounding box center [239, 76] width 67 height 14
paste input "CADILLAC"
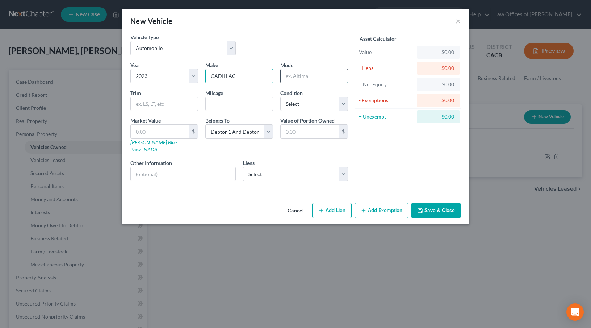
click at [304, 79] on input "text" at bounding box center [314, 76] width 67 height 14
click at [214, 76] on input "CADILLAC" at bounding box center [239, 76] width 67 height 14
drag, startPoint x: 229, startPoint y: 75, endPoint x: 266, endPoint y: 76, distance: 37.3
click at [266, 76] on input "CadillacADILLAC" at bounding box center [239, 76] width 67 height 14
type input "Cadillac"
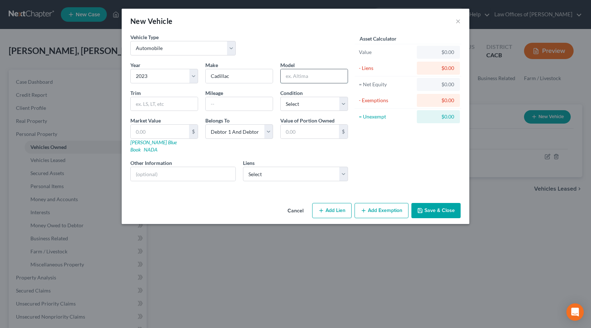
click at [330, 78] on input "text" at bounding box center [314, 76] width 67 height 14
type input "CT4"
click at [293, 101] on select "Select Excellent Very Good Good Fair Poor" at bounding box center [314, 104] width 68 height 14
select select "2"
click at [280, 97] on select "Select Excellent Very Good Good Fair Poor" at bounding box center [314, 104] width 68 height 14
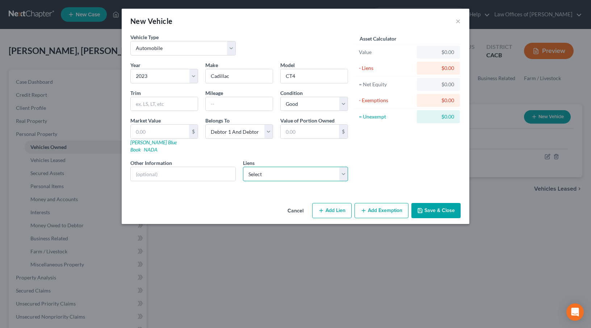
click at [288, 168] on select "Select Schoolsfirst Federal - $17,834.00 Gmfnancial - $3,714.00 Capital One Aut…" at bounding box center [295, 174] width 105 height 14
select select "0"
click at [243, 167] on select "Select Schoolsfirst Federal - $17,834.00 Gmfnancial - $3,714.00 Capital One Aut…" at bounding box center [295, 174] width 105 height 14
select select
select select "4"
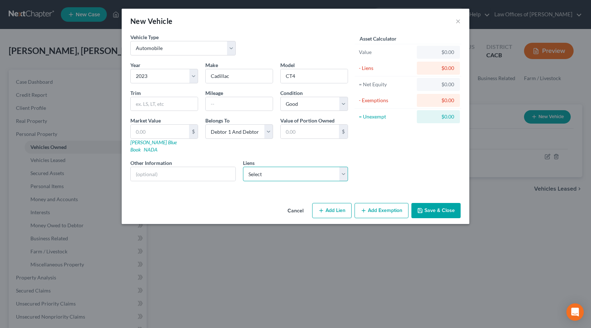
select select "1"
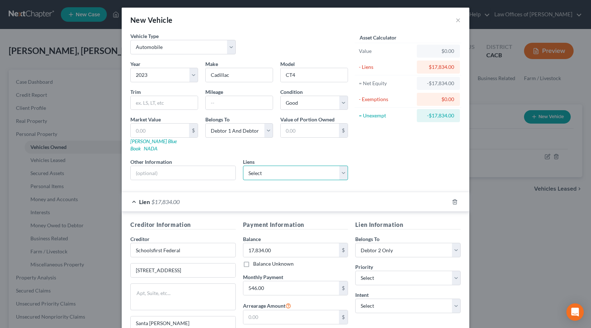
scroll to position [1, 0]
click at [324, 170] on select "Select Gmfnancial - $3,714.00 Capital One Auto Fin - $0.00 Toyota Financial Ser…" at bounding box center [295, 172] width 105 height 14
select select "0"
click at [243, 165] on select "Select Gmfnancial - $3,714.00 Capital One Auto Fin - $0.00 Toyota Financial Ser…" at bounding box center [295, 172] width 105 height 14
select select
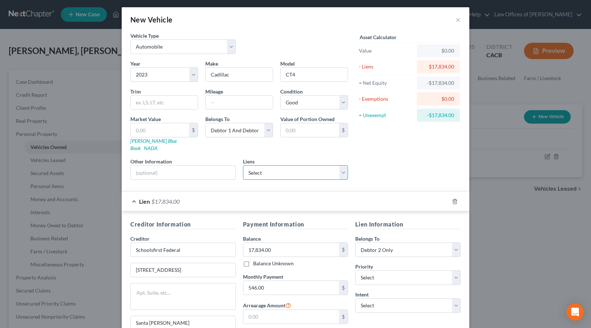
select select "45"
select select "1"
click at [452, 198] on icon "button" at bounding box center [455, 201] width 6 height 6
click at [142, 141] on link "Kelly Blue Book" at bounding box center [153, 144] width 46 height 13
click at [157, 128] on input "text" at bounding box center [160, 130] width 58 height 14
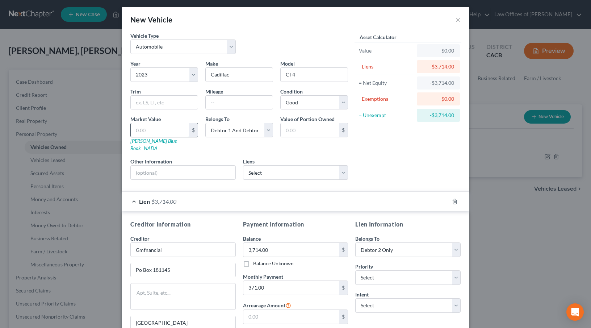
type input "2"
type input "2.00"
type input "28"
type input "28.00"
type input "286"
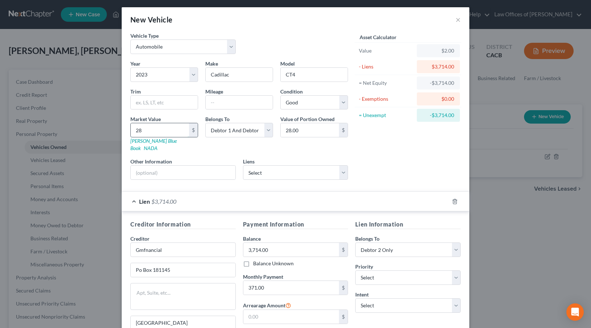
type input "286.00"
type input "2867"
type input "2,867.00"
type input "2,8675"
type input "28,675.00"
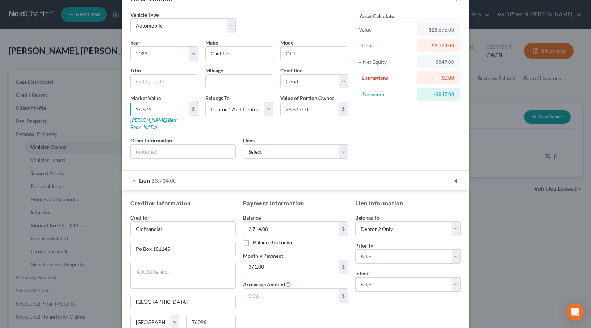
scroll to position [35, 0]
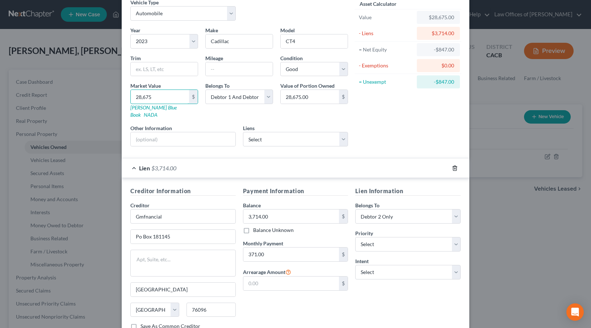
type input "28,675"
click at [452, 167] on polyline "button" at bounding box center [454, 167] width 4 height 0
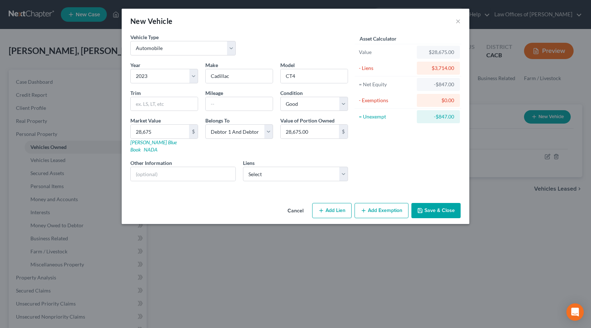
scroll to position [0, 0]
click at [307, 167] on select "Select Schoolsfirst Federal - $17,834.00 Gmfnancial - $3,714.00 Capital One Aut…" at bounding box center [295, 174] width 105 height 14
select select "1"
click at [243, 167] on select "Select Schoolsfirst Federal - $17,834.00 Gmfnancial - $3,714.00 Capital One Aut…" at bounding box center [295, 174] width 105 height 14
select select
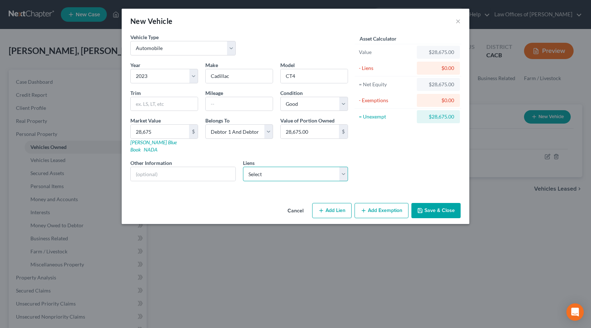
select select "45"
select select "1"
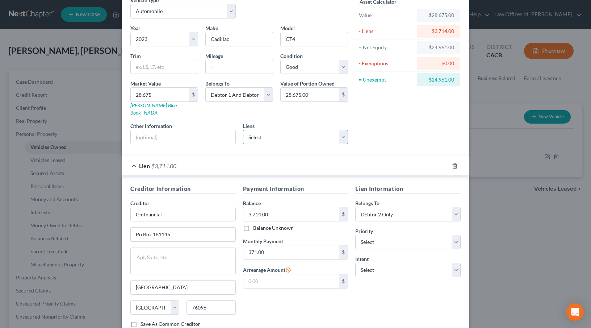
scroll to position [50, 0]
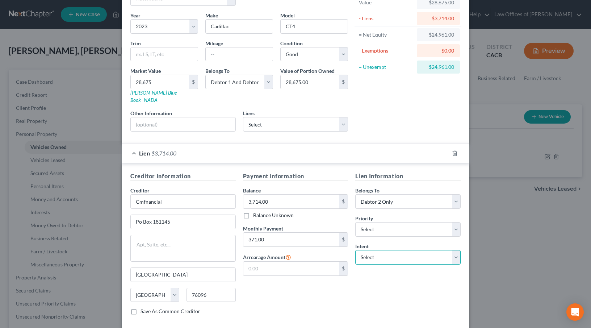
click at [388, 250] on select "Select Surrender Redeem Reaffirm Avoid Other" at bounding box center [407, 257] width 105 height 14
select select "2"
click at [355, 250] on select "Select Surrender Redeem Reaffirm Avoid Other" at bounding box center [407, 257] width 105 height 14
click at [311, 299] on div "Payment Information Balance 3,714.00 $ Balance Unknown Balance Undetermined 3,7…" at bounding box center [295, 246] width 113 height 149
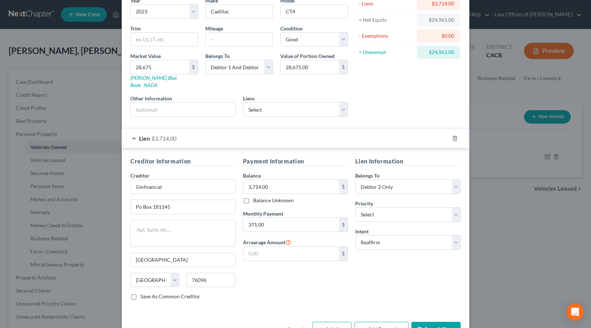
scroll to position [64, 0]
drag, startPoint x: 429, startPoint y: 52, endPoint x: 447, endPoint y: 54, distance: 18.9
click at [453, 53] on div "$24,961.00" at bounding box center [438, 52] width 43 height 13
copy div "24,961.00"
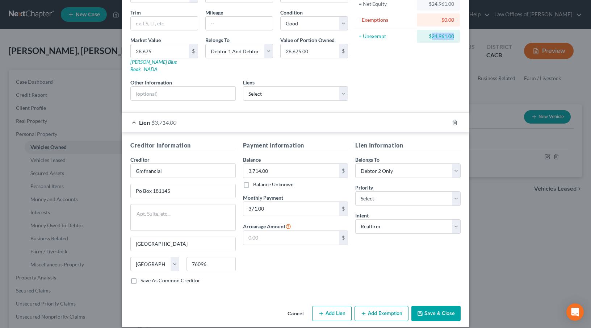
scroll to position [81, 0]
click at [383, 305] on button "Add Exemption" at bounding box center [381, 312] width 54 height 15
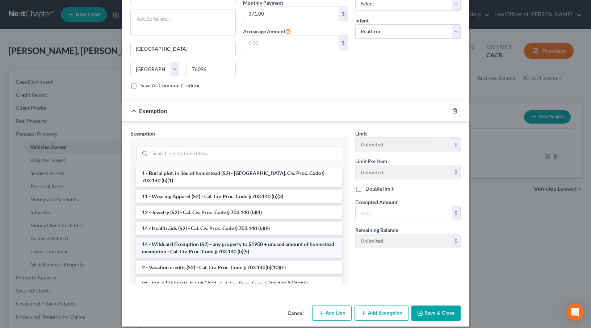
scroll to position [107, 0]
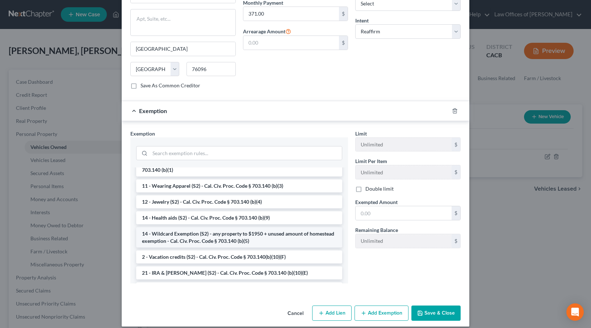
click at [181, 227] on li "14 - Wildcard Exemption (S2) - any property to $1950 + unused amount of homeste…" at bounding box center [239, 237] width 206 height 20
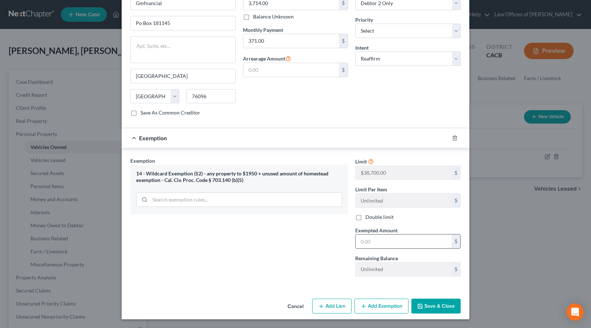
scroll to position [241, 0]
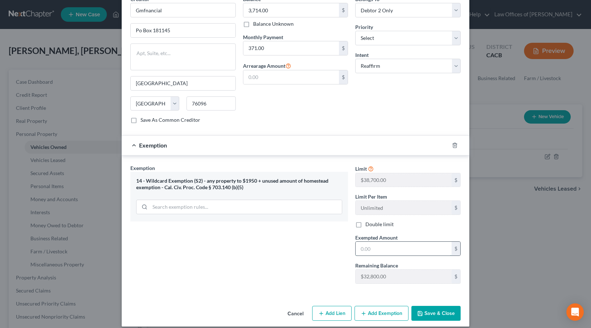
click at [362, 243] on input "text" at bounding box center [403, 248] width 96 height 14
paste input "24,961.00"
type input "24,961.00"
click at [426, 306] on button "Save & Close" at bounding box center [435, 313] width 49 height 15
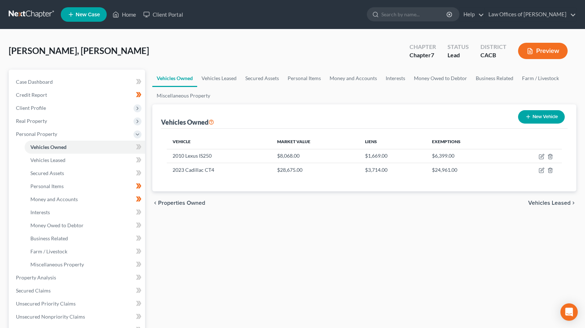
click at [533, 115] on button "New Vehicle" at bounding box center [541, 116] width 47 height 13
select select "0"
select select "2"
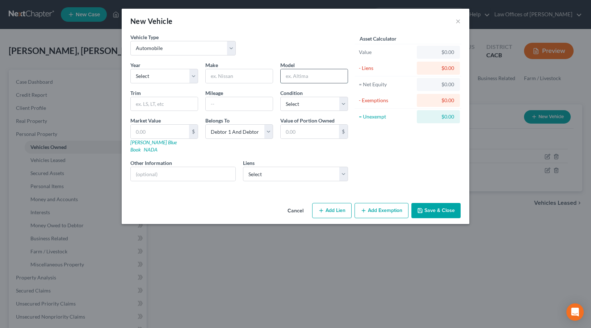
click at [297, 79] on input "text" at bounding box center [314, 76] width 67 height 14
type input "Q5"
click at [227, 72] on input "text" at bounding box center [239, 76] width 67 height 14
type input "Infinity"
click at [288, 169] on select "Select Schoolsfirst Federal - $17,834.00 Capital One Auto Fin - $0.00 Toyota Fi…" at bounding box center [295, 174] width 105 height 14
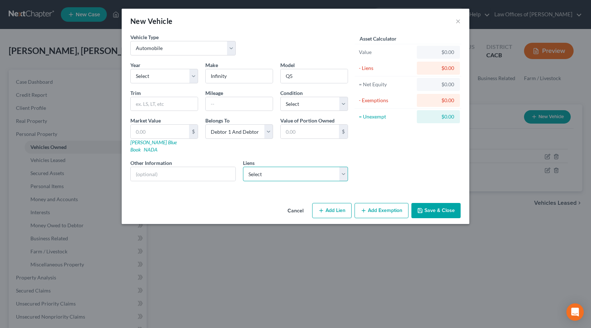
select select "0"
click at [243, 167] on select "Select Schoolsfirst Federal - $17,834.00 Capital One Auto Fin - $0.00 Toyota Fi…" at bounding box center [295, 174] width 105 height 14
select select
select select "4"
select select "1"
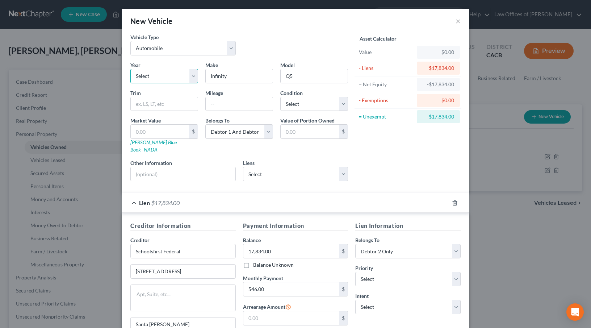
click at [189, 76] on select "Select 2026 2025 2024 2023 2022 2021 2020 2019 2018 2017 2016 2015 2014 2013 20…" at bounding box center [164, 76] width 68 height 14
select select "3"
click at [130, 69] on select "Select 2026 2025 2024 2023 2022 2021 2020 2019 2018 2017 2016 2015 2014 2013 20…" at bounding box center [164, 76] width 68 height 14
click at [152, 143] on link "Kelly Blue Book" at bounding box center [153, 145] width 46 height 13
click at [135, 129] on input "text" at bounding box center [160, 132] width 58 height 14
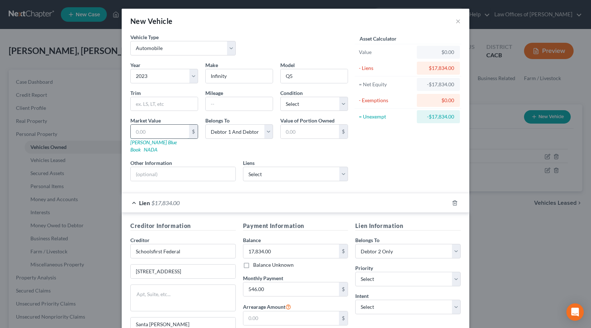
type input "1"
type input "1.00"
type input "18"
type input "18.00"
drag, startPoint x: 154, startPoint y: 131, endPoint x: 117, endPoint y: 129, distance: 37.0
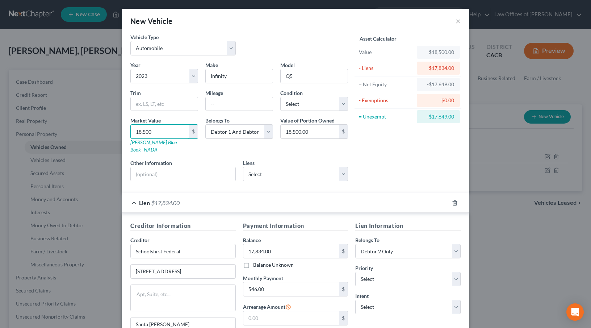
click at [117, 129] on div "New Vehicle × Vehicle Type Select Automobile Truck Trailer Watercraft Aircraft …" at bounding box center [295, 164] width 591 height 328
click at [231, 106] on input "text" at bounding box center [239, 104] width 67 height 14
paste input "18,500"
click at [378, 169] on div "Asset Calculator Value $29,794.00 - Liens $17,834.00 = Net Equity -$14,855.00 -…" at bounding box center [407, 109] width 113 height 153
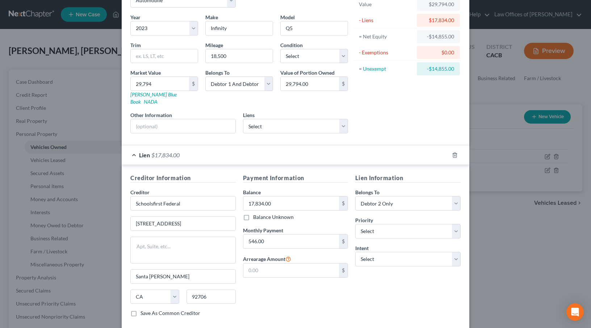
scroll to position [50, 0]
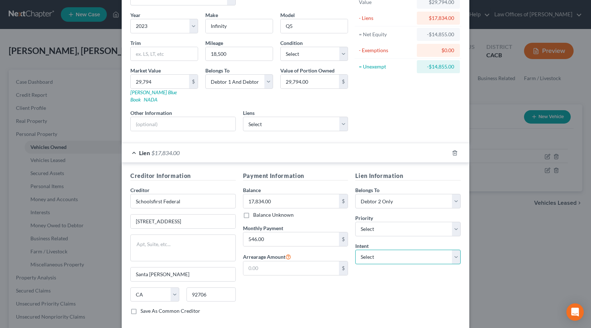
click at [392, 250] on select "Select Surrender Redeem Reaffirm Avoid Other" at bounding box center [407, 256] width 105 height 14
click at [355, 249] on select "Select Surrender Redeem Reaffirm Avoid Other" at bounding box center [407, 256] width 105 height 14
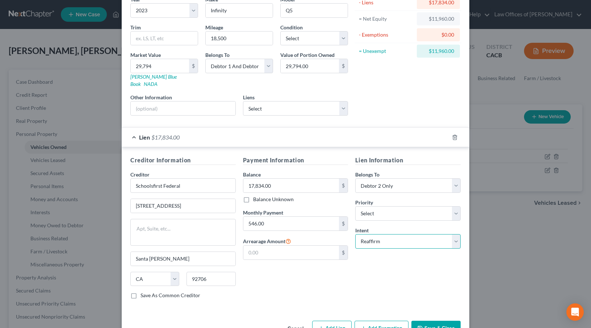
scroll to position [81, 0]
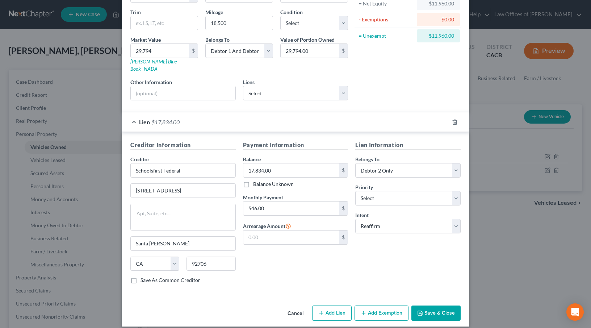
click at [380, 306] on button "Add Exemption" at bounding box center [381, 312] width 54 height 15
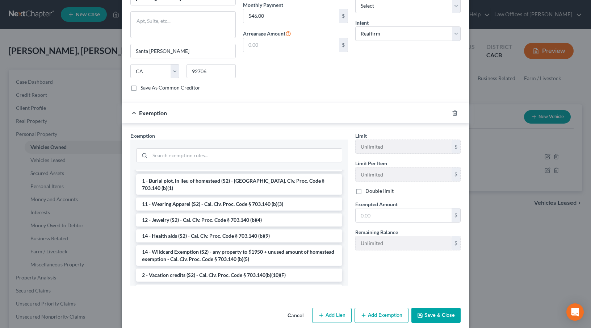
scroll to position [93, 0]
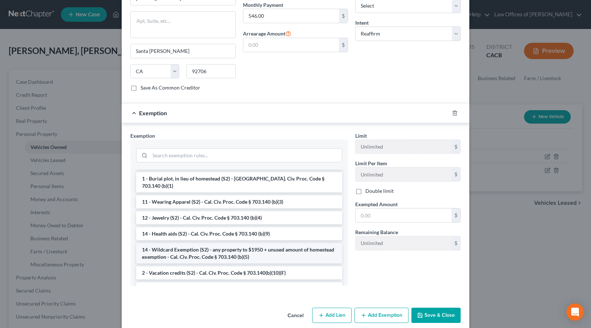
click at [190, 243] on li "14 - Wildcard Exemption (S2) - any property to $1950 + unused amount of homeste…" at bounding box center [239, 253] width 206 height 20
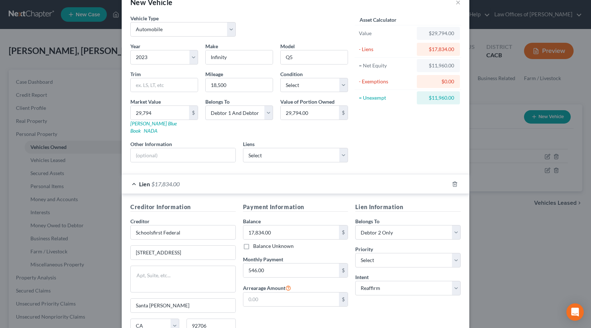
scroll to position [0, 0]
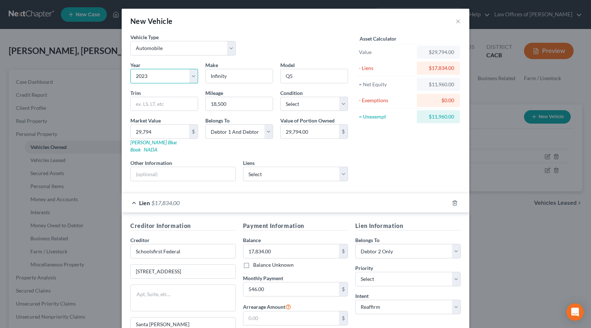
click at [156, 72] on select "Select 2026 2025 2024 2023 2022 2021 2020 2019 2018 2017 2016 2015 2014 2013 20…" at bounding box center [164, 76] width 68 height 14
click at [130, 69] on select "Select 2026 2025 2024 2023 2022 2021 2020 2019 2018 2017 2016 2015 2014 2013 20…" at bounding box center [164, 76] width 68 height 14
drag, startPoint x: 211, startPoint y: 103, endPoint x: 203, endPoint y: 105, distance: 8.3
click at [206, 103] on input "18,500" at bounding box center [239, 104] width 67 height 14
drag, startPoint x: 155, startPoint y: 131, endPoint x: 123, endPoint y: 134, distance: 32.0
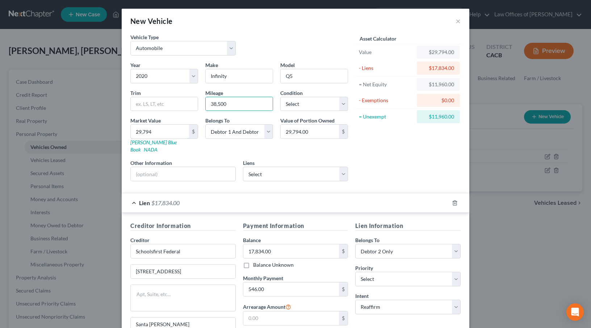
click at [127, 132] on div "Market Value 29,794 $ Kelly Blue Book NADA" at bounding box center [164, 135] width 75 height 37
click at [156, 135] on input "29,794" at bounding box center [160, 132] width 58 height 14
drag, startPoint x: 155, startPoint y: 132, endPoint x: 118, endPoint y: 131, distance: 36.6
click at [118, 130] on div "New Vehicle × Vehicle Type Select Automobile Truck Trailer Watercraft Aircraft …" at bounding box center [295, 164] width 591 height 328
click at [219, 150] on div "Year Select 2026 2025 2024 2023 2022 2021 2020 2019 2018 2017 2016 2015 2014 20…" at bounding box center [239, 124] width 225 height 126
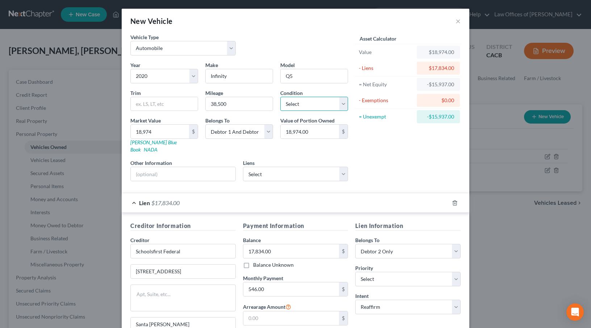
click at [309, 105] on select "Select Excellent Very Good Good Fair Poor" at bounding box center [314, 104] width 68 height 14
click at [280, 97] on select "Select Excellent Very Good Good Fair Poor" at bounding box center [314, 104] width 68 height 14
click at [386, 147] on div "Asset Calculator Value $18,974.00 - Liens $17,834.00 = Net Equity -$15,937.00 -…" at bounding box center [407, 109] width 113 height 153
drag, startPoint x: 388, startPoint y: 169, endPoint x: 384, endPoint y: 168, distance: 4.2
click at [388, 169] on div "Asset Calculator Value $18,974.00 - Liens $17,834.00 = Net Equity -$15,937.00 -…" at bounding box center [407, 109] width 113 height 153
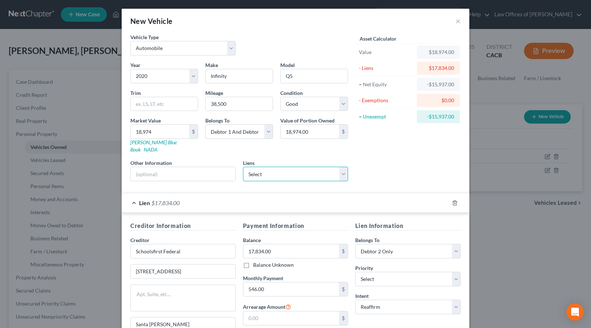
click at [313, 167] on select "Select Capital One Auto Fin - $0.00 Toyota Financial Ser - $0.00" at bounding box center [295, 174] width 105 height 14
click at [454, 200] on icon "button" at bounding box center [455, 203] width 6 height 6
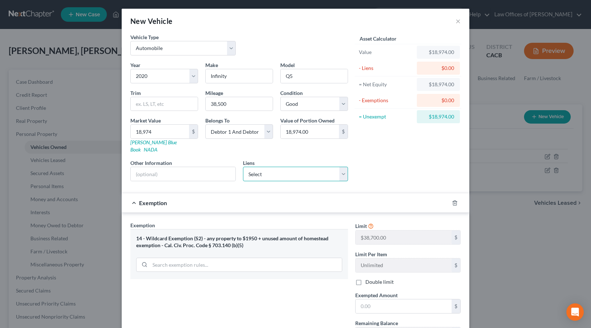
click at [279, 167] on select "Select Schoolsfirst Federal - $17,834.00 Capital One Auto Fin - $0.00 Toyota Fi…" at bounding box center [295, 174] width 105 height 14
click at [243, 167] on select "Select Schoolsfirst Federal - $17,834.00 Capital One Auto Fin - $0.00 Toyota Fi…" at bounding box center [295, 174] width 105 height 14
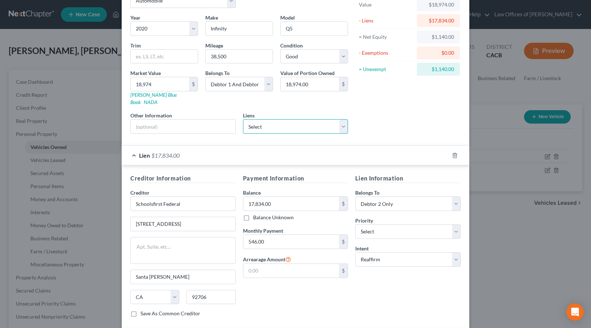
scroll to position [70, 0]
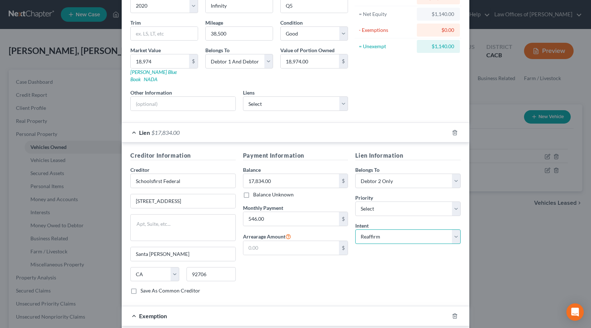
click at [393, 230] on select "Select Surrender Redeem Reaffirm Avoid Other" at bounding box center [407, 236] width 105 height 14
click at [355, 229] on select "Select Surrender Redeem Reaffirm Avoid Other" at bounding box center [407, 236] width 105 height 14
click at [331, 268] on div "Payment Information Balance 17,834.00 $ Balance Unknown Balance Undetermined 17…" at bounding box center [295, 225] width 113 height 149
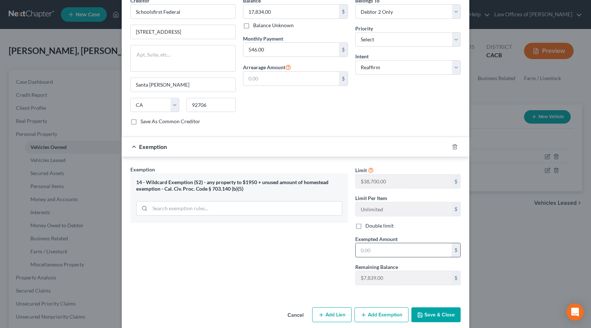
scroll to position [241, 0]
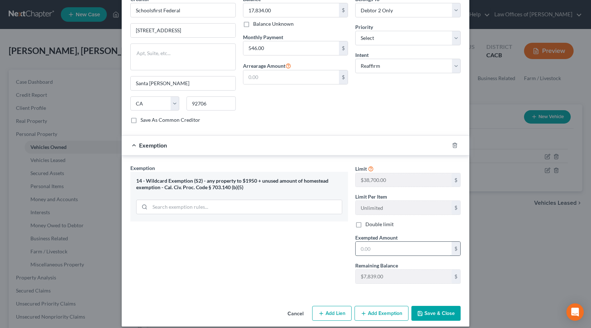
click at [356, 245] on input "text" at bounding box center [403, 248] width 96 height 14
click at [443, 306] on button "Save & Close" at bounding box center [435, 313] width 49 height 15
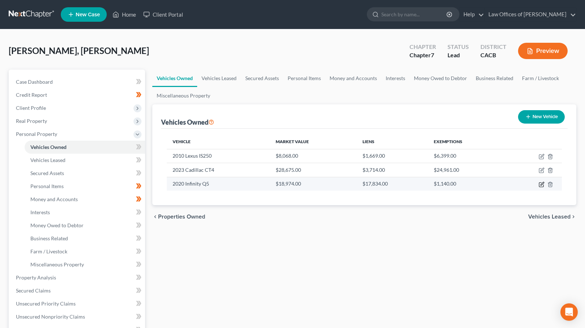
click at [542, 184] on icon "button" at bounding box center [542, 184] width 6 height 6
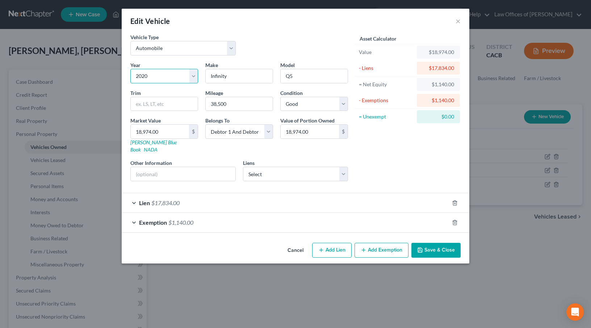
click at [191, 79] on select "Select 2026 2025 2024 2023 2022 2021 2020 2019 2018 2017 2016 2015 2014 2013 20…" at bounding box center [164, 76] width 68 height 14
click at [130, 69] on select "Select 2026 2025 2024 2023 2022 2021 2020 2019 2018 2017 2016 2015 2014 2013 20…" at bounding box center [164, 76] width 68 height 14
click at [303, 76] on input "Q5" at bounding box center [314, 76] width 67 height 14
click at [152, 143] on link "Kelly Blue Book" at bounding box center [153, 145] width 46 height 13
drag, startPoint x: 302, startPoint y: 77, endPoint x: 297, endPoint y: 76, distance: 4.9
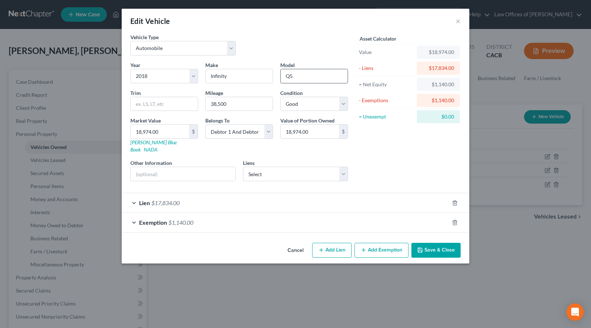
click at [302, 77] on input "Q5" at bounding box center [314, 76] width 67 height 14
click at [163, 133] on input "18,974.00" at bounding box center [160, 132] width 58 height 14
click at [453, 220] on icon "button" at bounding box center [454, 222] width 3 height 5
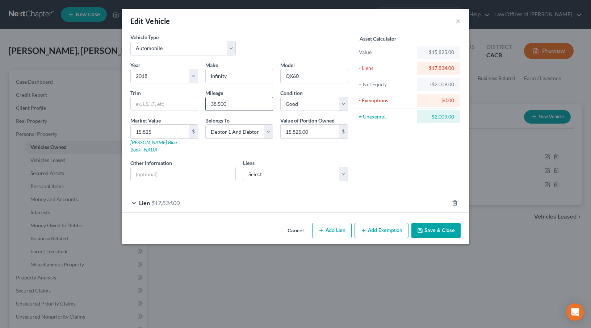
click at [216, 103] on input "38,500" at bounding box center [239, 104] width 67 height 14
click at [386, 223] on button "Add Exemption" at bounding box center [381, 230] width 54 height 15
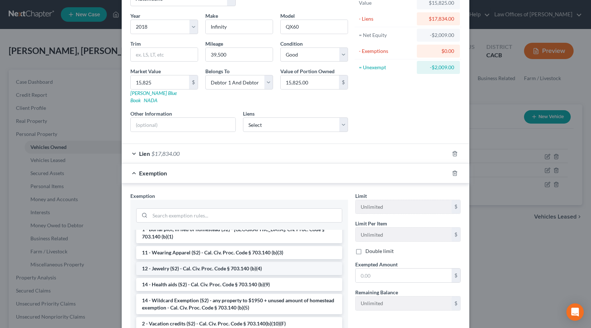
scroll to position [117, 0]
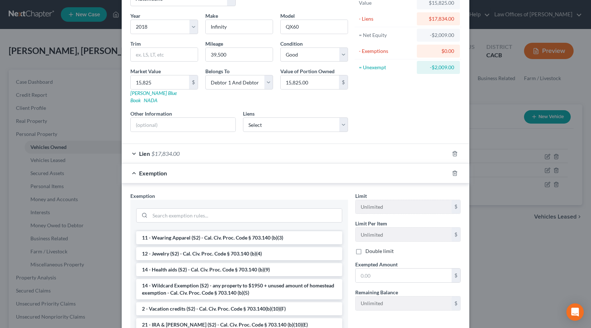
click at [190, 279] on li "14 - Wildcard Exemption (S2) - any property to $1950 + unused amount of homeste…" at bounding box center [239, 289] width 206 height 20
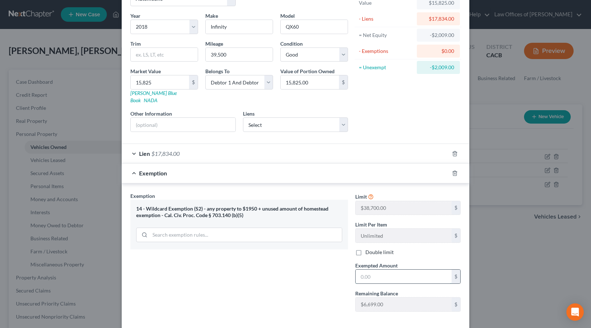
click at [367, 271] on input "text" at bounding box center [403, 276] width 96 height 14
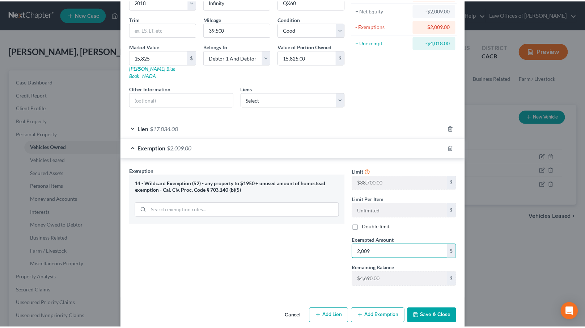
scroll to position [77, 0]
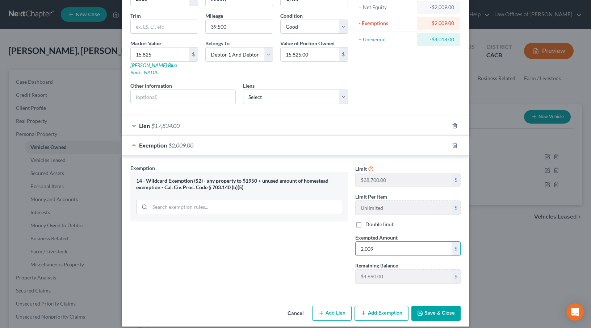
click at [438, 306] on button "Save & Close" at bounding box center [435, 313] width 49 height 15
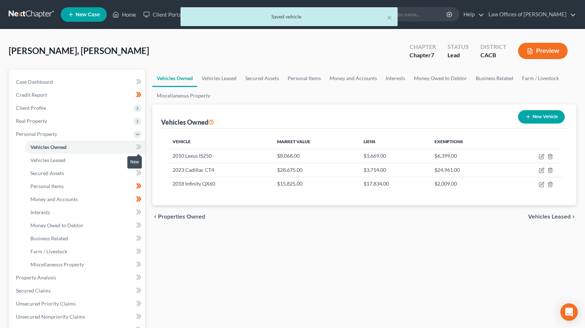
click at [141, 146] on icon at bounding box center [138, 146] width 5 height 9
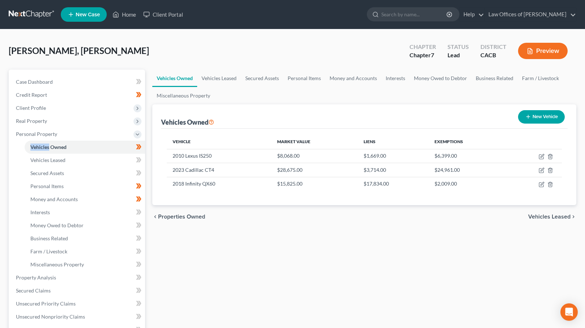
click at [544, 214] on span "Vehicles Leased" at bounding box center [549, 217] width 42 height 6
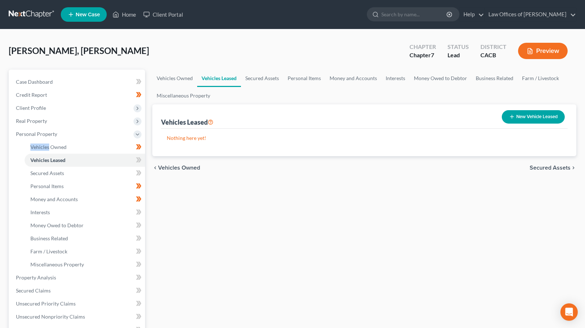
click at [557, 168] on span "Secured Assets" at bounding box center [550, 168] width 41 height 6
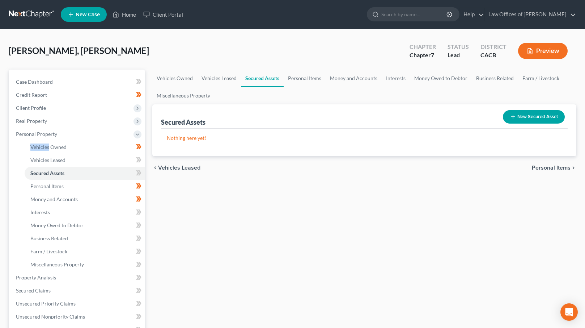
click at [553, 167] on span "Personal Items" at bounding box center [551, 168] width 39 height 6
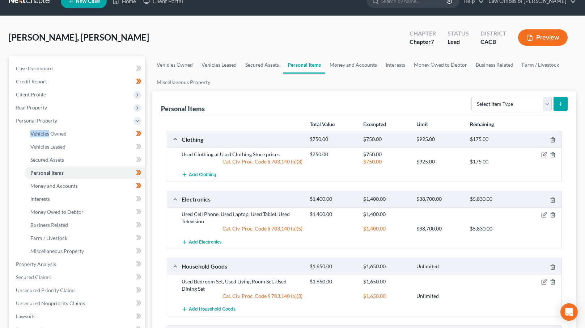
scroll to position [187, 0]
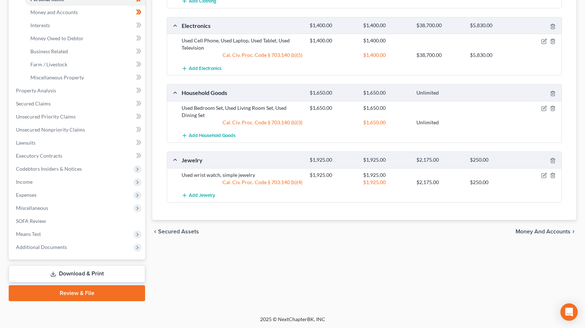
click at [540, 229] on span "Money and Accounts" at bounding box center [543, 231] width 55 height 6
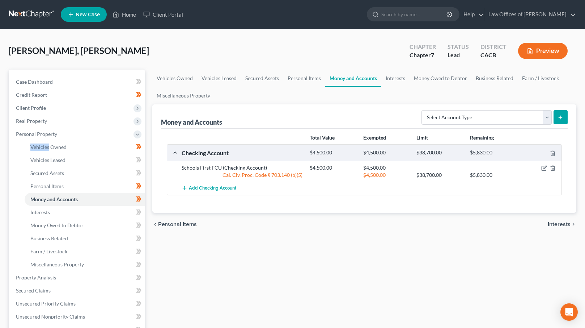
click at [556, 225] on span "Interests" at bounding box center [559, 224] width 23 height 6
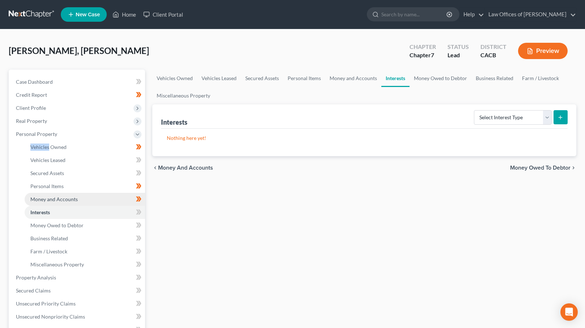
click at [68, 202] on link "Money and Accounts" at bounding box center [85, 199] width 121 height 13
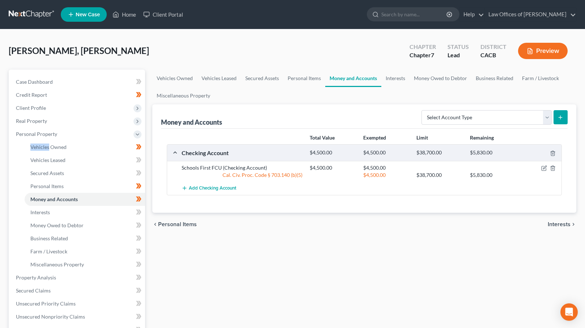
click at [561, 117] on line "submit" at bounding box center [560, 117] width 3 height 0
click at [459, 114] on select "Select Account Type Brokerage Cash on Hand Certificates of Deposit Checking Acc…" at bounding box center [487, 117] width 130 height 14
click at [423, 110] on select "Select Account Type Brokerage Cash on Hand Certificates of Deposit Checking Acc…" at bounding box center [487, 117] width 130 height 14
click at [560, 115] on icon "submit" at bounding box center [561, 117] width 6 height 6
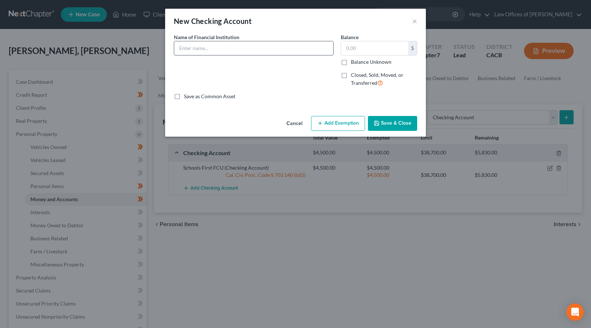
click at [223, 47] on input "text" at bounding box center [253, 48] width 159 height 14
click at [241, 45] on input "We" at bounding box center [253, 48] width 159 height 14
click at [346, 126] on button "Add Exemption" at bounding box center [338, 123] width 54 height 15
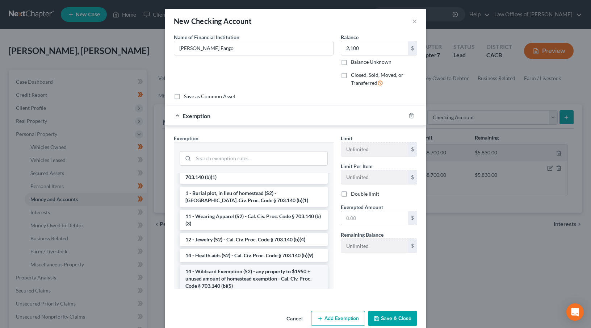
scroll to position [73, 0]
click at [214, 268] on li "14 - Wildcard Exemption (S2) - any property to $1950 + unused amount of homeste…" at bounding box center [254, 277] width 148 height 28
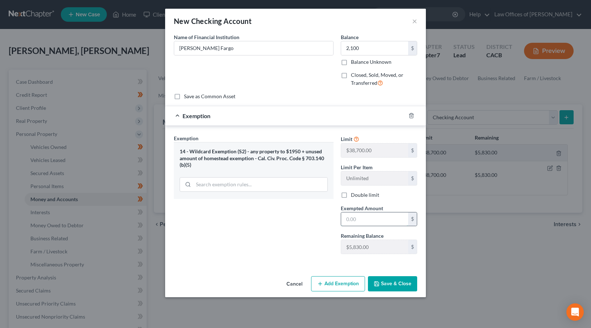
click at [357, 219] on input "text" at bounding box center [374, 219] width 67 height 14
click at [404, 280] on button "Save & Close" at bounding box center [392, 283] width 49 height 15
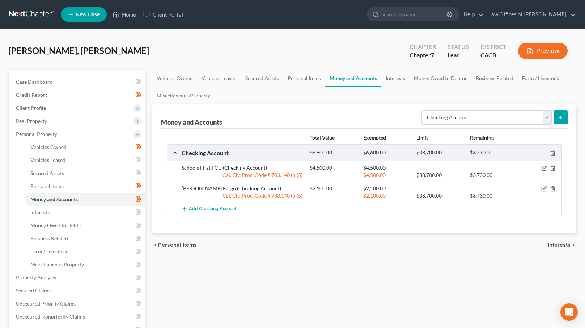
click at [560, 117] on icon "submit" at bounding box center [561, 117] width 6 height 6
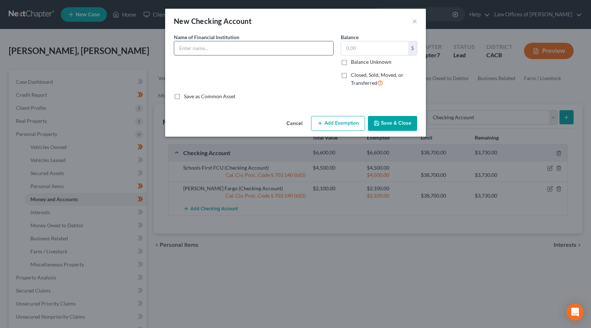
click at [245, 51] on input "text" at bounding box center [253, 48] width 159 height 14
click at [365, 54] on input "text" at bounding box center [374, 48] width 67 height 14
click at [339, 121] on button "Add Exemption" at bounding box center [338, 123] width 54 height 15
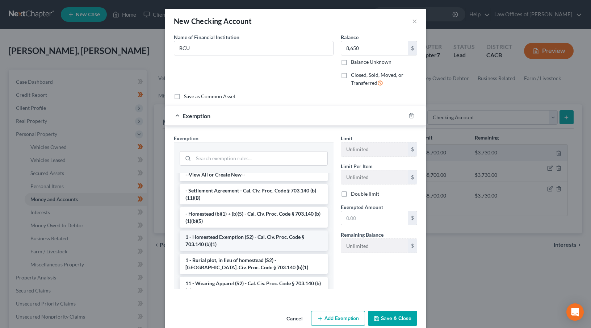
scroll to position [108, 0]
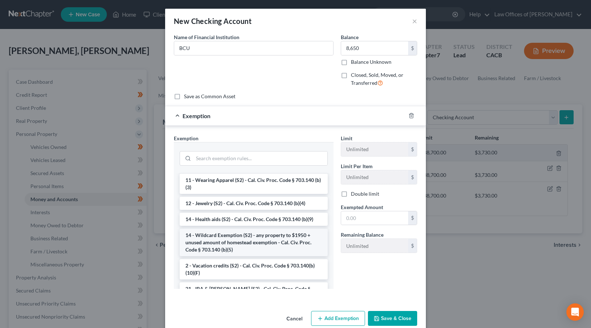
click at [220, 239] on li "14 - Wildcard Exemption (S2) - any property to $1950 + unused amount of homeste…" at bounding box center [254, 242] width 148 height 28
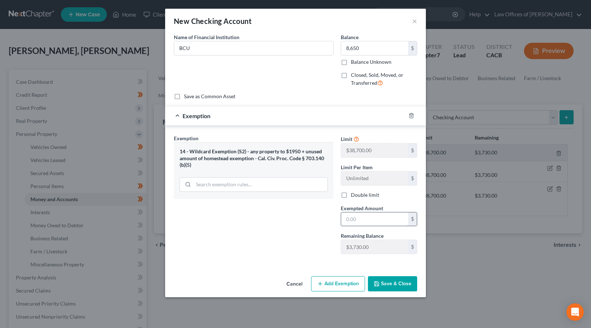
click at [350, 218] on input "text" at bounding box center [374, 219] width 67 height 14
click at [398, 285] on button "Save & Close" at bounding box center [392, 283] width 49 height 15
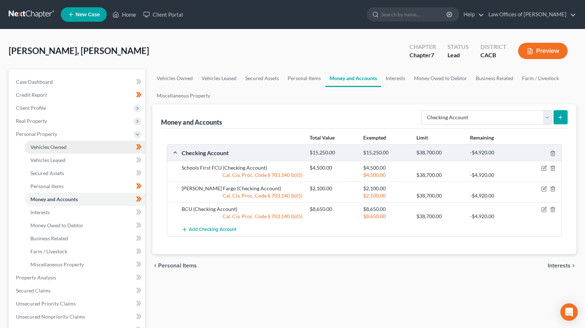
click at [94, 147] on link "Vehicles Owned" at bounding box center [85, 146] width 121 height 13
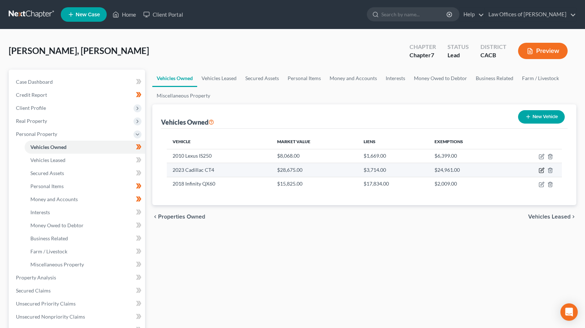
click at [543, 170] on icon "button" at bounding box center [542, 170] width 6 height 6
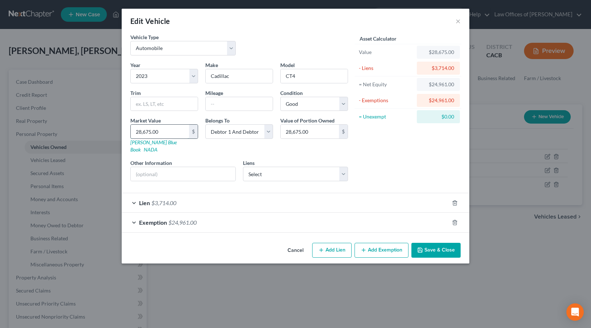
click at [141, 131] on input "28,675.00" at bounding box center [160, 132] width 58 height 14
click at [140, 132] on input "28,675.00" at bounding box center [160, 132] width 58 height 14
click at [243, 216] on div "Exemption $24,961.00" at bounding box center [285, 221] width 327 height 19
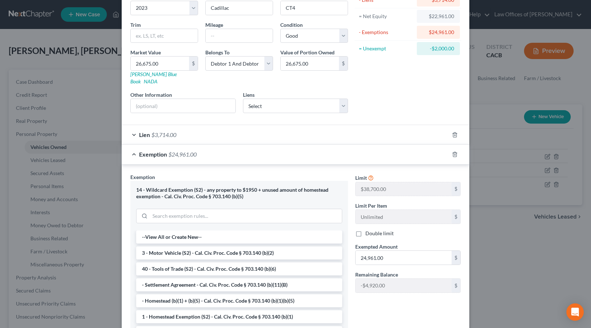
scroll to position [69, 0]
drag, startPoint x: 394, startPoint y: 249, endPoint x: 358, endPoint y: 248, distance: 35.9
click at [358, 250] on input "24,961.00" at bounding box center [403, 257] width 96 height 14
drag, startPoint x: 388, startPoint y: 247, endPoint x: 348, endPoint y: 251, distance: 39.6
click at [348, 251] on div "Exemption Set must be selected for CA. Exemption * 14 - Wildcard Exemption (S2)…" at bounding box center [295, 261] width 337 height 179
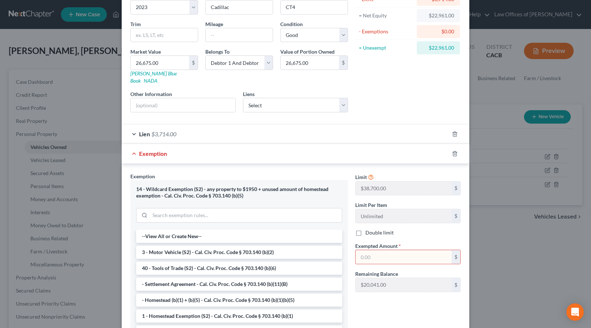
click at [410, 99] on div "Asset Calculator Value $26,675.00 - Liens $3,714.00 = Net Equity $22,961.00 - E…" at bounding box center [407, 41] width 113 height 153
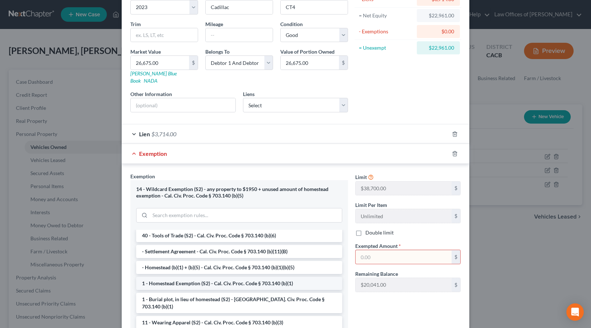
scroll to position [33, 0]
click at [455, 153] on line "button" at bounding box center [455, 153] width 0 height 1
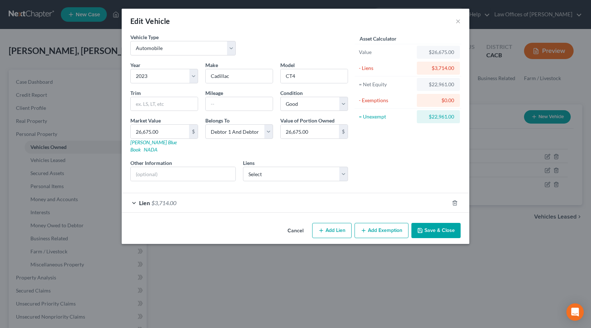
scroll to position [0, 0]
click at [384, 157] on div "Asset Calculator Value $26,675.00 - Liens $3,714.00 = Net Equity $22,961.00 - E…" at bounding box center [407, 109] width 113 height 153
click at [455, 200] on icon "button" at bounding box center [455, 203] width 6 height 6
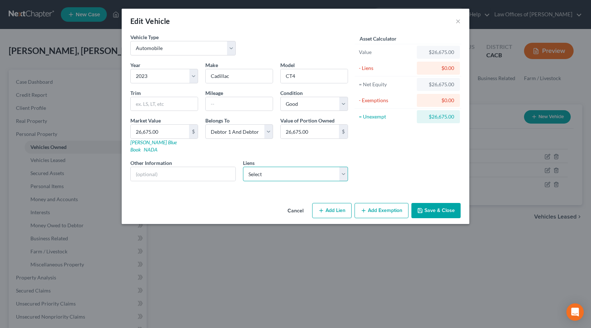
click at [330, 170] on select "Select Capital One Auto Fin - $0.00 Toyota Financial Ser - $0.00" at bounding box center [295, 174] width 105 height 14
click at [343, 167] on select "Select Capital One Auto Fin - $0.00 Toyota Financial Ser - $0.00" at bounding box center [295, 174] width 105 height 14
click at [299, 206] on button "Cancel" at bounding box center [296, 210] width 28 height 14
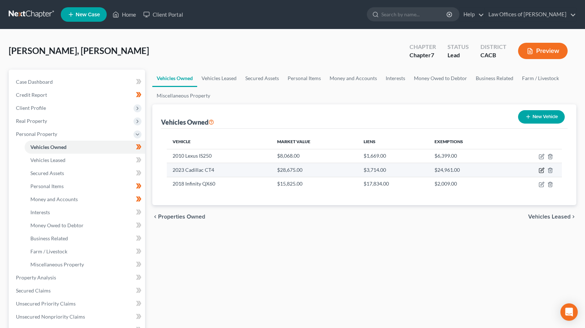
click at [542, 169] on icon "button" at bounding box center [542, 170] width 6 height 6
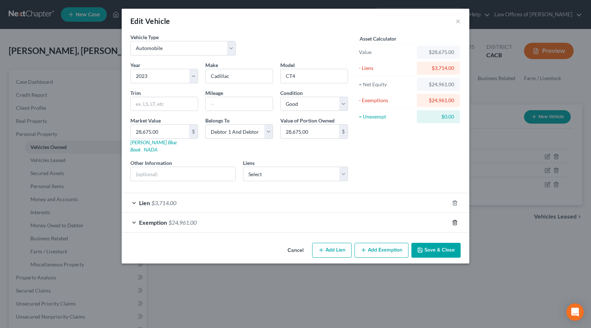
click at [455, 219] on icon "button" at bounding box center [455, 222] width 6 height 6
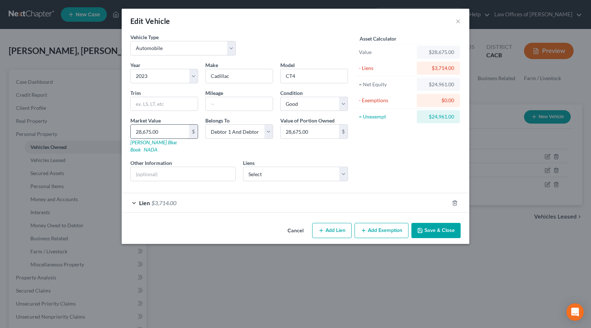
click at [141, 131] on input "28,675.00" at bounding box center [160, 132] width 58 height 14
drag, startPoint x: 140, startPoint y: 130, endPoint x: 164, endPoint y: 133, distance: 24.5
click at [140, 130] on input "28,675.00" at bounding box center [160, 132] width 58 height 14
click at [411, 153] on div "Asset Calculator Value $26,675.00 - Liens $3,714.00 = Net Equity -$1,039.00 - E…" at bounding box center [407, 109] width 113 height 153
click at [375, 174] on div "Asset Calculator Value $26,675.00 - Liens $3,714.00 = Net Equity -$1,039.00 - E…" at bounding box center [407, 109] width 113 height 153
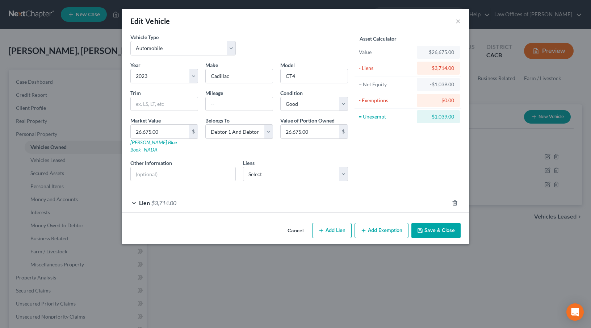
click at [328, 199] on div "Lien $3,714.00" at bounding box center [285, 202] width 327 height 19
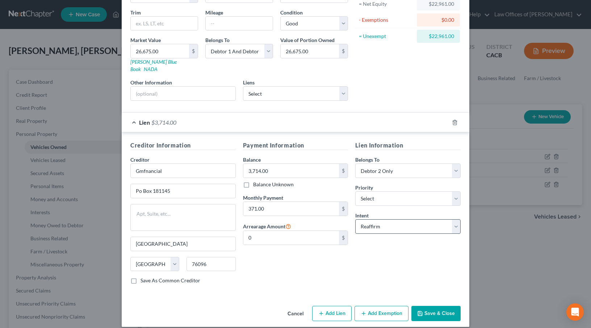
scroll to position [81, 0]
click at [376, 305] on button "Add Exemption" at bounding box center [381, 312] width 54 height 15
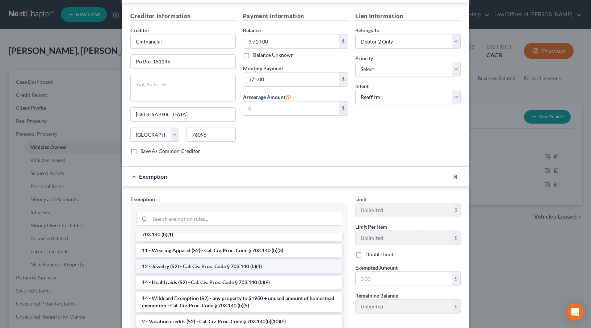
scroll to position [113, 0]
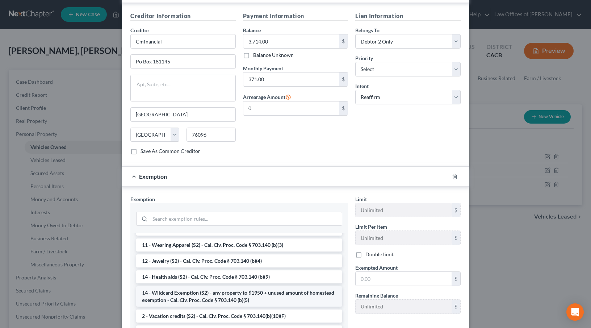
click at [186, 286] on li "14 - Wildcard Exemption (S2) - any property to $1950 + unused amount of homeste…" at bounding box center [239, 296] width 206 height 20
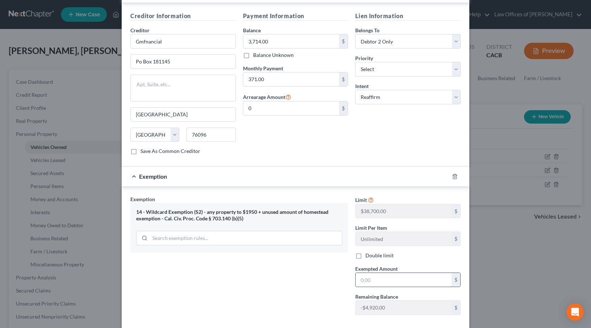
click at [361, 273] on input "text" at bounding box center [403, 280] width 96 height 14
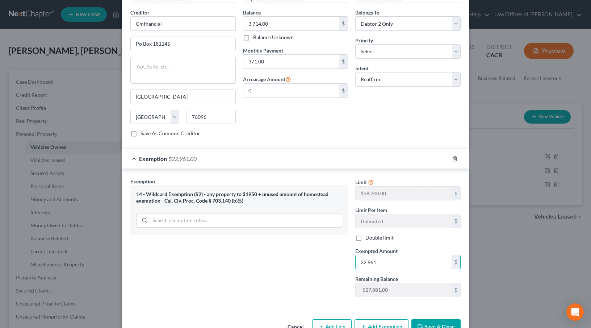
scroll to position [241, 0]
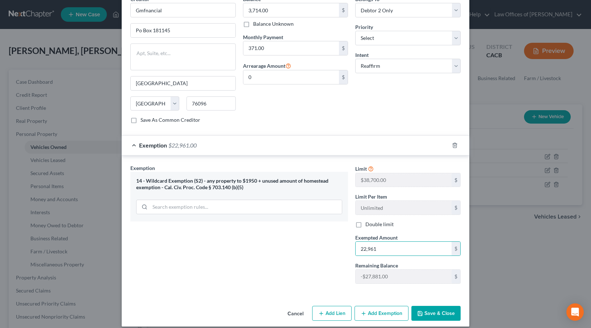
click at [434, 306] on button "Save & Close" at bounding box center [435, 313] width 49 height 15
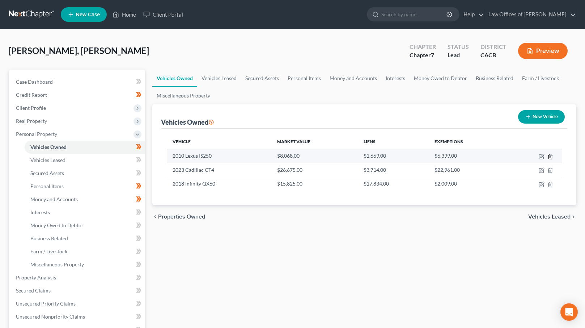
click at [551, 155] on polyline "button" at bounding box center [550, 155] width 4 height 0
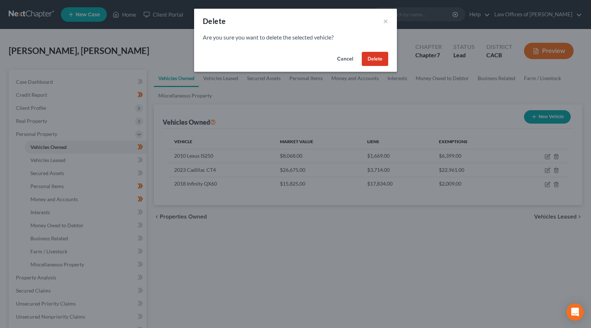
click at [380, 59] on button "Delete" at bounding box center [375, 59] width 26 height 14
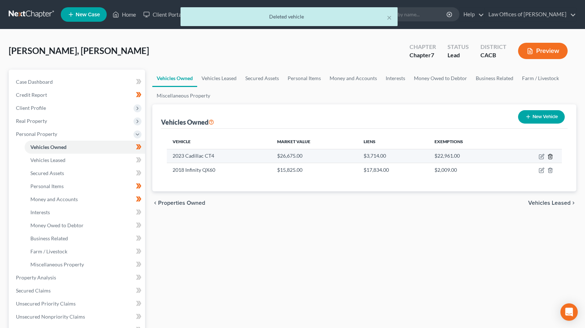
click at [552, 155] on icon "button" at bounding box center [550, 156] width 3 height 5
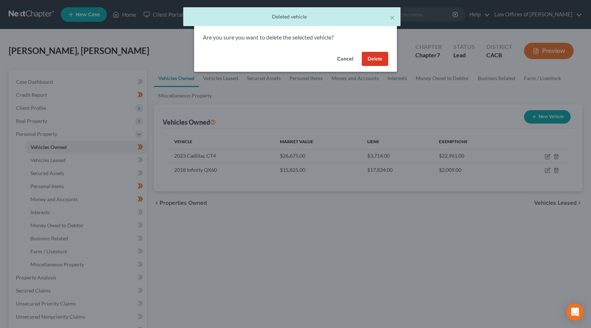
click at [378, 56] on button "Delete" at bounding box center [375, 59] width 26 height 14
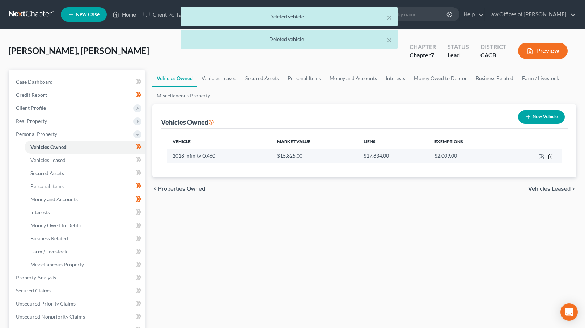
click at [553, 157] on icon "button" at bounding box center [551, 156] width 6 height 6
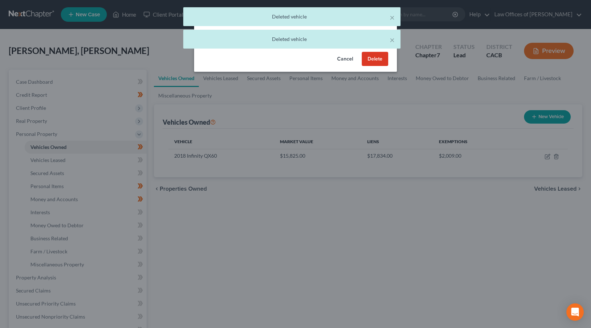
click at [377, 61] on button "Delete" at bounding box center [375, 59] width 26 height 14
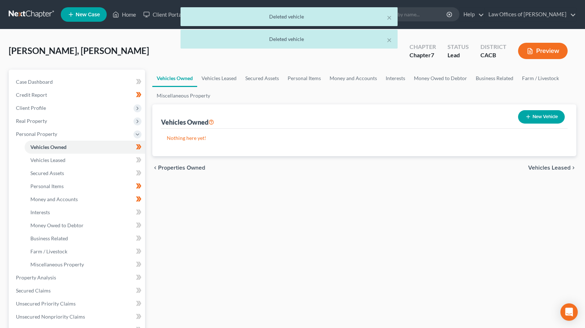
click at [539, 115] on button "New Vehicle" at bounding box center [541, 116] width 47 height 13
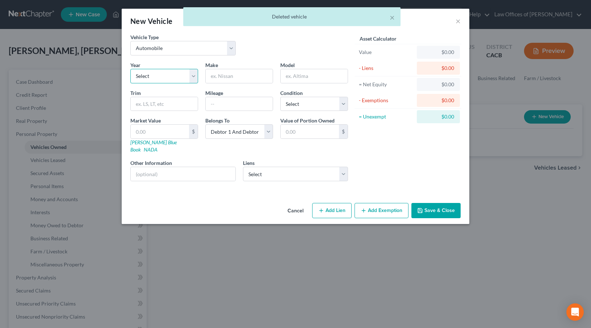
click at [159, 78] on select "Select 2026 2025 2024 2023 2022 2021 2020 2019 2018 2017 2016 2015 2014 2013 20…" at bounding box center [164, 76] width 68 height 14
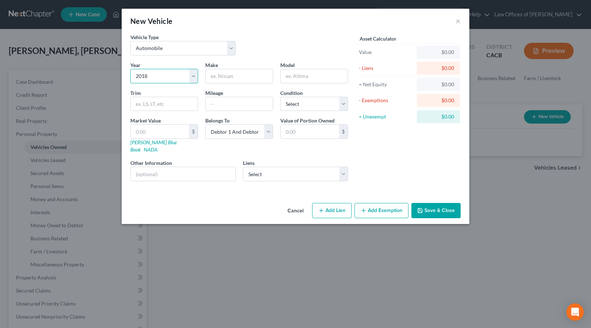
click at [130, 69] on select "Select 2026 2025 2024 2023 2022 2021 2020 2019 2018 2017 2016 2015 2014 2013 20…" at bounding box center [164, 76] width 68 height 14
click at [244, 75] on input "text" at bounding box center [239, 76] width 67 height 14
click at [226, 78] on input "text" at bounding box center [239, 76] width 67 height 14
click at [292, 77] on input "text" at bounding box center [314, 76] width 67 height 14
click at [319, 102] on select "Select Excellent Very Good Good Fair Poor" at bounding box center [314, 104] width 68 height 14
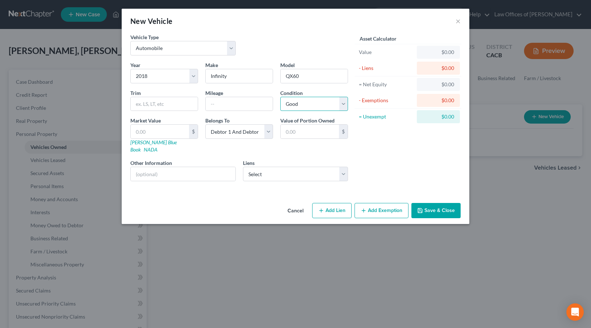
click at [280, 97] on select "Select Excellent Very Good Good Fair Poor" at bounding box center [314, 104] width 68 height 14
click at [135, 131] on input "text" at bounding box center [160, 132] width 58 height 14
drag, startPoint x: 147, startPoint y: 131, endPoint x: 162, endPoint y: 132, distance: 14.5
click at [147, 131] on input "13,426" at bounding box center [160, 132] width 58 height 14
click at [190, 149] on div "Year Select 2026 2025 2024 2023 2022 2021 2020 2019 2018 2017 2016 2015 2014 20…" at bounding box center [239, 124] width 225 height 126
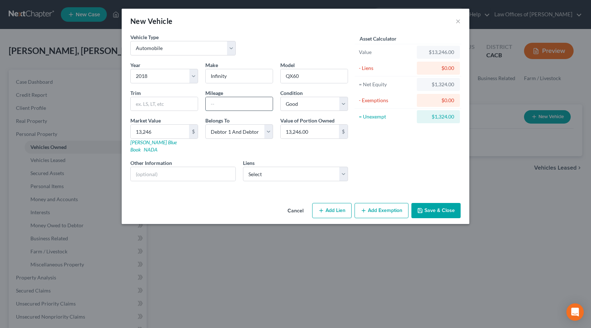
click at [216, 105] on input "text" at bounding box center [239, 104] width 67 height 14
click at [298, 169] on select "Select Schoolsfirst Federal - $17,834.00 Gmfnancial - $3,714.00 Schoolsfirst Fe…" at bounding box center [295, 174] width 105 height 14
click at [243, 167] on select "Select Schoolsfirst Federal - $17,834.00 Gmfnancial - $3,714.00 Schoolsfirst Fe…" at bounding box center [295, 174] width 105 height 14
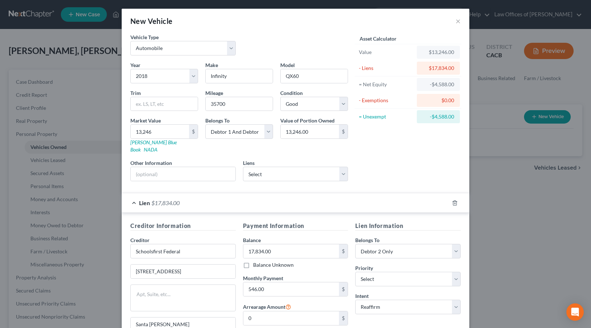
click at [374, 147] on div "Asset Calculator Value $13,246.00 - Liens $17,834.00 = Net Equity -$4,588.00 - …" at bounding box center [407, 109] width 113 height 153
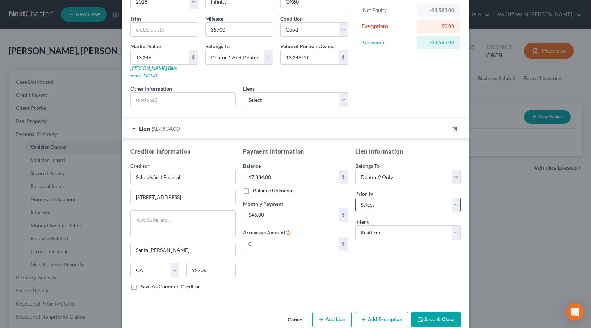
scroll to position [81, 0]
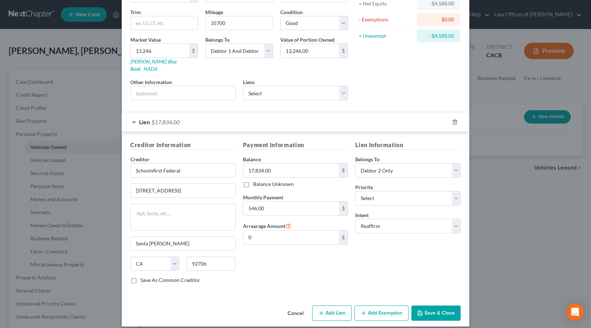
click at [374, 308] on button "Add Exemption" at bounding box center [381, 312] width 54 height 15
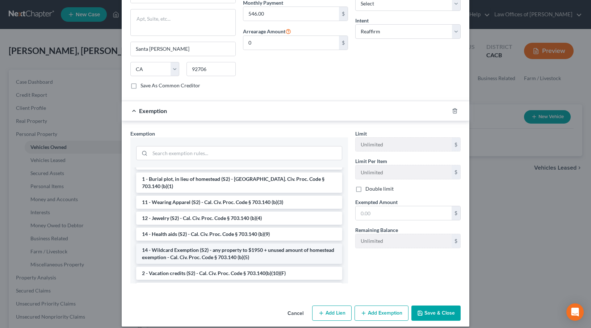
scroll to position [91, 0]
click at [178, 243] on li "14 - Wildcard Exemption (S2) - any property to $1950 + unused amount of homeste…" at bounding box center [239, 253] width 206 height 20
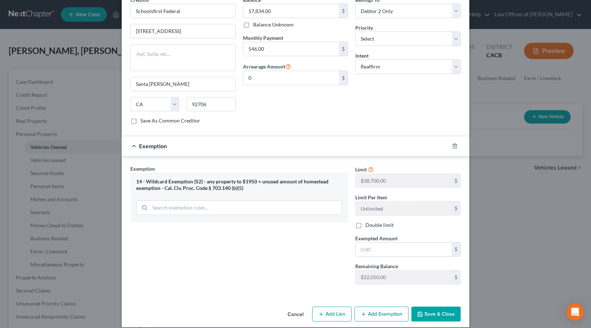
scroll to position [241, 0]
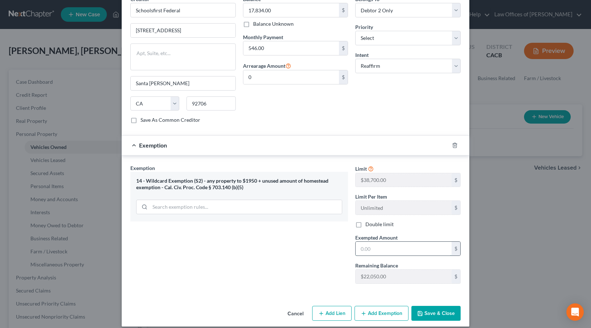
click at [357, 241] on input "text" at bounding box center [403, 248] width 96 height 14
click at [426, 306] on button "Save & Close" at bounding box center [435, 313] width 49 height 15
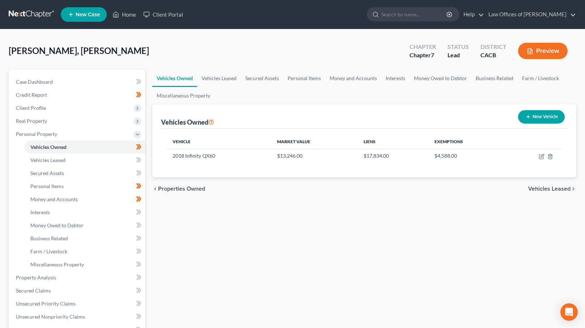
click at [538, 114] on button "New Vehicle" at bounding box center [541, 116] width 47 height 13
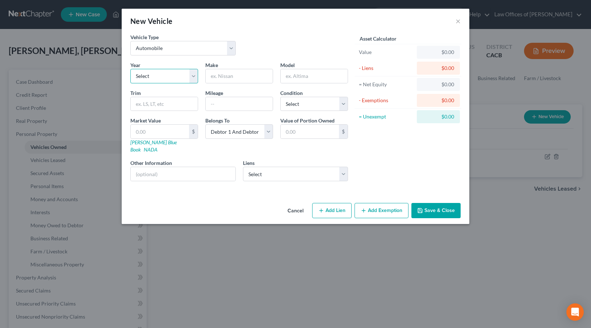
click at [167, 77] on select "Select 2026 2025 2024 2023 2022 2021 2020 2019 2018 2017 2016 2015 2014 2013 20…" at bounding box center [164, 76] width 68 height 14
click at [130, 69] on select "Select 2026 2025 2024 2023 2022 2021 2020 2019 2018 2017 2016 2015 2014 2013 20…" at bounding box center [164, 76] width 68 height 14
click at [245, 74] on input "text" at bounding box center [239, 76] width 67 height 14
click at [315, 71] on input "text" at bounding box center [314, 76] width 67 height 14
click at [300, 168] on select "Select Gmfnancial - $3,714.00 Schoolsfirst Federal - $1,669.00 Capital One Auto…" at bounding box center [295, 174] width 105 height 14
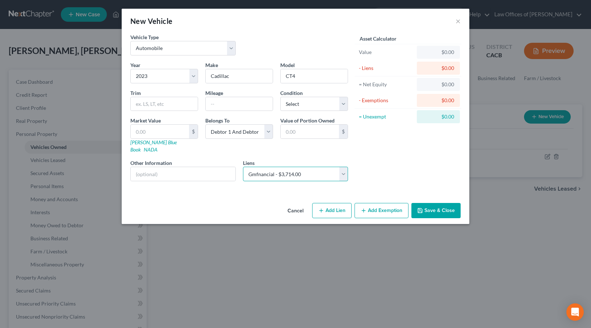
click at [243, 167] on select "Select Gmfnancial - $3,714.00 Schoolsfirst Federal - $1,669.00 Capital One Auto…" at bounding box center [295, 174] width 105 height 14
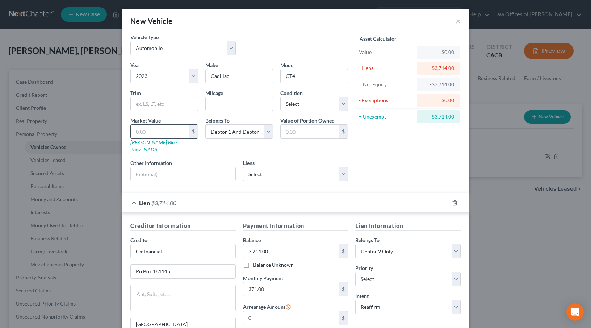
click at [133, 131] on input "text" at bounding box center [160, 132] width 58 height 14
click at [385, 160] on div "Asset Calculator Value $23,667.00 - Liens $3,714.00 = Net Equity -$3,691.00 - E…" at bounding box center [407, 109] width 113 height 153
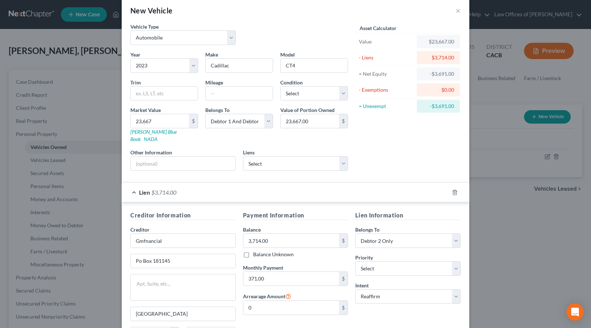
scroll to position [43, 0]
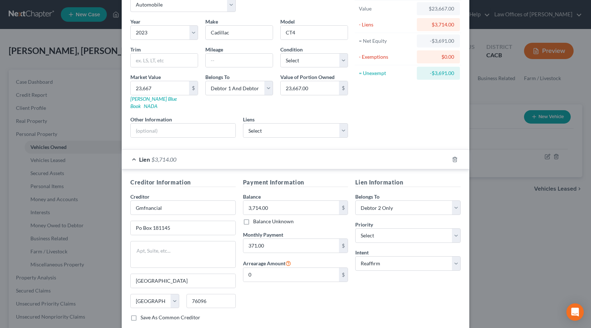
click at [396, 116] on div "Asset Calculator Value $23,667.00 - Liens $3,714.00 = Net Equity -$3,691.00 - E…" at bounding box center [407, 66] width 113 height 153
click at [270, 123] on select "Select Schoolsfirst Federal - $1,669.00 Capital One Auto Fin - $0.00 Toyota Fin…" at bounding box center [295, 130] width 105 height 14
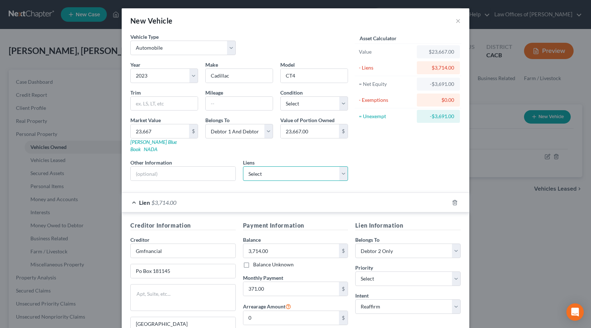
scroll to position [0, 0]
click at [300, 106] on select "Select Excellent Very Good Good Fair Poor" at bounding box center [314, 104] width 68 height 14
click at [280, 97] on select "Select Excellent Very Good Good Fair Poor" at bounding box center [314, 104] width 68 height 14
click at [384, 153] on div "Asset Calculator Value $23,667.00 - Liens $3,714.00 = Net Equity -$3,691.00 - E…" at bounding box center [407, 109] width 113 height 153
click at [393, 177] on div "Asset Calculator Value $23,667.00 - Liens $3,714.00 = Net Equity -$3,691.00 - E…" at bounding box center [407, 109] width 113 height 153
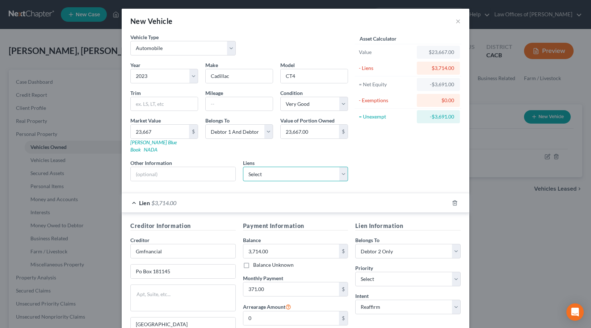
click at [337, 169] on select "Select Schoolsfirst Federal - $1,669.00 Capital One Auto Fin - $0.00 Toyota Fin…" at bounding box center [295, 174] width 105 height 14
click at [452, 201] on polyline "button" at bounding box center [454, 201] width 4 height 0
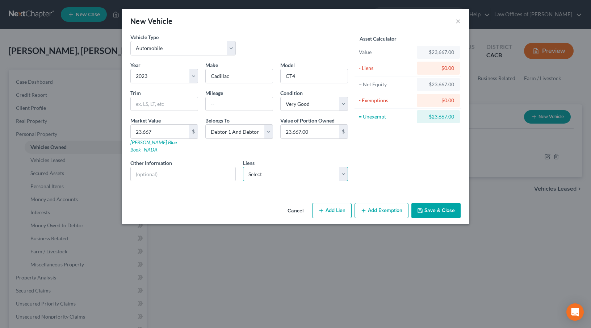
click at [332, 167] on select "Select Gmfnancial - $3,714.00 Schoolsfirst Federal - $1,669.00 Capital One Auto…" at bounding box center [295, 174] width 105 height 14
click at [243, 167] on select "Select Gmfnancial - $3,714.00 Schoolsfirst Federal - $1,669.00 Capital One Auto…" at bounding box center [295, 174] width 105 height 14
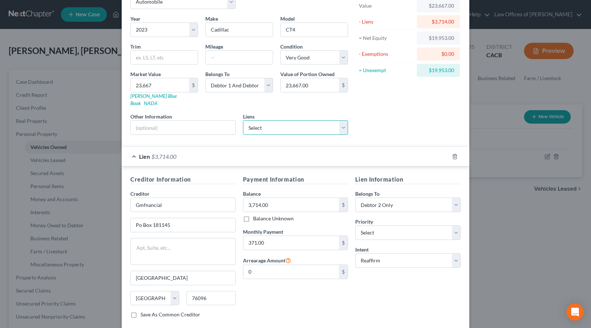
scroll to position [81, 0]
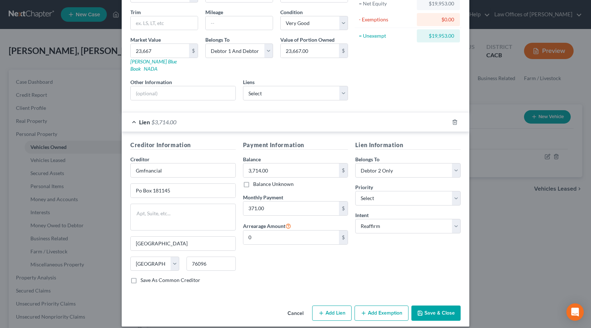
click at [380, 305] on button "Add Exemption" at bounding box center [381, 312] width 54 height 15
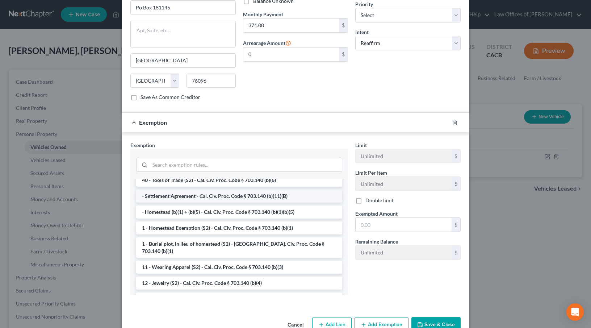
scroll to position [75, 0]
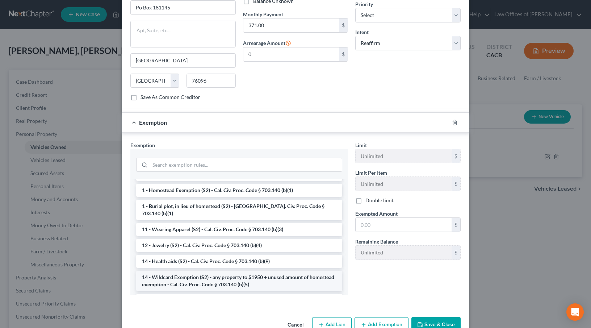
click at [181, 270] on li "14 - Wildcard Exemption (S2) - any property to $1950 + unused amount of homeste…" at bounding box center [239, 280] width 206 height 20
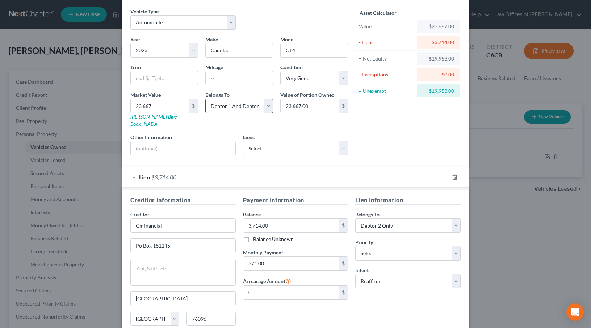
scroll to position [0, 0]
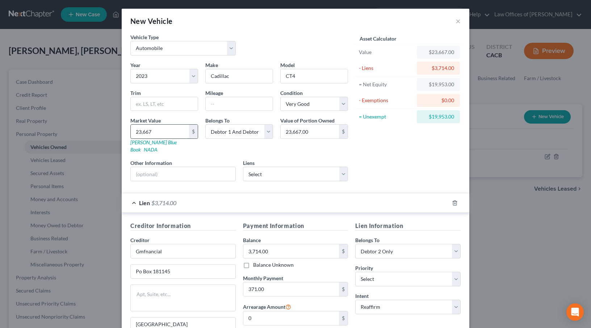
click at [139, 131] on input "23,667" at bounding box center [160, 132] width 58 height 14
drag, startPoint x: 135, startPoint y: 130, endPoint x: 139, endPoint y: 131, distance: 3.8
click at [135, 130] on input "23,667" at bounding box center [160, 132] width 58 height 14
drag, startPoint x: 138, startPoint y: 132, endPoint x: 126, endPoint y: 133, distance: 12.0
click at [127, 133] on div "Market Value 23,667 $ Kelly Blue Book NADA" at bounding box center [164, 135] width 75 height 37
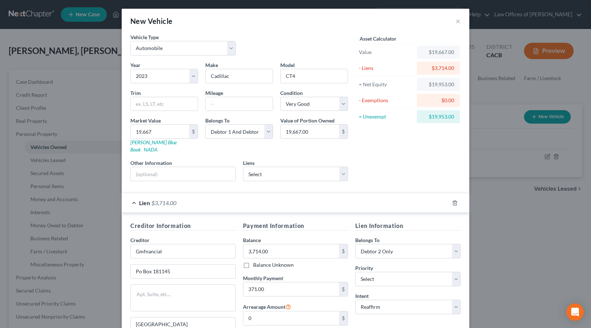
click at [395, 150] on div "Asset Calculator Value $19,667.00 - Liens $3,714.00 = Net Equity $19,953.00 - E…" at bounding box center [407, 109] width 113 height 153
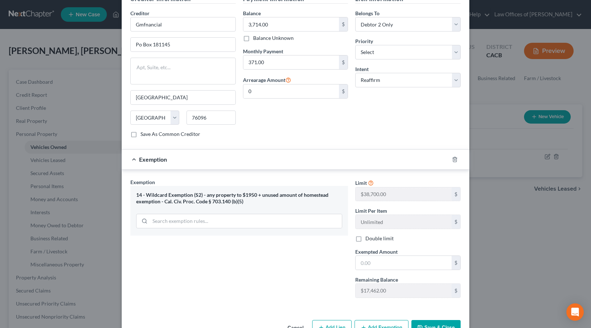
scroll to position [227, 0]
click at [453, 156] on icon "button" at bounding box center [454, 158] width 3 height 5
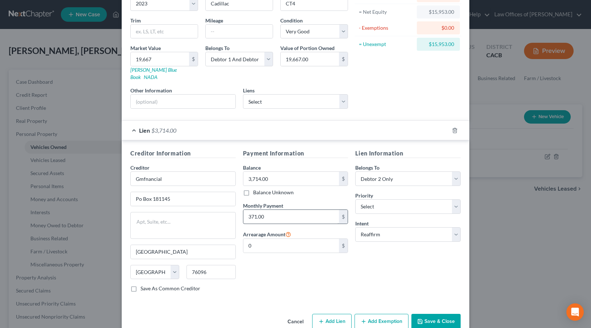
scroll to position [81, 0]
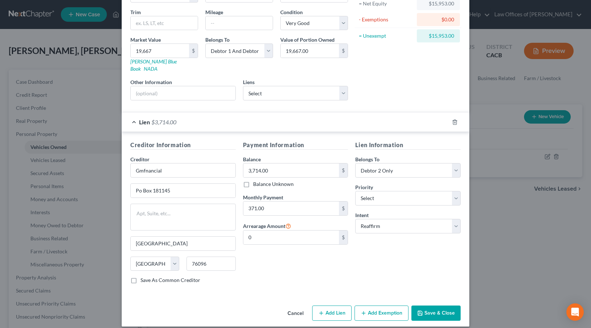
click at [386, 305] on button "Add Exemption" at bounding box center [381, 312] width 54 height 15
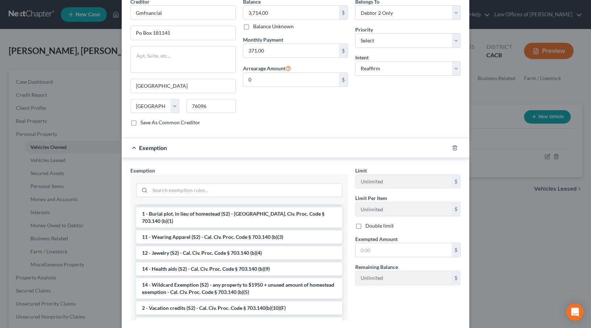
scroll to position [126, 0]
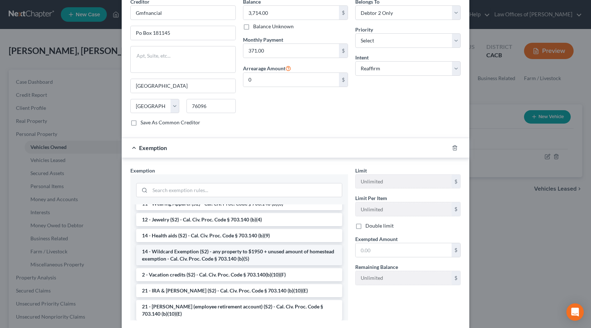
click at [193, 245] on li "14 - Wildcard Exemption (S2) - any property to $1950 + unused amount of homeste…" at bounding box center [239, 255] width 206 height 20
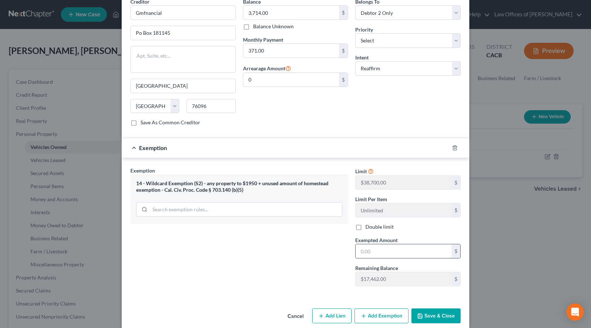
click at [359, 244] on input "text" at bounding box center [403, 251] width 96 height 14
click at [293, 240] on div "Exemption Set must be selected for CA. Exemption * 14 - Wildcard Exemption (S2)…" at bounding box center [239, 229] width 225 height 125
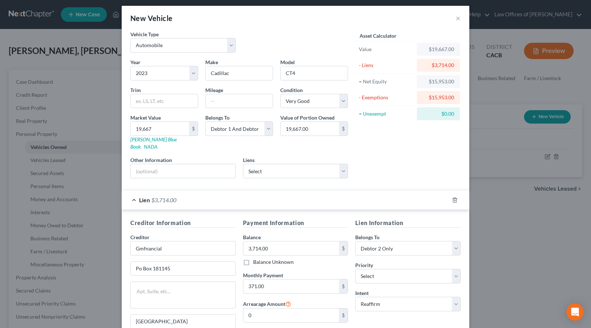
scroll to position [0, 0]
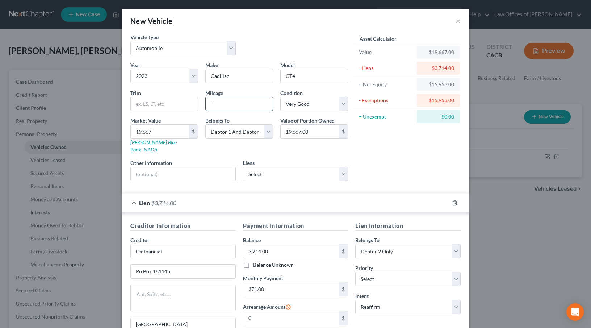
click at [235, 105] on input "text" at bounding box center [239, 104] width 67 height 14
click at [387, 159] on div "Asset Calculator Value $19,667.00 - Liens $3,714.00 = Net Equity $15,953.00 - E…" at bounding box center [407, 109] width 113 height 153
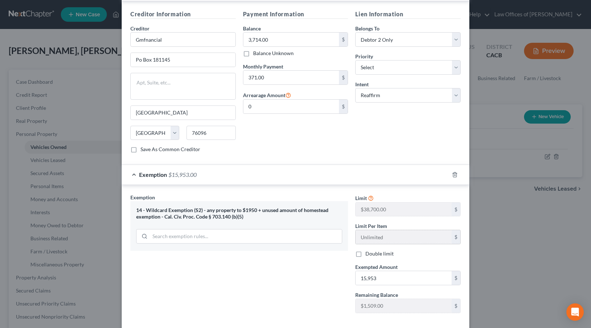
scroll to position [241, 0]
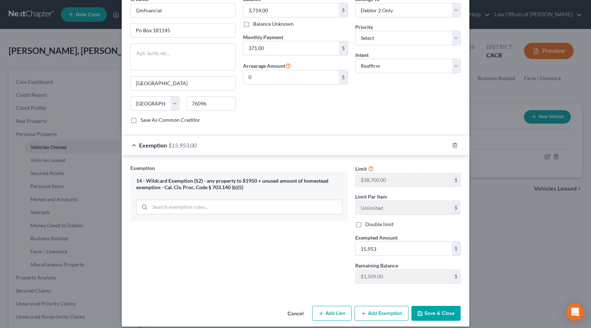
click at [432, 306] on button "Save & Close" at bounding box center [435, 313] width 49 height 15
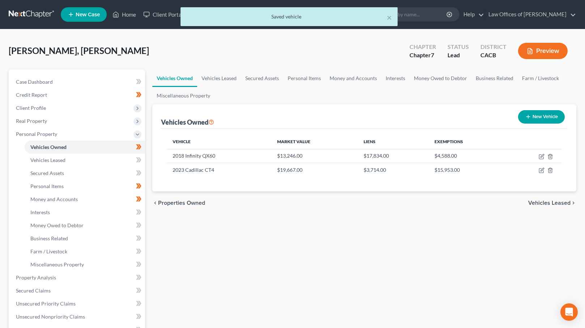
click at [539, 116] on button "New Vehicle" at bounding box center [541, 116] width 47 height 13
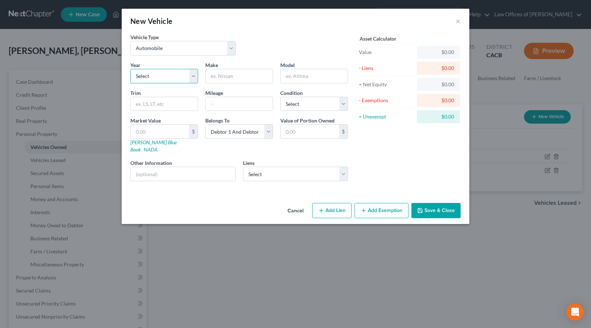
click at [174, 75] on select "Select 2026 2025 2024 2023 2022 2021 2020 2019 2018 2017 2016 2015 2014 2013 20…" at bounding box center [164, 76] width 68 height 14
click at [130, 69] on select "Select 2026 2025 2024 2023 2022 2021 2020 2019 2018 2017 2016 2015 2014 2013 20…" at bounding box center [164, 76] width 68 height 14
click at [233, 70] on input "text" at bounding box center [239, 76] width 67 height 14
drag, startPoint x: 287, startPoint y: 86, endPoint x: 290, endPoint y: 81, distance: 5.3
click at [287, 86] on div "Year Select 2026 2025 2024 2023 2022 2021 2020 2019 2018 2017 2016 2015 2014 20…" at bounding box center [239, 124] width 225 height 126
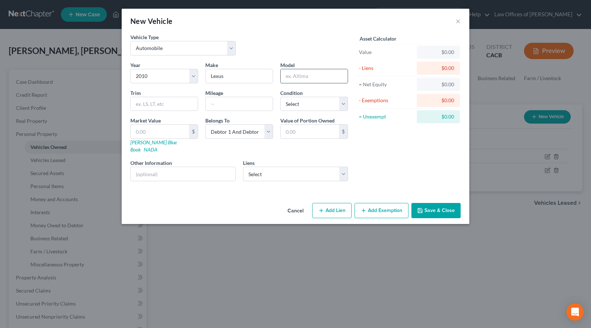
click at [291, 79] on input "text" at bounding box center [314, 76] width 67 height 14
click at [322, 103] on select "Select Excellent Very Good Good Fair Poor" at bounding box center [314, 104] width 68 height 14
click at [280, 97] on select "Select Excellent Very Good Good Fair Poor" at bounding box center [314, 104] width 68 height 14
click at [288, 168] on select "Select Schoolsfirst Federal - $1,669.00 Capital One Auto Fin - $0.00 Toyota Fin…" at bounding box center [295, 174] width 105 height 14
click at [243, 167] on select "Select Schoolsfirst Federal - $1,669.00 Capital One Auto Fin - $0.00 Toyota Fin…" at bounding box center [295, 174] width 105 height 14
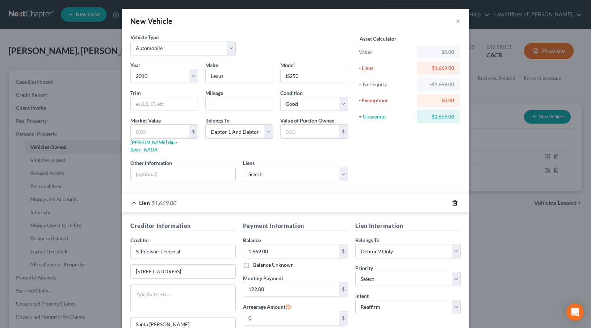
click at [452, 200] on icon "button" at bounding box center [455, 203] width 6 height 6
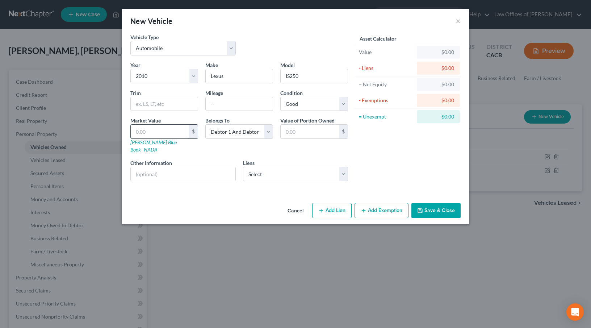
click at [159, 129] on input "text" at bounding box center [160, 132] width 58 height 14
click at [301, 169] on select "Select Schoolsfirst Federal - $1,669.00 Capital One Auto Fin - $0.00 Toyota Fin…" at bounding box center [295, 174] width 105 height 14
click at [243, 167] on select "Select Schoolsfirst Federal - $1,669.00 Capital One Auto Fin - $0.00 Toyota Fin…" at bounding box center [295, 174] width 105 height 14
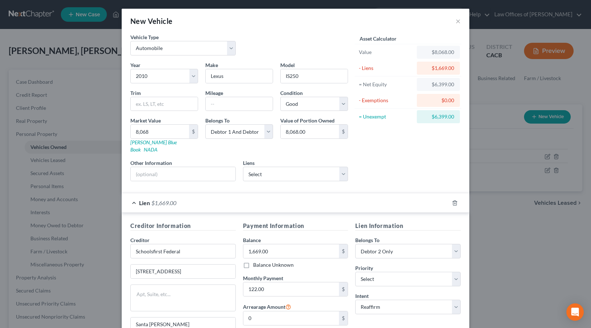
click at [386, 163] on div "Asset Calculator Value $8,068.00 - Liens $1,669.00 = Net Equity $6,399.00 - Exe…" at bounding box center [407, 109] width 113 height 153
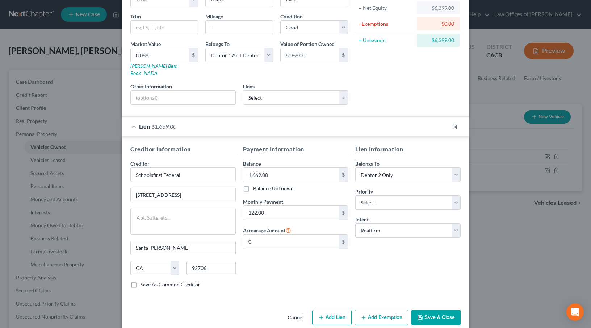
scroll to position [81, 0]
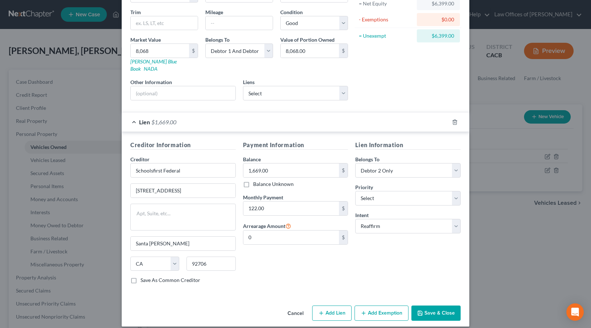
click at [379, 306] on button "Add Exemption" at bounding box center [381, 312] width 54 height 15
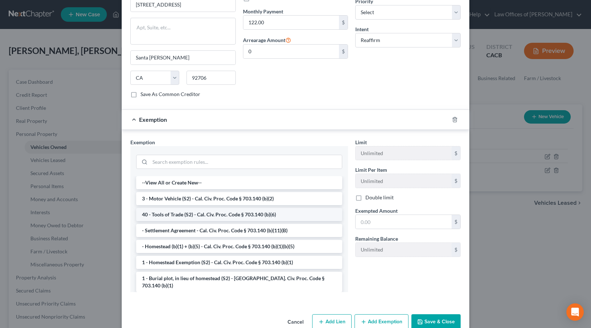
scroll to position [267, 0]
click at [176, 192] on li "3 - Motor Vehicle (S2) - Cal. Civ. Proc. Code § 703.140 (b)(2)" at bounding box center [239, 197] width 206 height 13
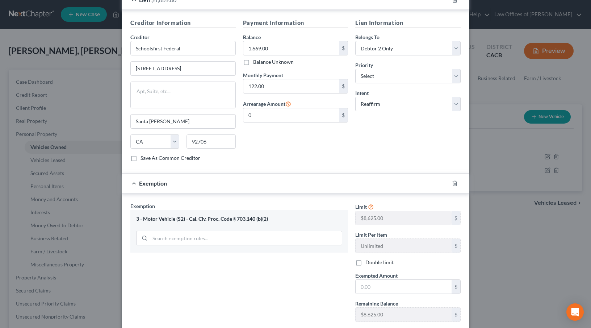
scroll to position [214, 0]
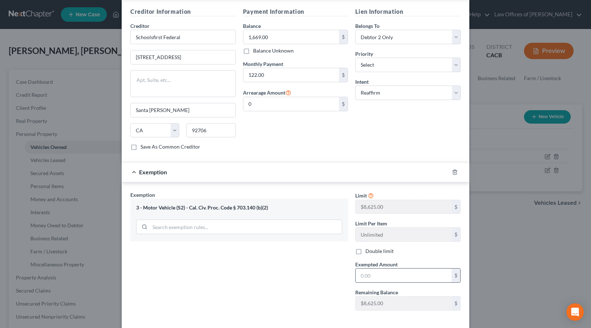
click at [364, 268] on input "text" at bounding box center [403, 275] width 96 height 14
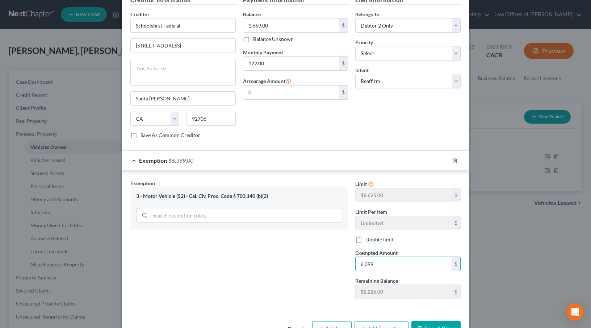
scroll to position [241, 0]
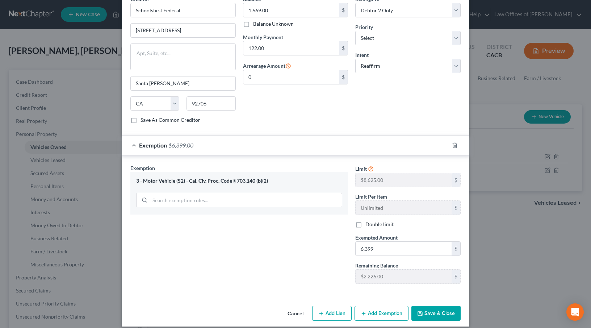
click at [437, 306] on button "Save & Close" at bounding box center [435, 313] width 49 height 15
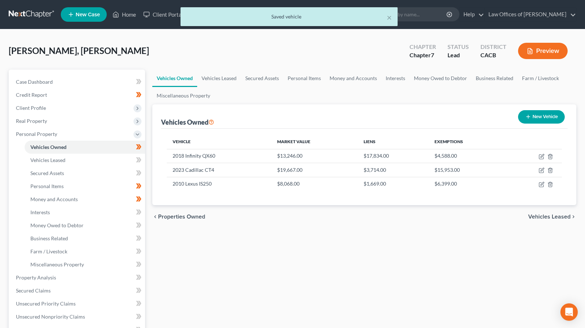
click at [544, 113] on button "New Vehicle" at bounding box center [541, 116] width 47 height 13
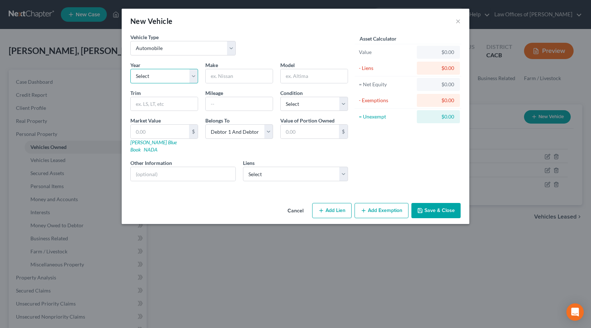
click at [184, 73] on select "Select 2026 2025 2024 2023 2022 2021 2020 2019 2018 2017 2016 2015 2014 2013 20…" at bounding box center [164, 76] width 68 height 14
click at [130, 69] on select "Select 2026 2025 2024 2023 2022 2021 2020 2019 2018 2017 2016 2015 2014 2013 20…" at bounding box center [164, 76] width 68 height 14
click at [245, 75] on input "text" at bounding box center [239, 76] width 67 height 14
click at [298, 81] on input "text" at bounding box center [314, 76] width 67 height 14
click at [323, 103] on select "Select Excellent Very Good Good Fair Poor" at bounding box center [314, 104] width 68 height 14
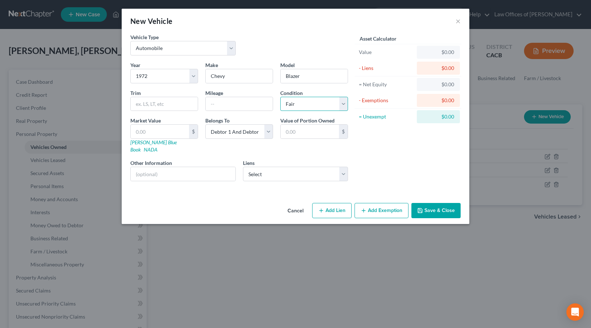
click at [280, 97] on select "Select Excellent Very Good Good Fair Poor" at bounding box center [314, 104] width 68 height 14
click at [149, 144] on link "Kelly Blue Book" at bounding box center [153, 145] width 46 height 13
click at [335, 168] on select "Select Capital One Auto Fin - $0.00 Toyota Financial Ser - $0.00" at bounding box center [295, 174] width 105 height 14
click at [386, 207] on button "Add Exemption" at bounding box center [381, 210] width 54 height 15
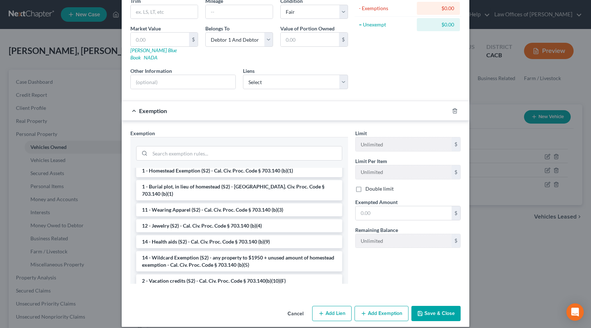
scroll to position [87, 0]
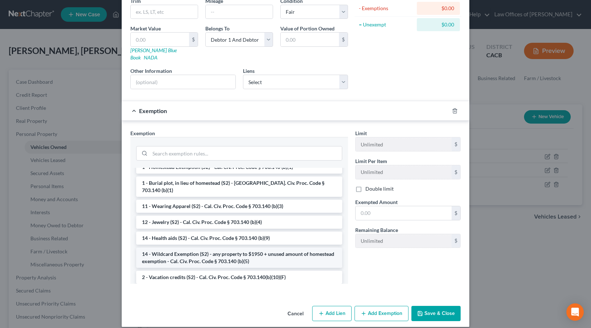
click at [187, 247] on li "14 - Wildcard Exemption (S2) - any property to $1950 + unused amount of homeste…" at bounding box center [239, 257] width 206 height 20
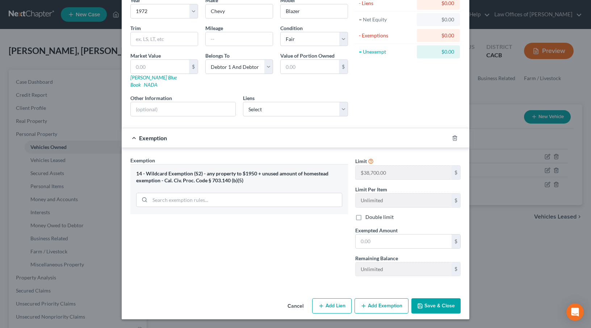
scroll to position [58, 0]
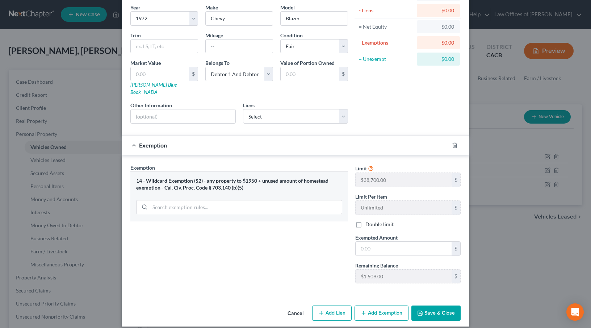
click at [296, 306] on button "Cancel" at bounding box center [296, 313] width 28 height 14
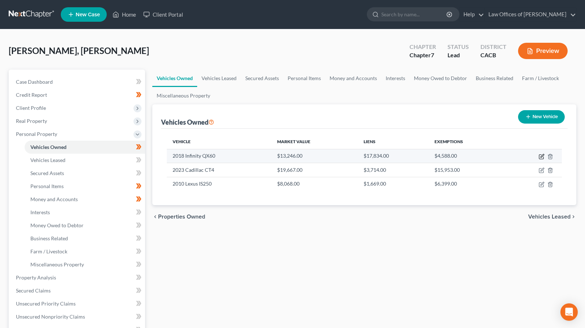
click at [542, 155] on icon "button" at bounding box center [542, 155] width 3 height 3
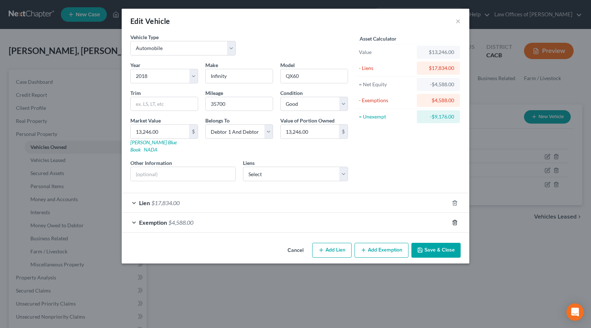
click at [456, 219] on icon "button" at bounding box center [455, 222] width 6 height 6
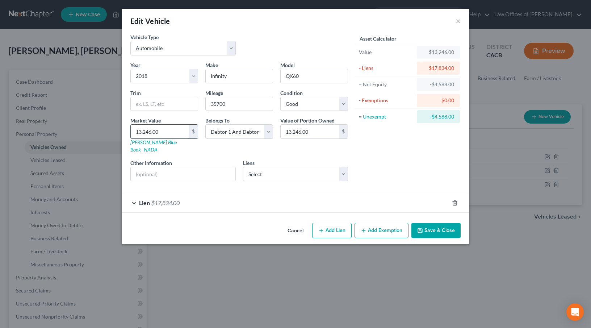
click at [141, 131] on input "13,246.00" at bounding box center [160, 132] width 58 height 14
click at [394, 154] on div "Asset Calculator Value $16,246.00 - Liens $17,834.00 = Net Equity -$16,588.00 -…" at bounding box center [407, 109] width 113 height 153
click at [439, 223] on button "Save & Close" at bounding box center [435, 230] width 49 height 15
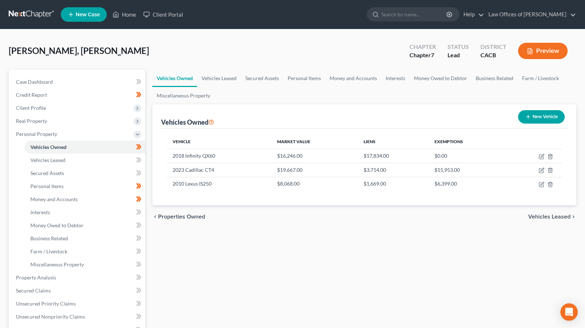
click at [542, 115] on button "New Vehicle" at bounding box center [541, 116] width 47 height 13
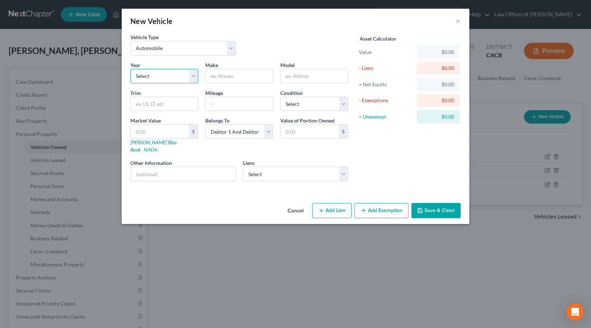
click at [170, 74] on select "Select 2026 2025 2024 2023 2022 2021 2020 2019 2018 2017 2016 2015 2014 2013 20…" at bounding box center [164, 76] width 68 height 14
click at [172, 79] on select "Select 2026 2025 2024 2023 2022 2021 2020 2019 2018 2017 2016 2015 2014 2013 20…" at bounding box center [164, 76] width 68 height 14
click at [130, 69] on select "Select 2026 2025 2024 2023 2022 2021 2020 2019 2018 2017 2016 2015 2014 2013 20…" at bounding box center [164, 76] width 68 height 14
click at [227, 75] on input "text" at bounding box center [239, 76] width 67 height 14
click at [299, 77] on input "text" at bounding box center [314, 76] width 67 height 14
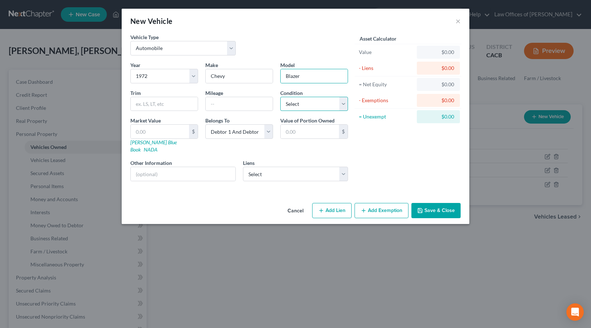
click at [306, 103] on select "Select Excellent Very Good Good Fair Poor" at bounding box center [314, 104] width 68 height 14
click at [280, 97] on select "Select Excellent Very Good Good Fair Poor" at bounding box center [314, 104] width 68 height 14
click at [382, 203] on button "Add Exemption" at bounding box center [381, 210] width 54 height 15
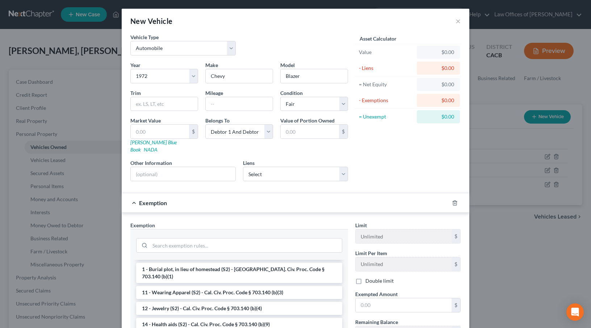
scroll to position [101, 0]
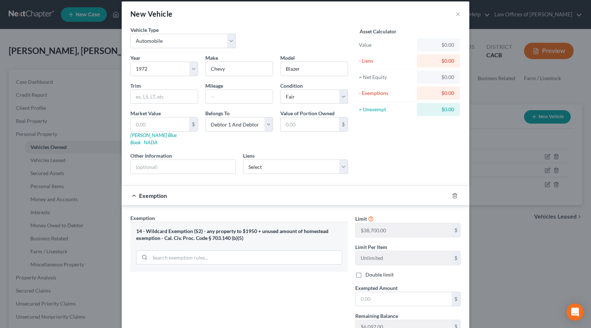
scroll to position [7, 0]
click at [135, 122] on input "text" at bounding box center [160, 125] width 58 height 14
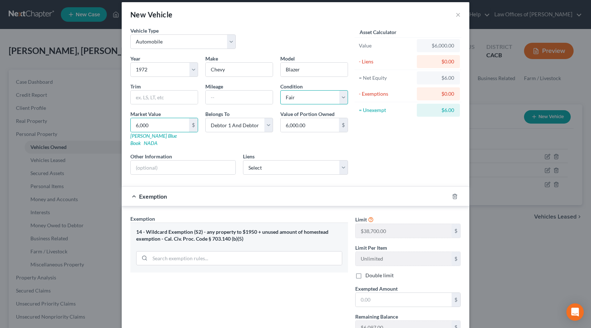
click at [321, 97] on select "Select Excellent Very Good Good Fair Poor" at bounding box center [314, 97] width 68 height 14
click at [280, 90] on select "Select Excellent Very Good Good Fair Poor" at bounding box center [314, 97] width 68 height 14
click at [370, 142] on div "Asset Calculator Value $6,000.00 - Liens $0.00 = Net Equity $6.00 - Exemptions …" at bounding box center [407, 103] width 113 height 153
click at [389, 297] on input "text" at bounding box center [403, 299] width 96 height 14
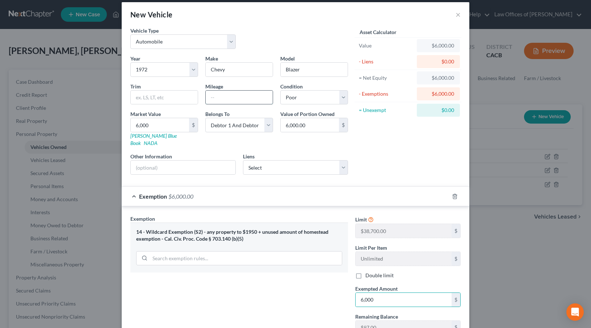
click at [220, 99] on input "text" at bounding box center [239, 97] width 67 height 14
click at [369, 162] on div "Asset Calculator Value $6,000.00 - Liens $0.00 = Net Equity $6,000.00 - Exempti…" at bounding box center [407, 103] width 113 height 153
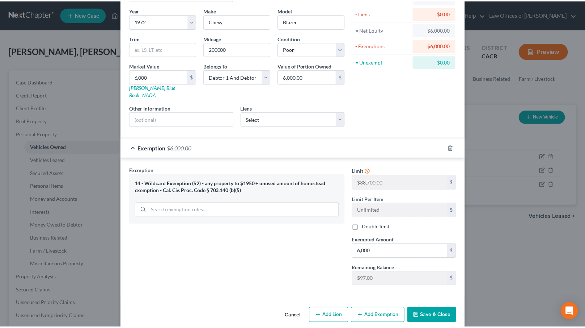
scroll to position [58, 0]
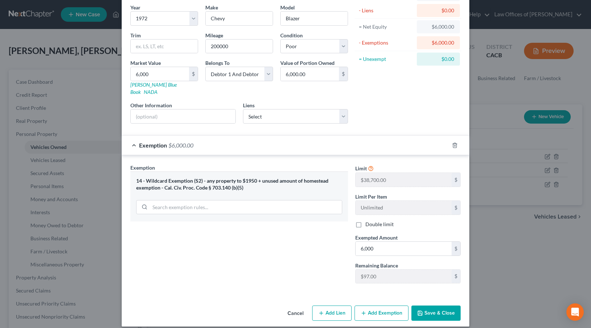
click at [432, 307] on button "Save & Close" at bounding box center [435, 312] width 49 height 15
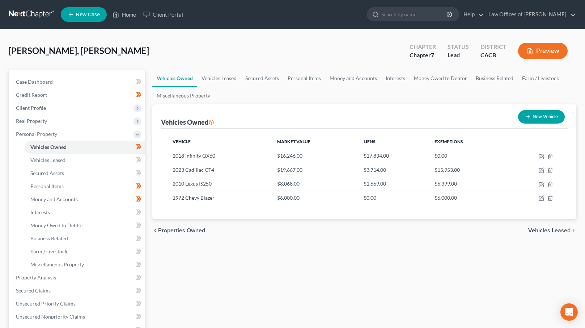
click at [553, 228] on span "Vehicles Leased" at bounding box center [549, 230] width 42 height 6
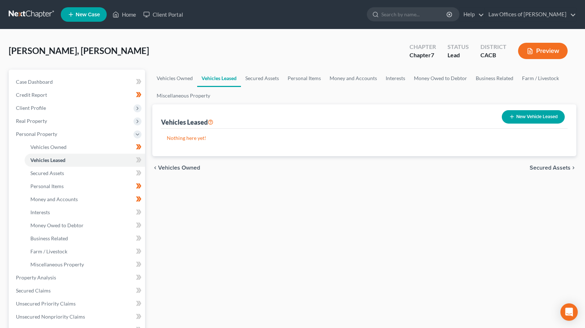
click at [547, 169] on span "Secured Assets" at bounding box center [550, 168] width 41 height 6
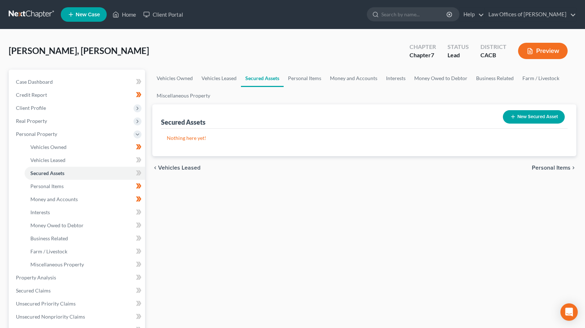
click at [546, 162] on div "chevron_left Vehicles Leased Personal Items chevron_right" at bounding box center [364, 167] width 424 height 23
click at [545, 165] on span "Personal Items" at bounding box center [551, 168] width 39 height 6
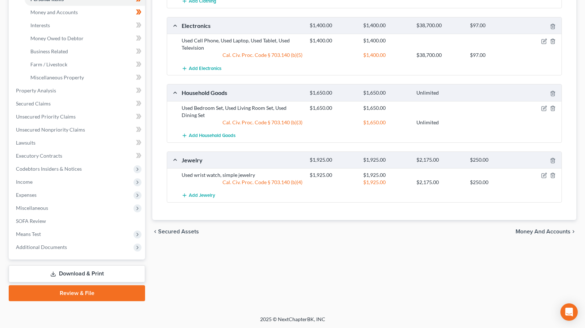
click at [547, 228] on span "Money and Accounts" at bounding box center [543, 231] width 55 height 6
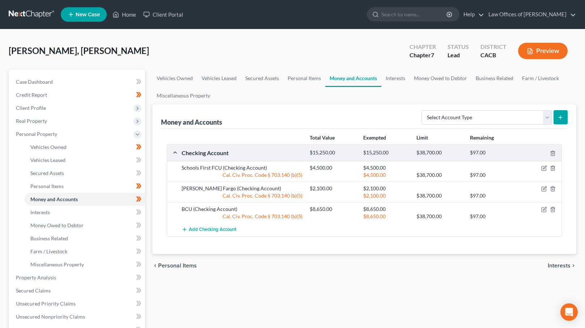
click at [556, 264] on span "Interests" at bounding box center [559, 265] width 23 height 6
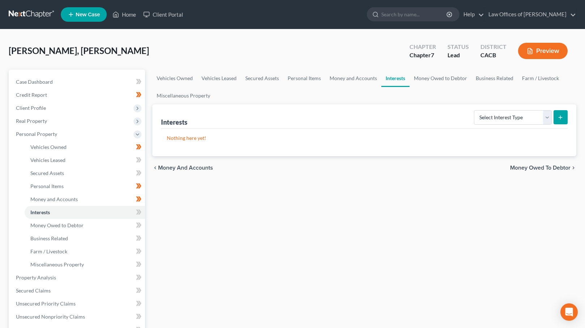
click at [544, 167] on span "Money Owed to Debtor" at bounding box center [540, 168] width 60 height 6
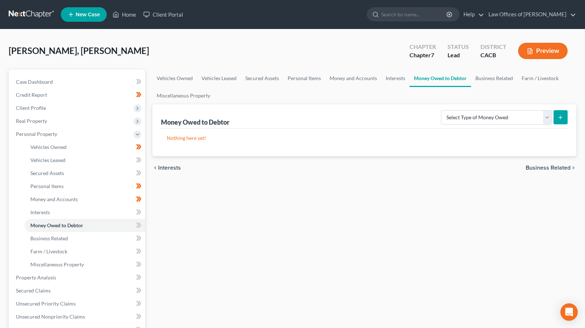
click at [539, 165] on span "Business Related" at bounding box center [548, 168] width 45 height 6
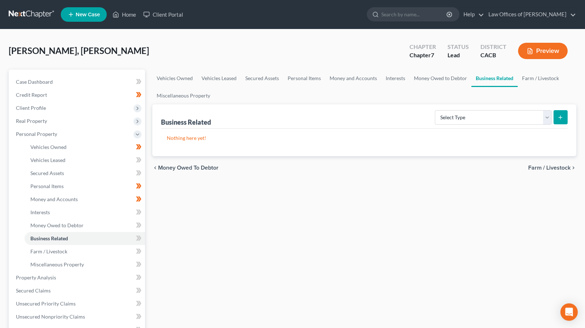
click at [539, 165] on span "Farm / Livestock" at bounding box center [549, 168] width 42 height 6
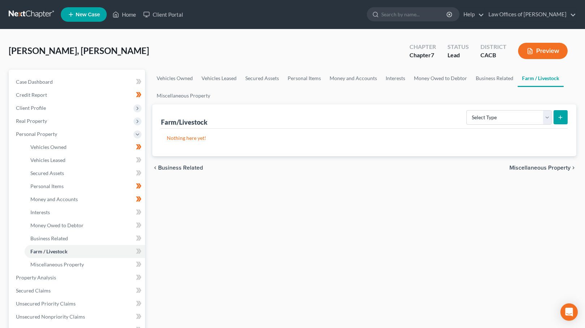
click at [539, 165] on span "Miscellaneous Property" at bounding box center [540, 168] width 61 height 6
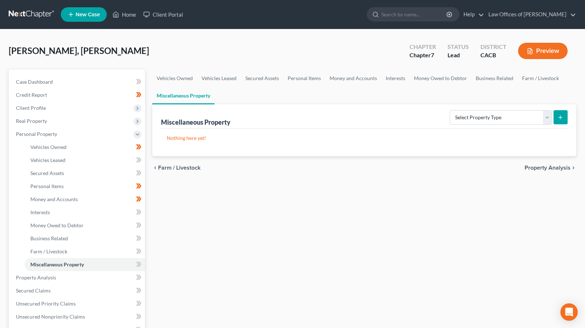
click at [539, 165] on span "Property Analysis" at bounding box center [548, 168] width 46 height 6
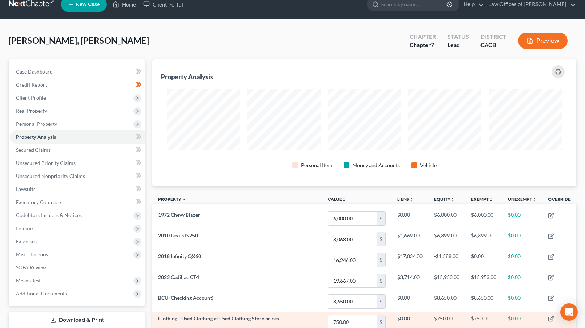
scroll to position [189, 0]
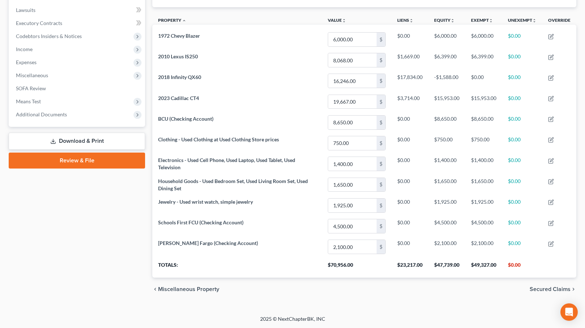
click at [539, 286] on span "Secured Claims" at bounding box center [550, 289] width 41 height 6
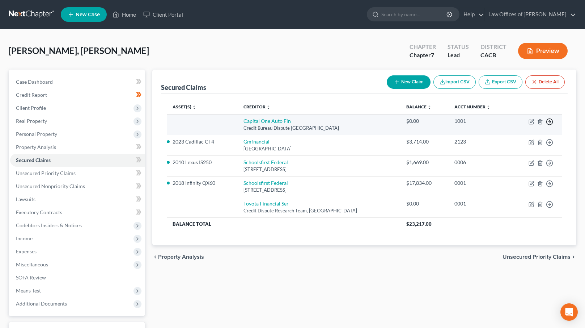
click at [551, 120] on icon "button" at bounding box center [549, 121] width 7 height 7
drag, startPoint x: 525, startPoint y: 136, endPoint x: 537, endPoint y: 134, distance: 12.1
click at [525, 136] on link "Move to F" at bounding box center [516, 139] width 60 height 12
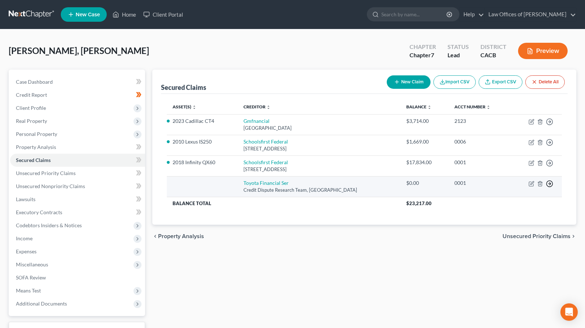
click at [552, 181] on icon "button" at bounding box center [549, 183] width 7 height 7
click at [518, 200] on link "Move to F" at bounding box center [516, 201] width 60 height 12
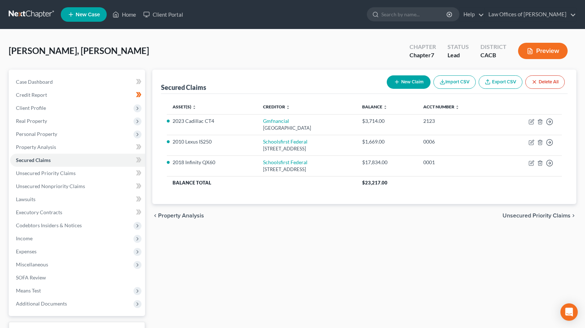
click at [521, 215] on span "Unsecured Priority Claims" at bounding box center [537, 215] width 68 height 6
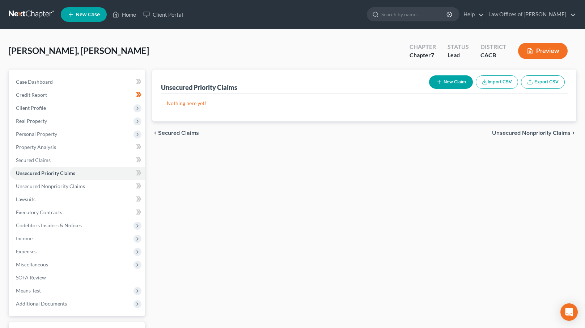
click at [542, 131] on span "Unsecured Nonpriority Claims" at bounding box center [531, 133] width 79 height 6
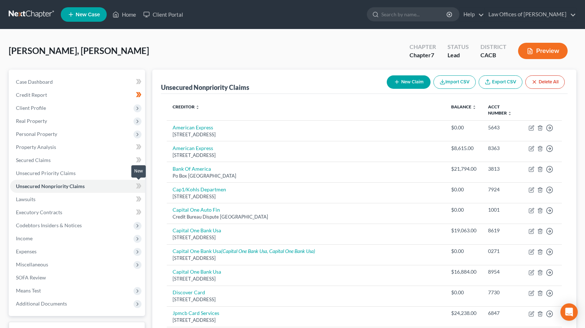
click at [139, 184] on icon at bounding box center [137, 185] width 3 height 5
click at [82, 238] on span "Income" at bounding box center [77, 238] width 135 height 13
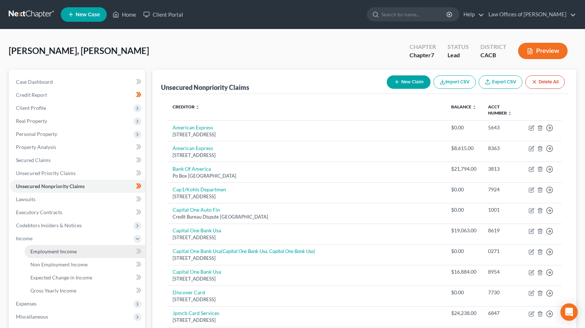
click at [62, 252] on span "Employment Income" at bounding box center [53, 251] width 46 height 6
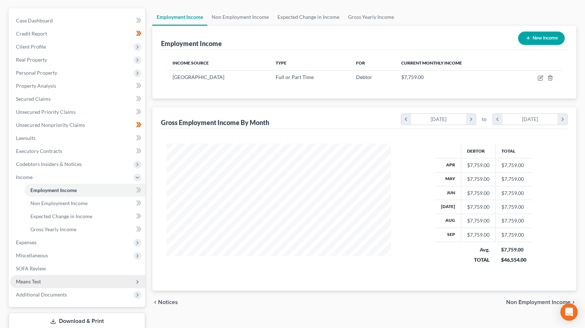
scroll to position [63, 0]
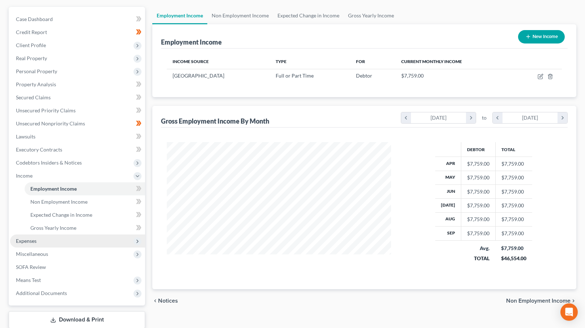
click at [63, 235] on span "Expenses" at bounding box center [77, 240] width 135 height 13
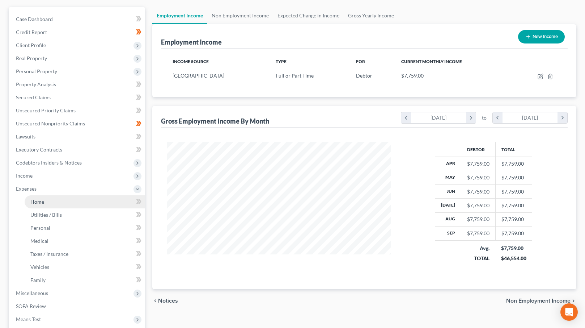
click at [63, 200] on link "Home" at bounding box center [85, 201] width 121 height 13
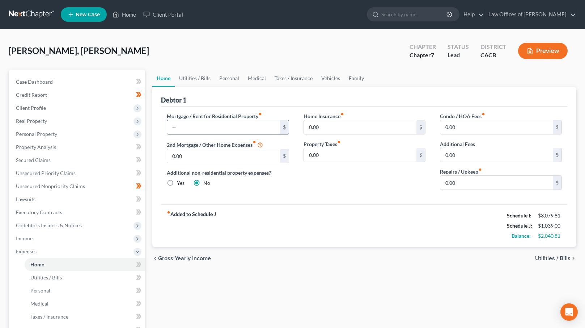
click at [175, 126] on input "text" at bounding box center [223, 127] width 113 height 14
click at [334, 76] on link "Vehicles" at bounding box center [331, 77] width 28 height 17
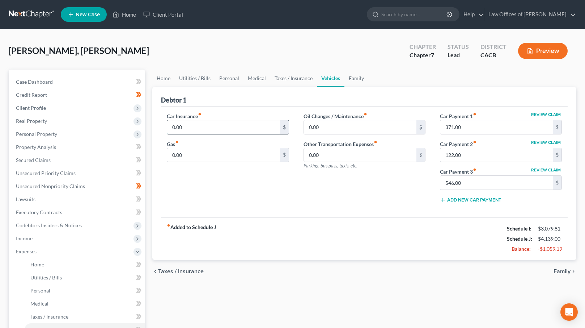
click at [185, 125] on input "0.00" at bounding box center [223, 127] width 113 height 14
click at [171, 155] on input "0.00" at bounding box center [223, 155] width 113 height 14
click at [310, 128] on input "0.00" at bounding box center [360, 127] width 113 height 14
click at [310, 127] on input "0.00" at bounding box center [360, 127] width 113 height 14
click at [308, 127] on input "0.00" at bounding box center [360, 127] width 113 height 14
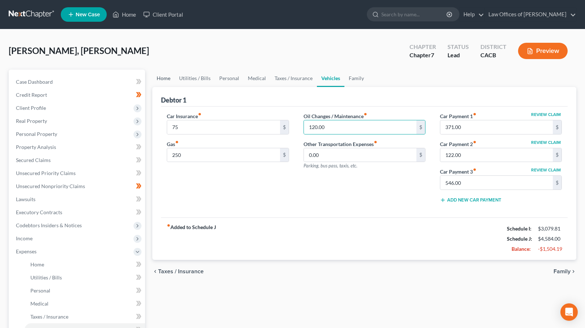
click at [168, 79] on link "Home" at bounding box center [163, 77] width 22 height 17
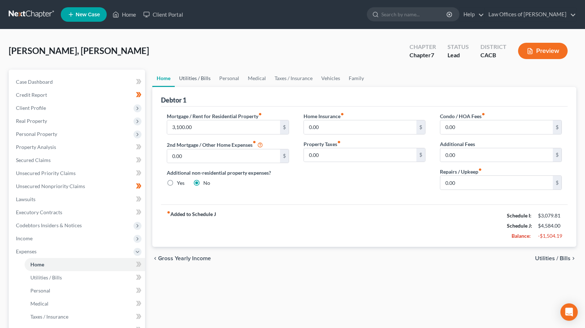
click at [200, 79] on link "Utilities / Bills" at bounding box center [195, 77] width 40 height 17
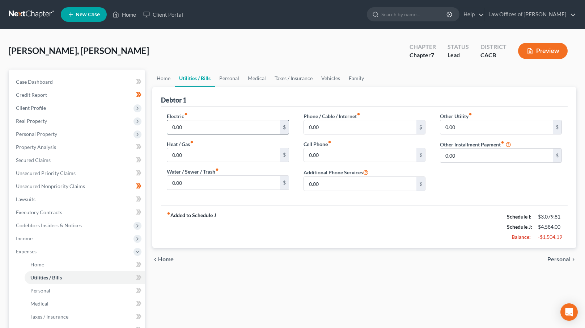
click at [175, 131] on input "0.00" at bounding box center [223, 127] width 113 height 14
click at [237, 79] on link "Personal" at bounding box center [229, 77] width 29 height 17
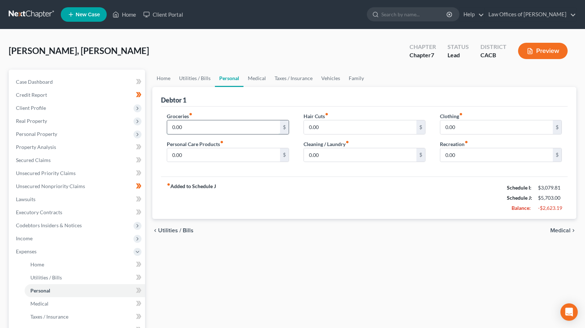
click at [173, 126] on input "0.00" at bounding box center [223, 127] width 113 height 14
click at [288, 79] on link "Taxes / Insurance" at bounding box center [293, 77] width 47 height 17
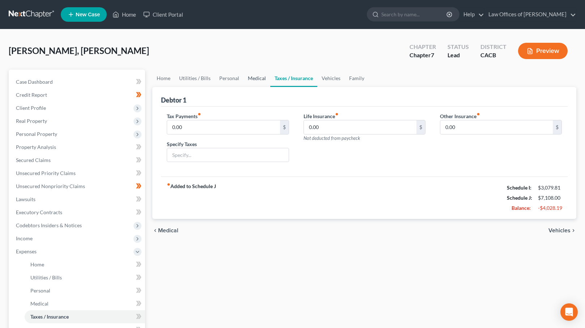
click at [261, 79] on link "Medical" at bounding box center [257, 77] width 27 height 17
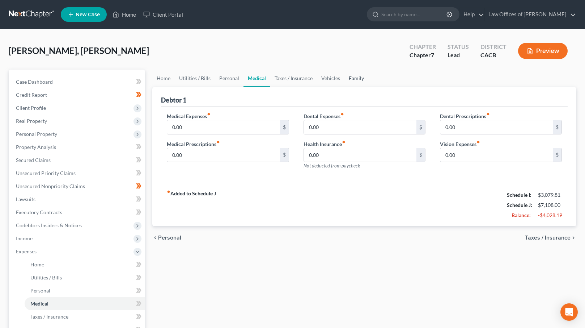
click at [346, 79] on link "Family" at bounding box center [357, 77] width 24 height 17
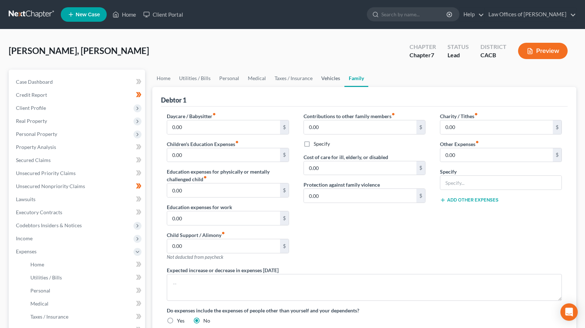
click at [330, 76] on link "Vehicles" at bounding box center [331, 77] width 28 height 17
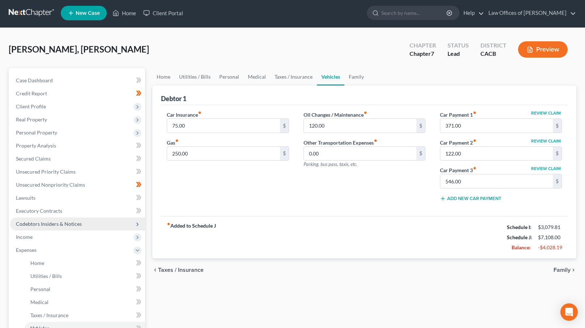
scroll to position [9, 0]
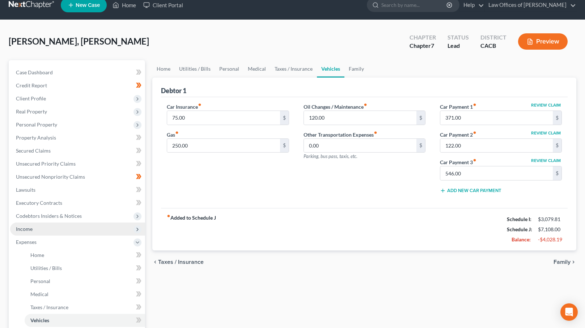
click at [76, 231] on span "Income" at bounding box center [77, 228] width 135 height 13
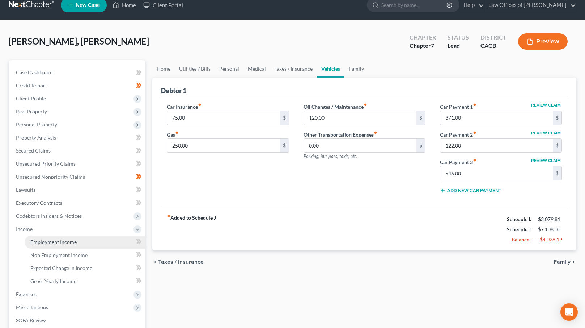
click at [69, 241] on span "Employment Income" at bounding box center [53, 242] width 46 height 6
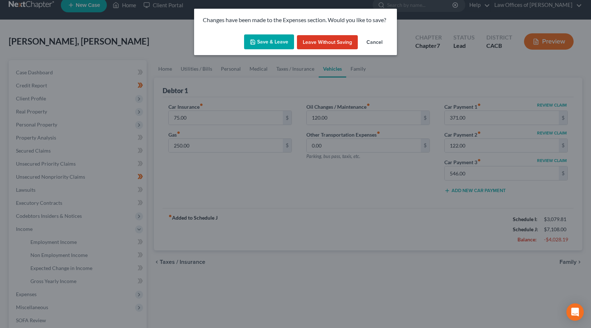
click at [273, 41] on button "Save & Leave" at bounding box center [269, 41] width 50 height 15
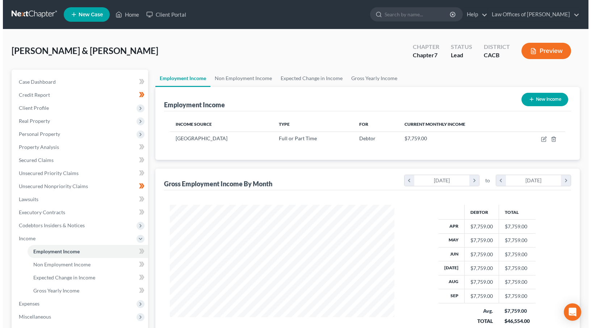
scroll to position [130, 239]
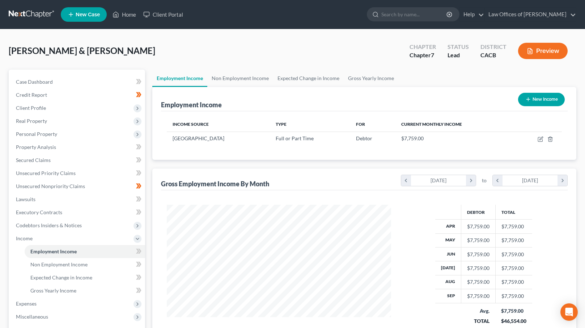
click at [539, 101] on button "New Income" at bounding box center [541, 99] width 47 height 13
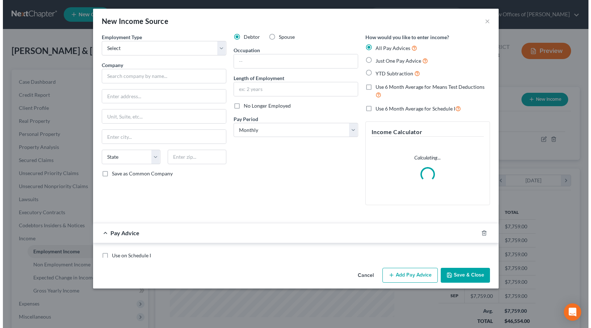
scroll to position [130, 241]
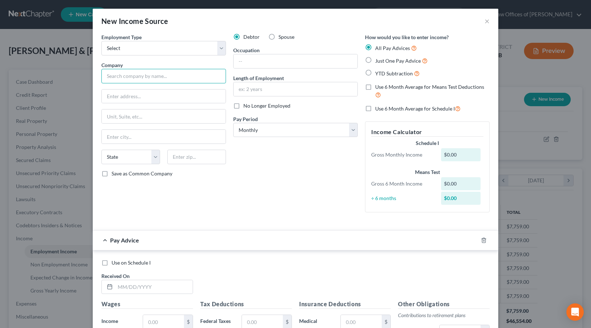
click at [160, 76] on input "text" at bounding box center [163, 76] width 125 height 14
click at [254, 59] on input "text" at bounding box center [295, 61] width 124 height 14
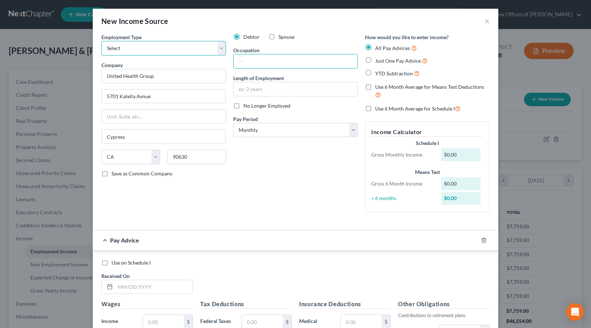
click at [174, 49] on select "Select Full or Part Time Employment Self Employment" at bounding box center [163, 48] width 125 height 14
click at [101, 41] on select "Select Full or Part Time Employment Self Employment" at bounding box center [163, 48] width 125 height 14
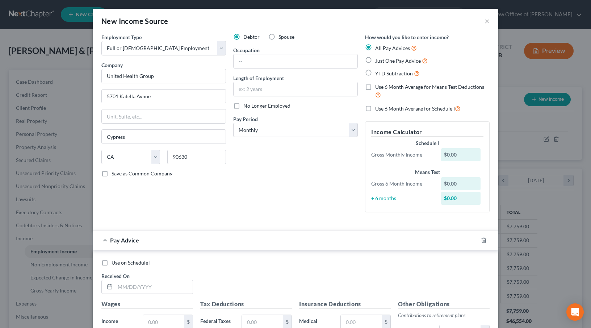
click at [278, 36] on label "Spouse" at bounding box center [286, 36] width 16 height 7
click at [281, 36] on input "Spouse" at bounding box center [283, 35] width 5 height 5
click at [248, 59] on input "text" at bounding box center [295, 61] width 124 height 14
click at [270, 181] on div "Debtor Spouse Occupation Resolution Analyst Length of Employment 3 1/2 Years No…" at bounding box center [295, 125] width 132 height 185
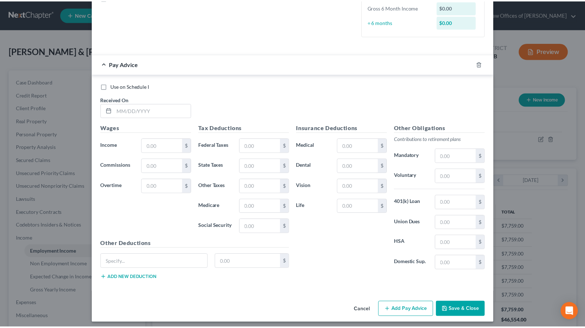
scroll to position [180, 0]
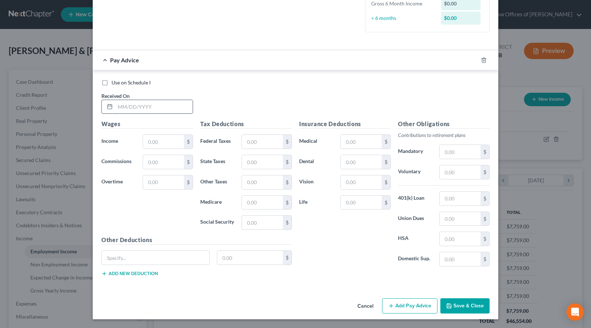
click at [121, 108] on input "text" at bounding box center [153, 107] width 77 height 14
click at [146, 142] on input "text" at bounding box center [163, 142] width 41 height 14
paste input "18,500"
click at [248, 142] on input "text" at bounding box center [262, 142] width 41 height 14
click at [243, 222] on input "text" at bounding box center [262, 222] width 41 height 14
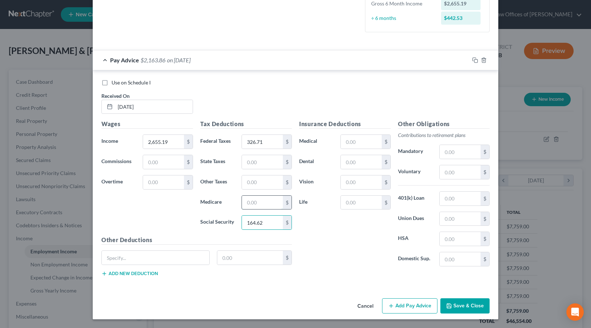
click at [245, 202] on input "text" at bounding box center [262, 202] width 41 height 14
click at [247, 164] on input "text" at bounding box center [262, 162] width 41 height 14
click at [244, 185] on input "text" at bounding box center [262, 182] width 41 height 14
click at [443, 155] on input "text" at bounding box center [459, 152] width 41 height 14
click at [458, 303] on button "Save & Close" at bounding box center [464, 305] width 49 height 15
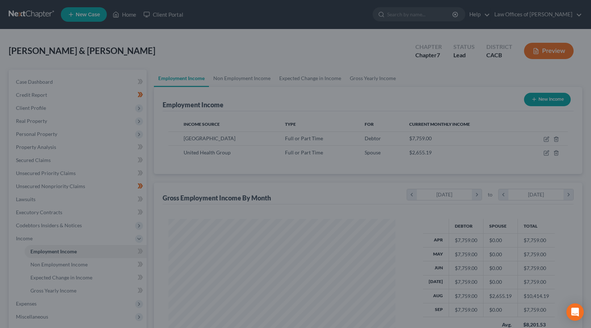
scroll to position [361846, 361737]
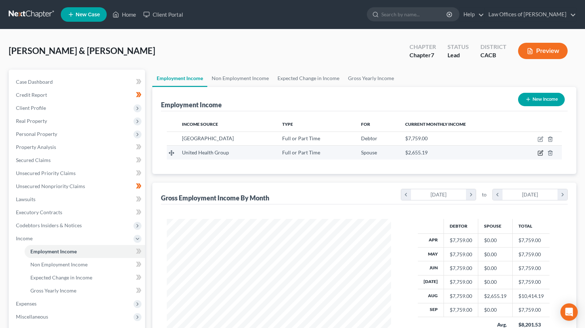
click at [541, 152] on icon "button" at bounding box center [541, 153] width 6 height 6
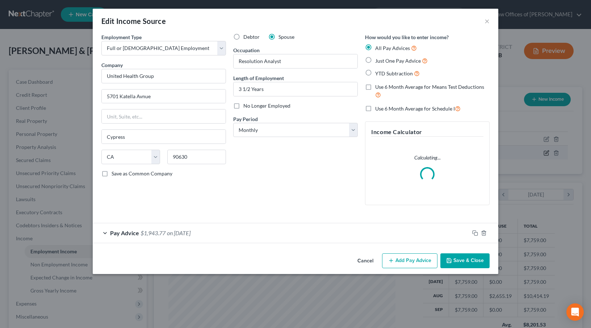
scroll to position [130, 241]
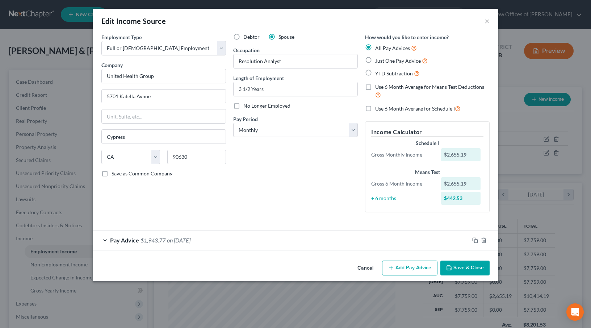
click at [391, 267] on line "button" at bounding box center [391, 267] width 0 height 3
